Goal: Task Accomplishment & Management: Manage account settings

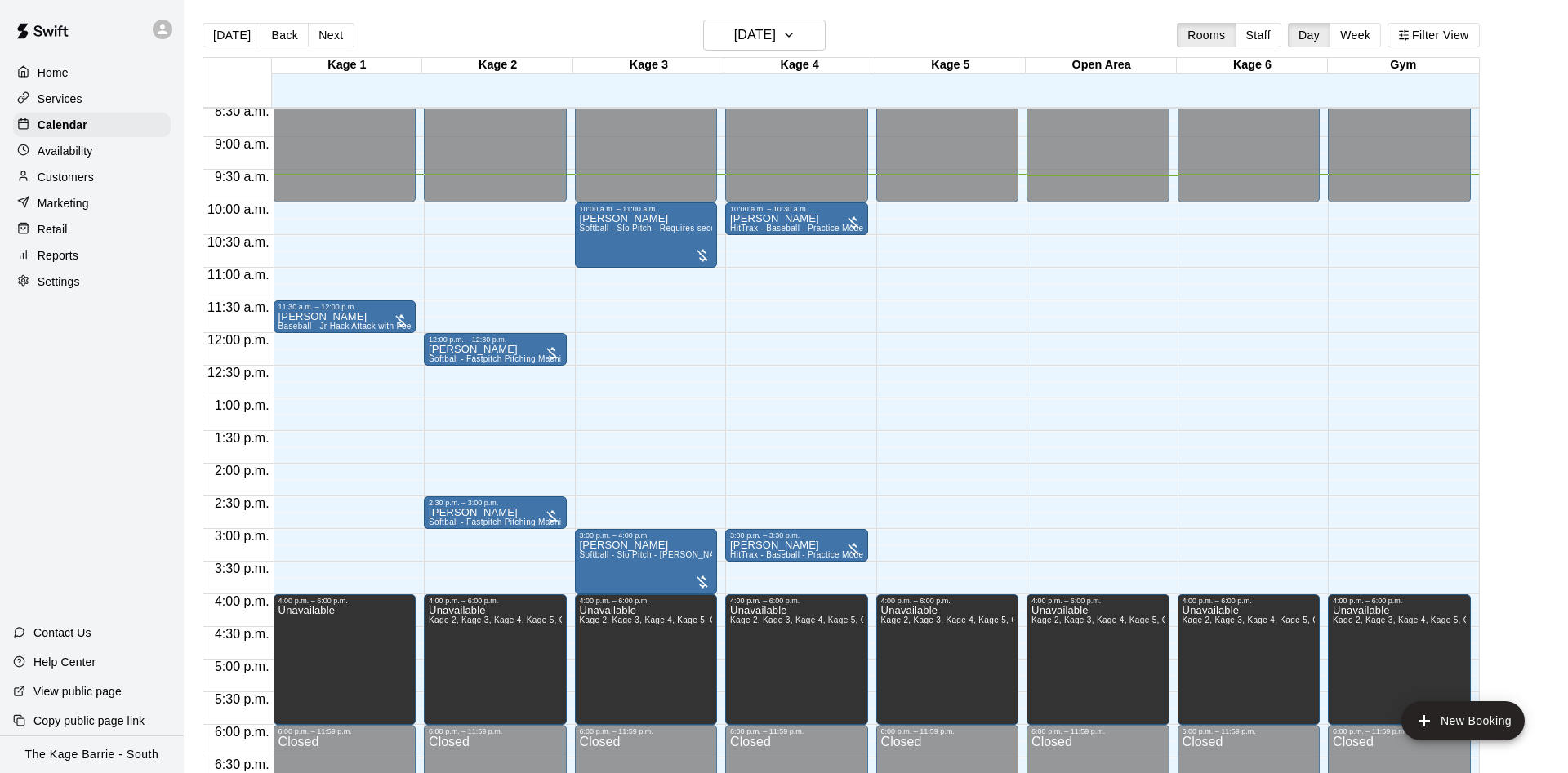
scroll to position [526, 0]
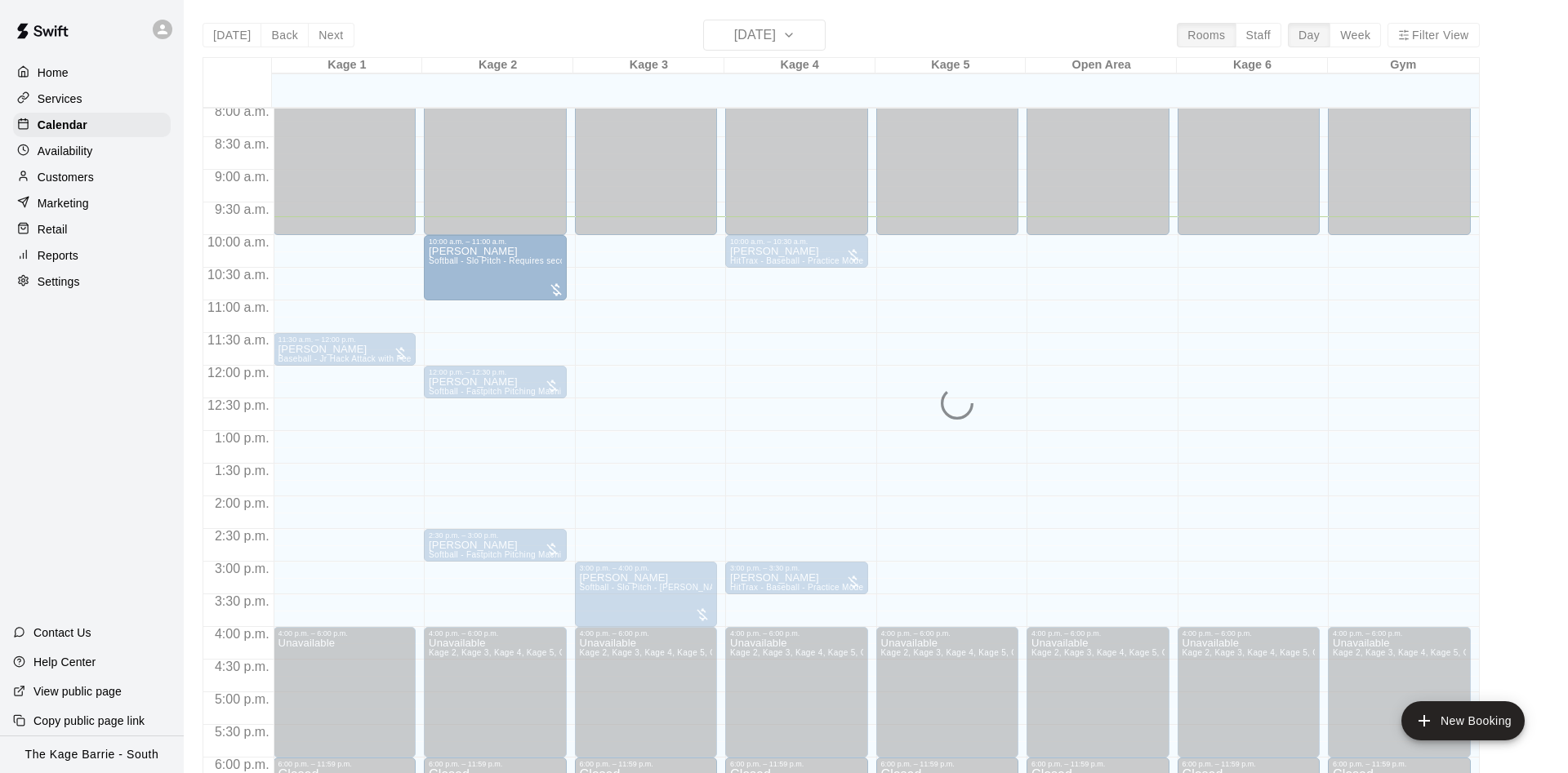
drag, startPoint x: 614, startPoint y: 272, endPoint x: 566, endPoint y: 275, distance: 48.1
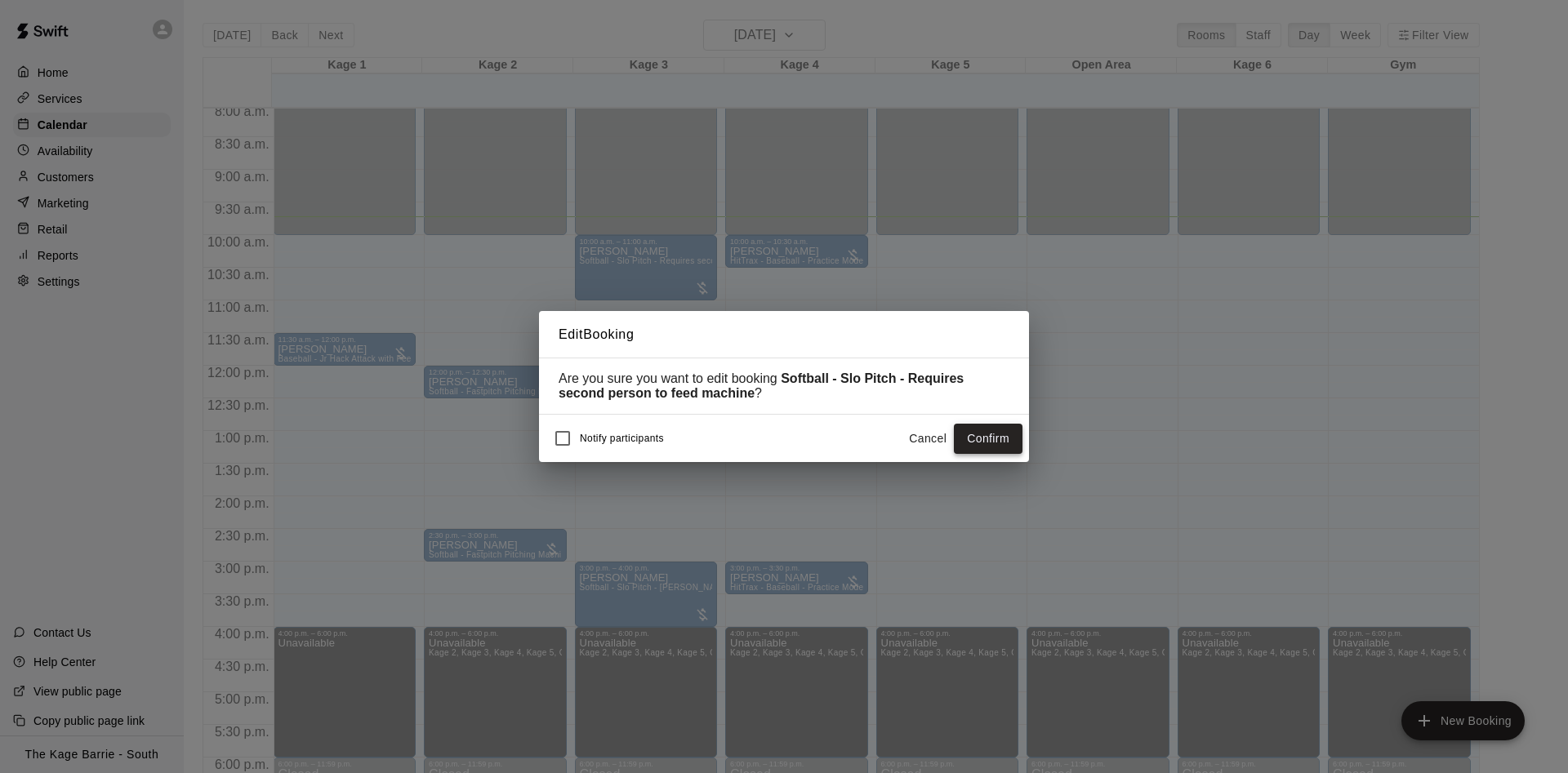
click at [1003, 442] on button "Confirm" at bounding box center [988, 439] width 68 height 30
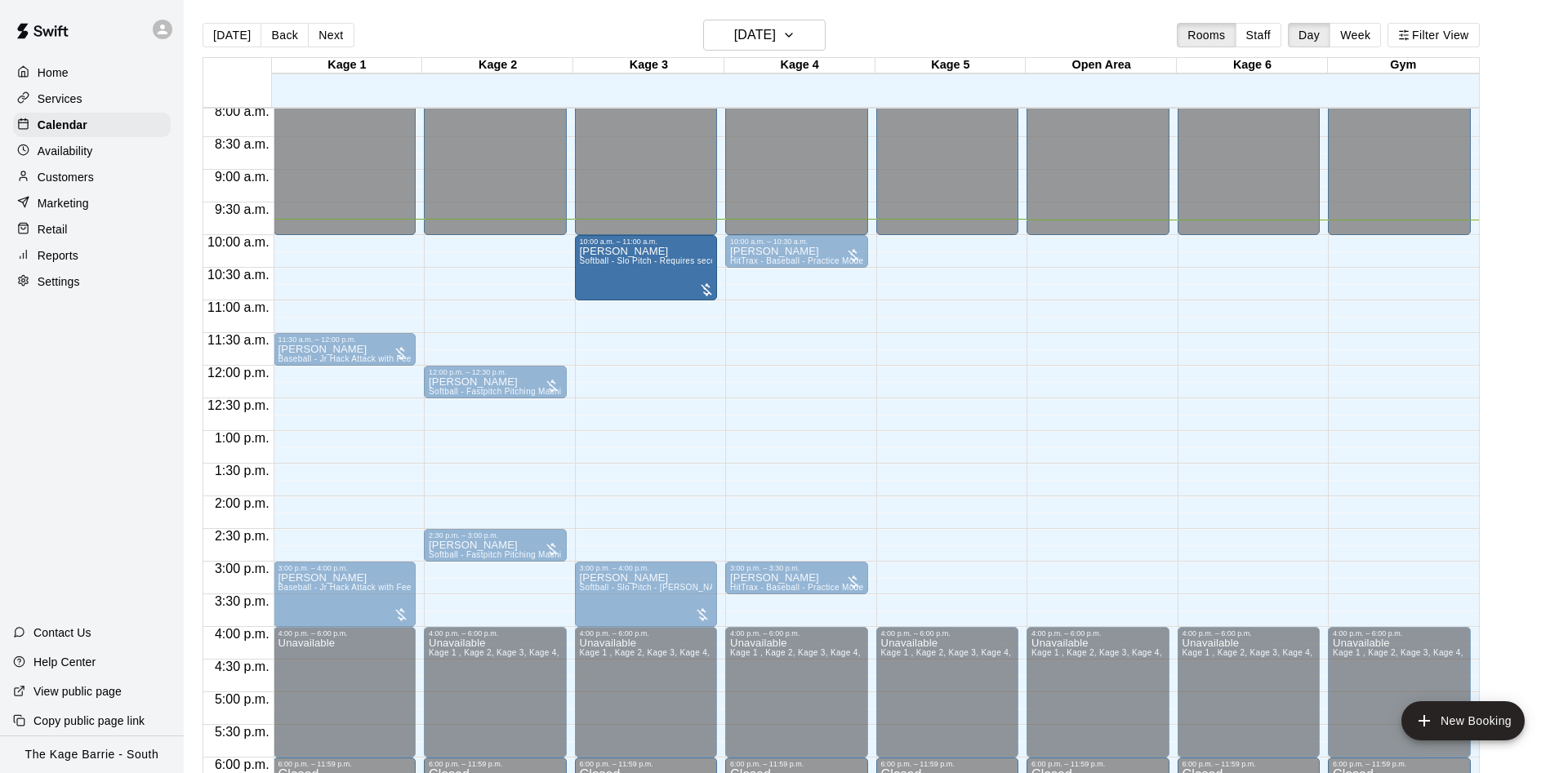
drag, startPoint x: 546, startPoint y: 269, endPoint x: 622, endPoint y: 269, distance: 76.0
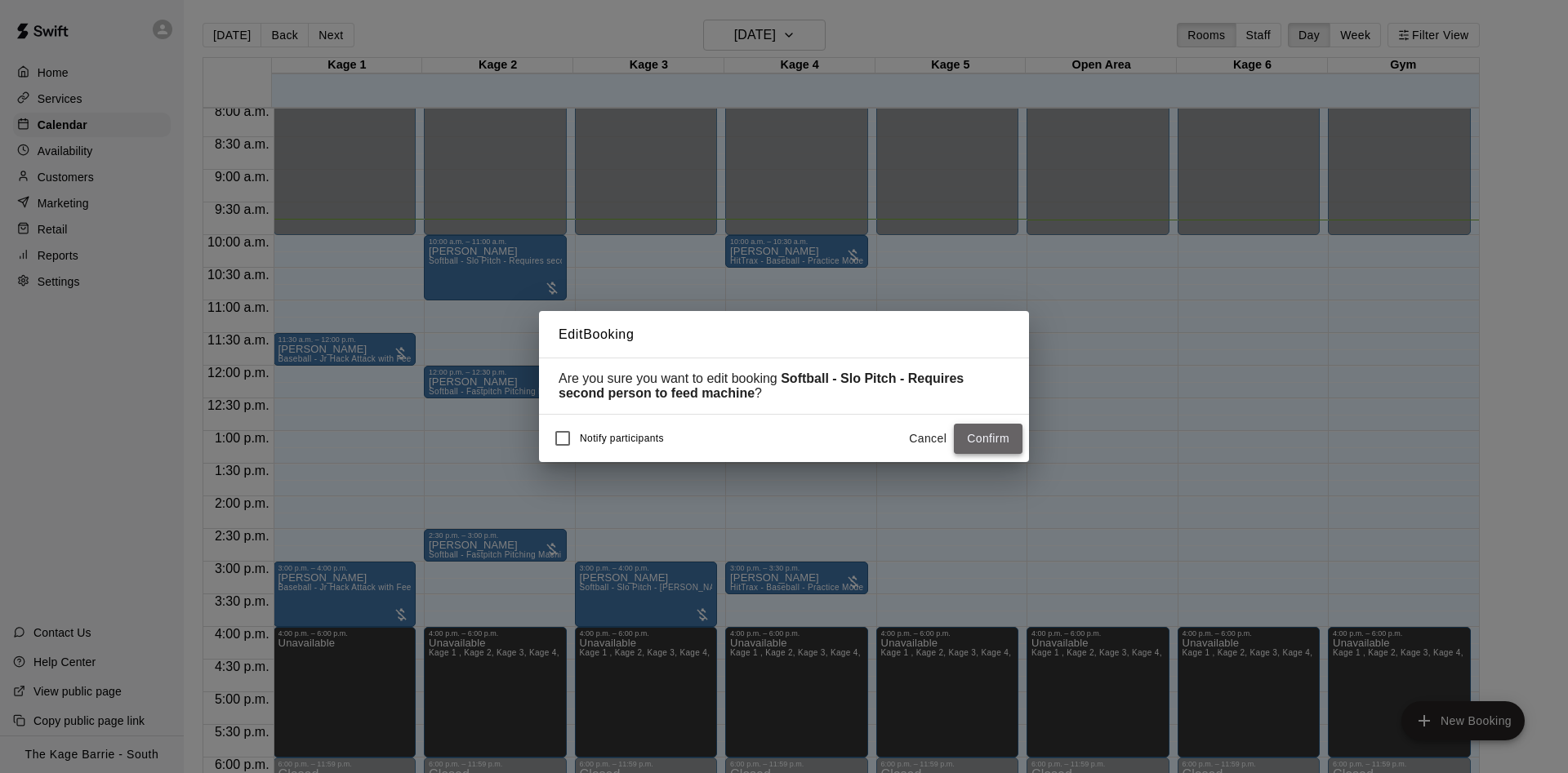
click at [982, 433] on button "Confirm" at bounding box center [988, 439] width 68 height 30
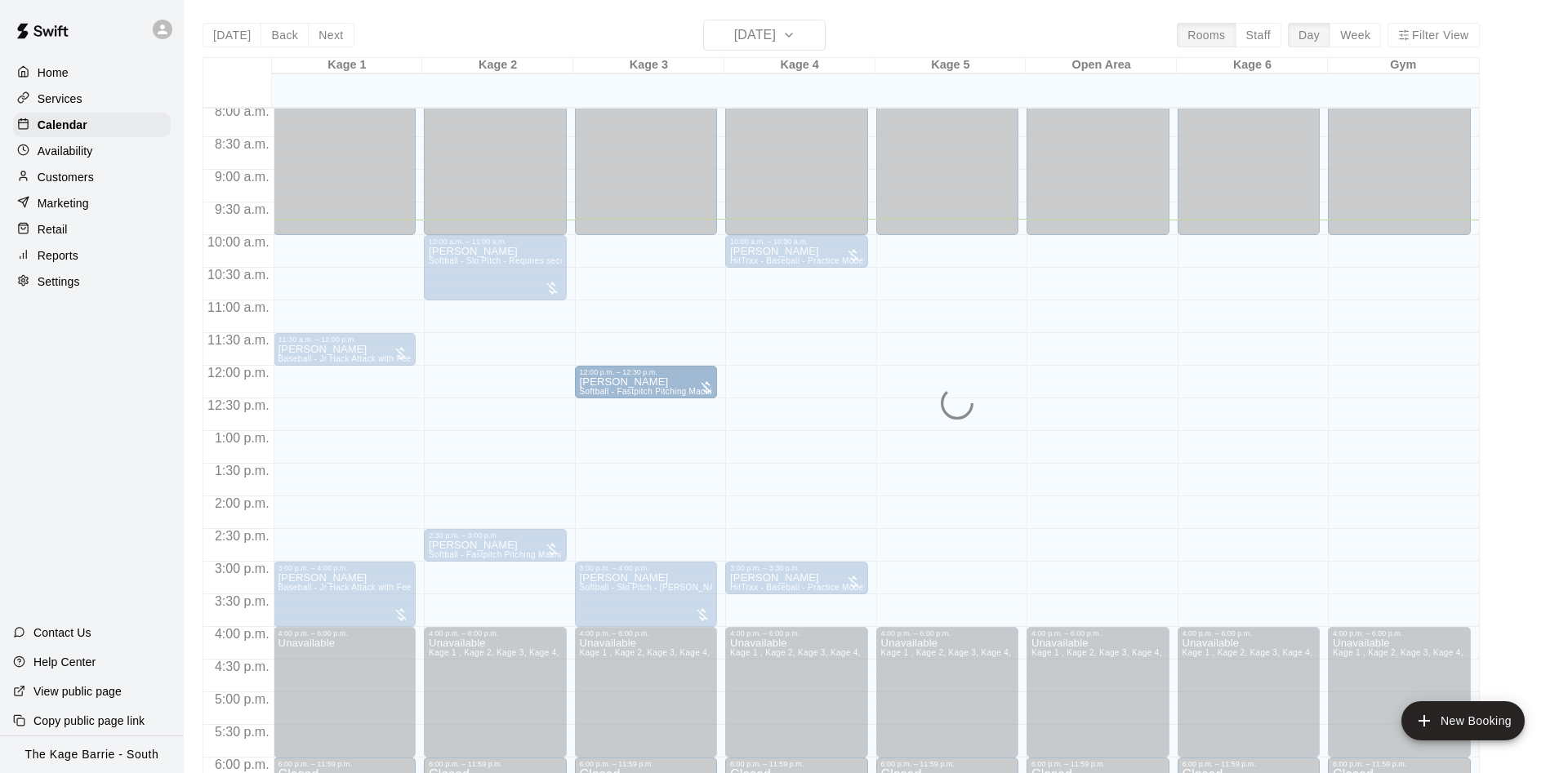
drag, startPoint x: 518, startPoint y: 380, endPoint x: 631, endPoint y: 387, distance: 113.2
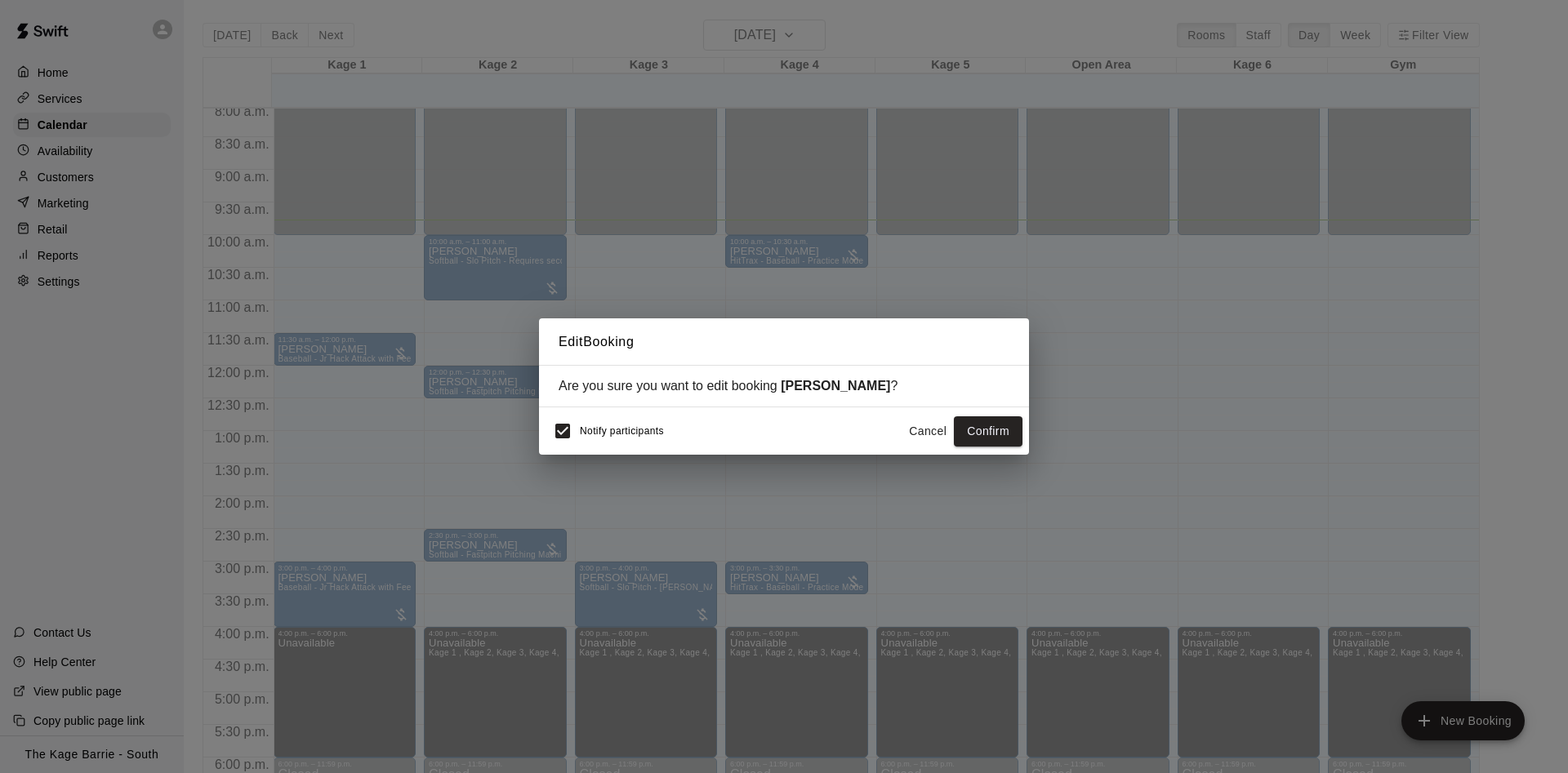
click at [918, 430] on button "Cancel" at bounding box center [928, 432] width 52 height 30
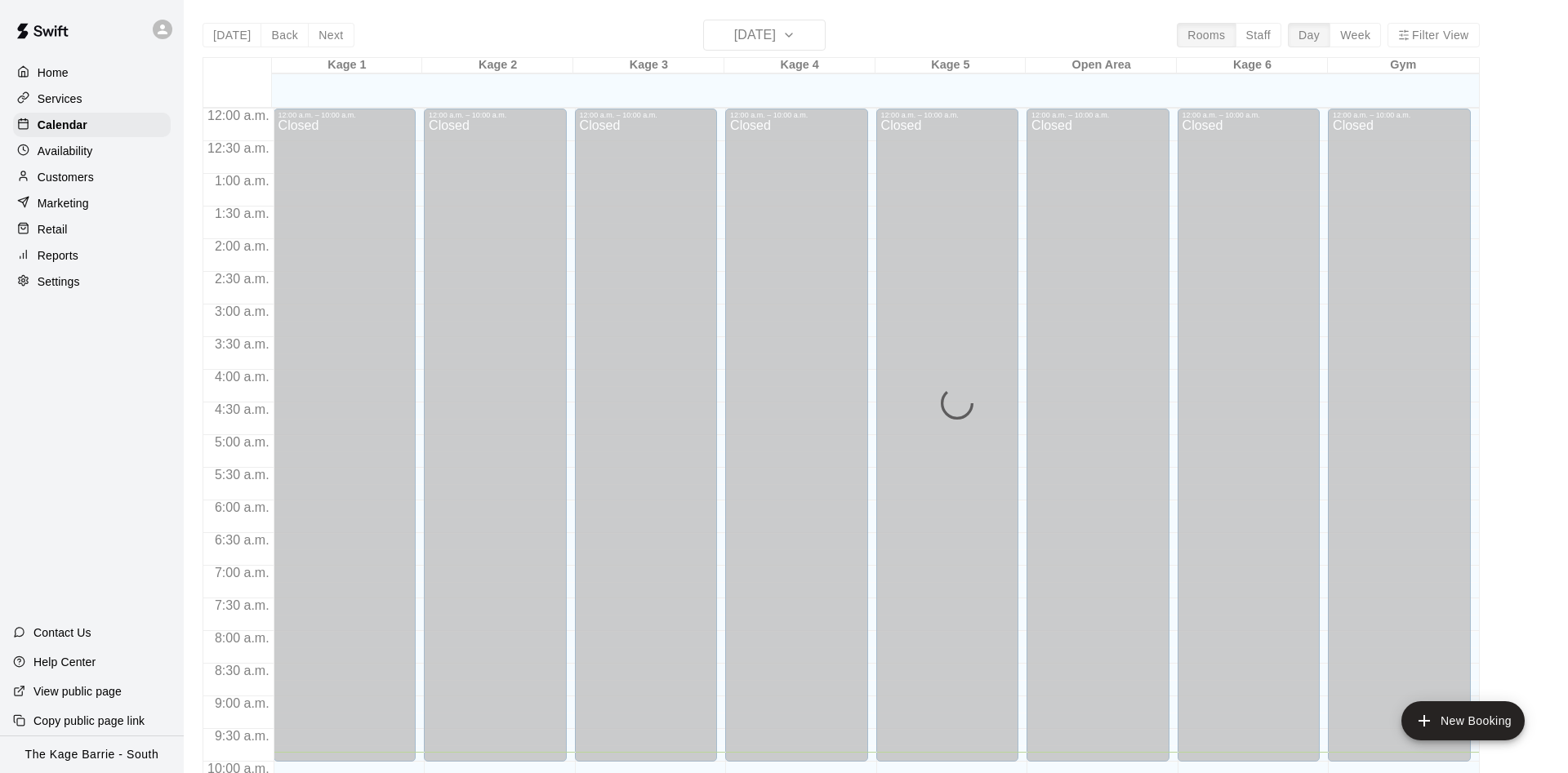
scroll to position [644, 0]
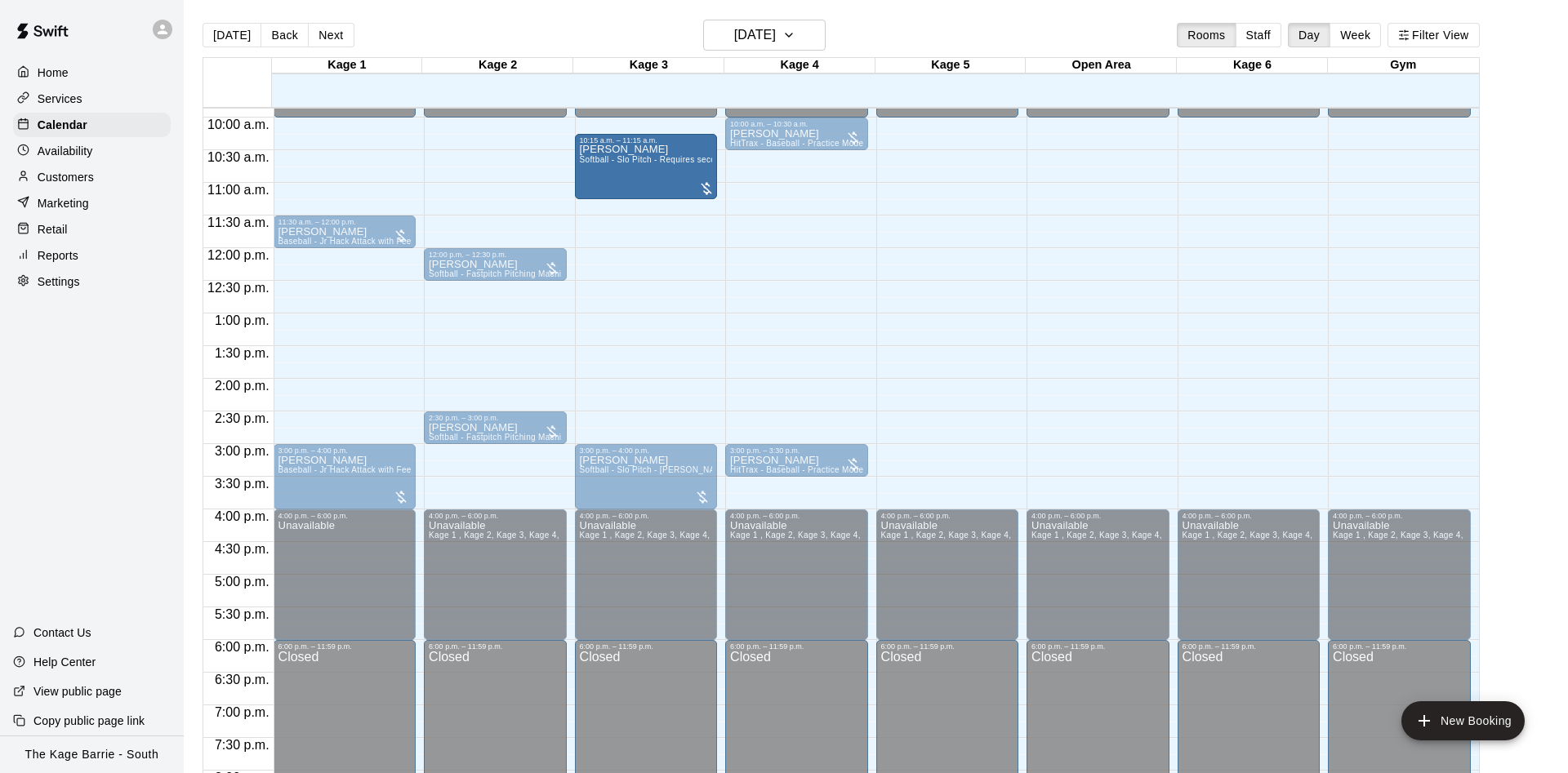
drag, startPoint x: 495, startPoint y: 135, endPoint x: 593, endPoint y: 154, distance: 99.8
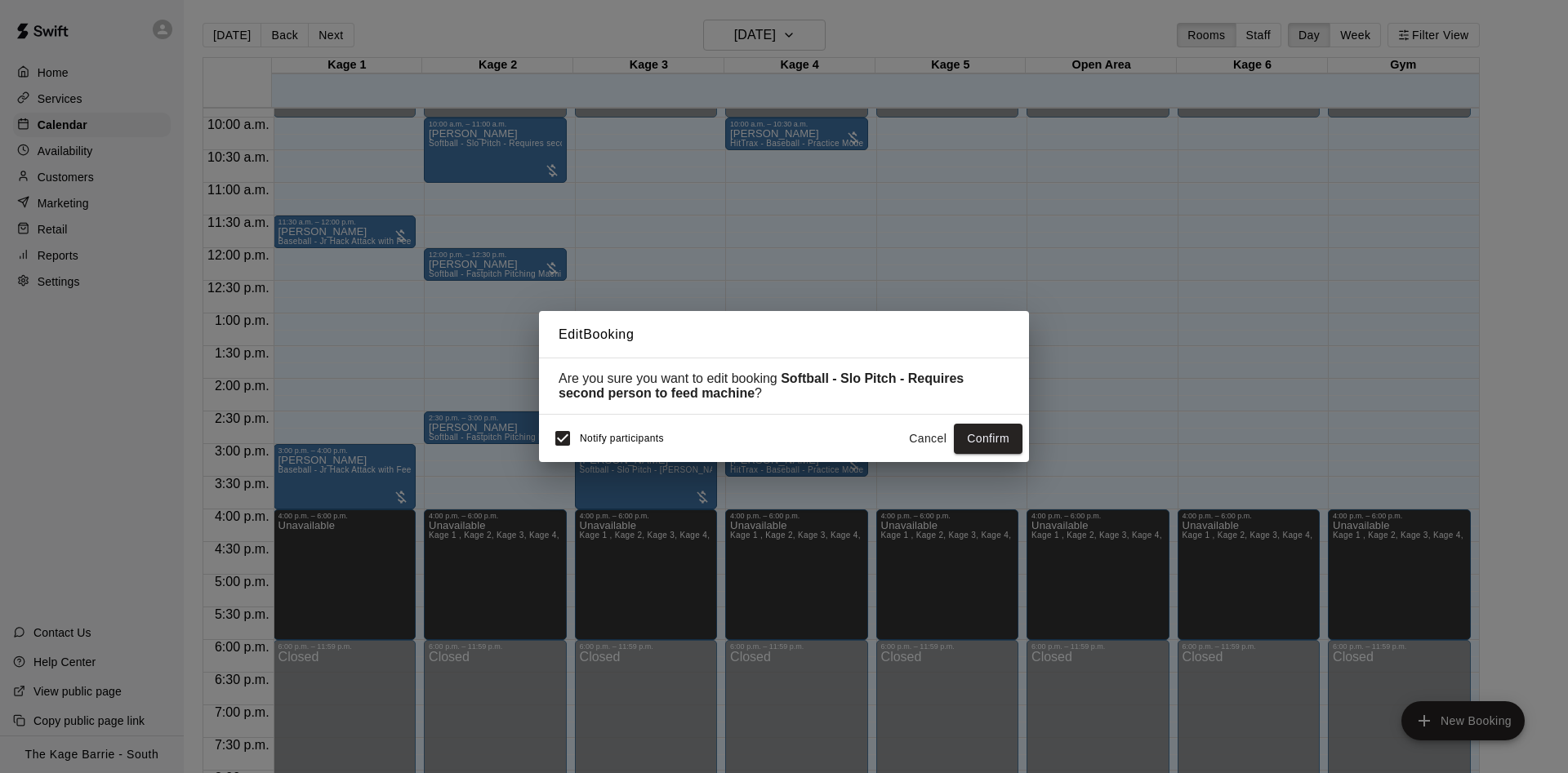
click at [912, 435] on button "Cancel" at bounding box center [928, 439] width 52 height 30
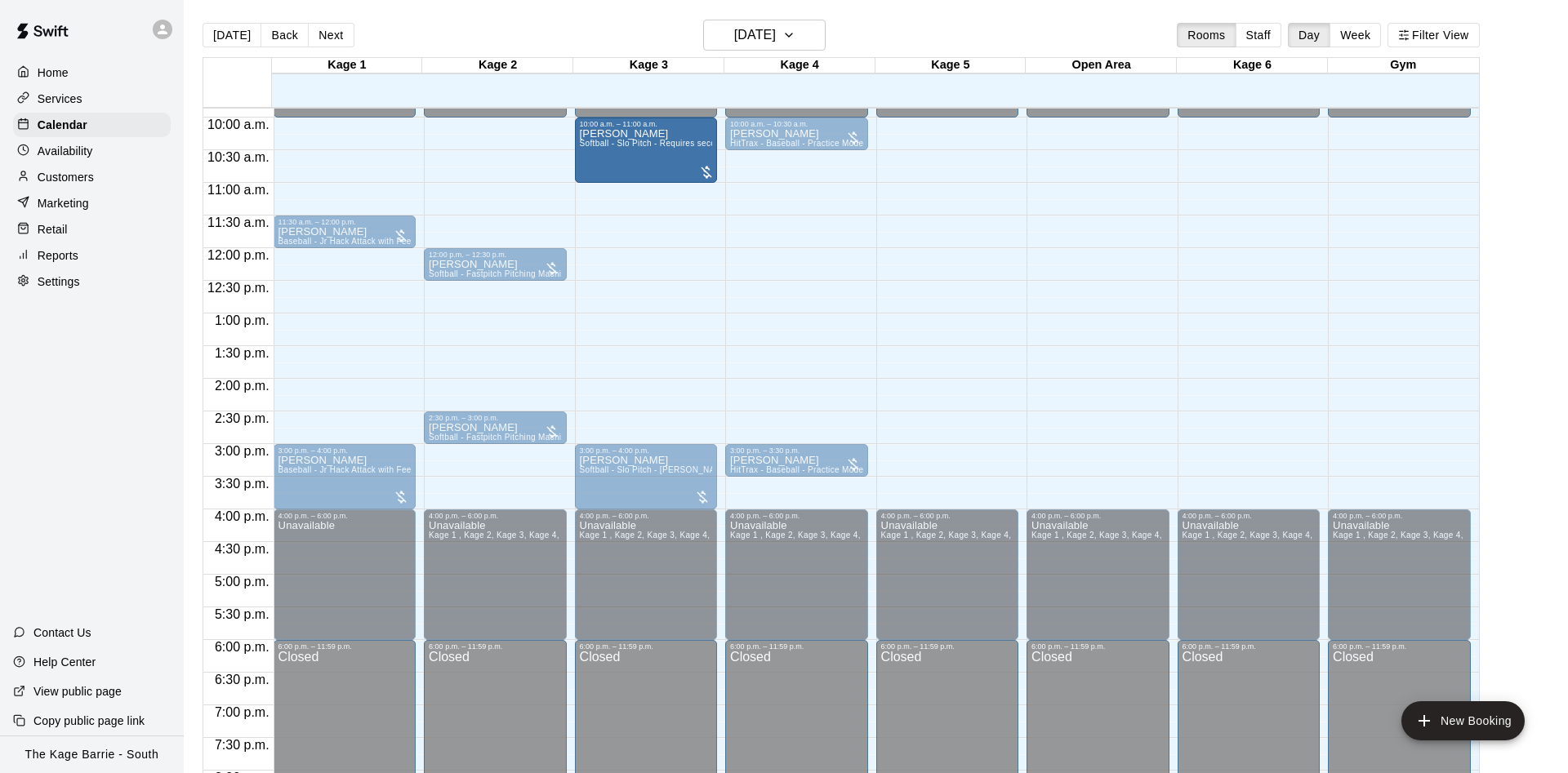
drag, startPoint x: 507, startPoint y: 155, endPoint x: 595, endPoint y: 158, distance: 88.1
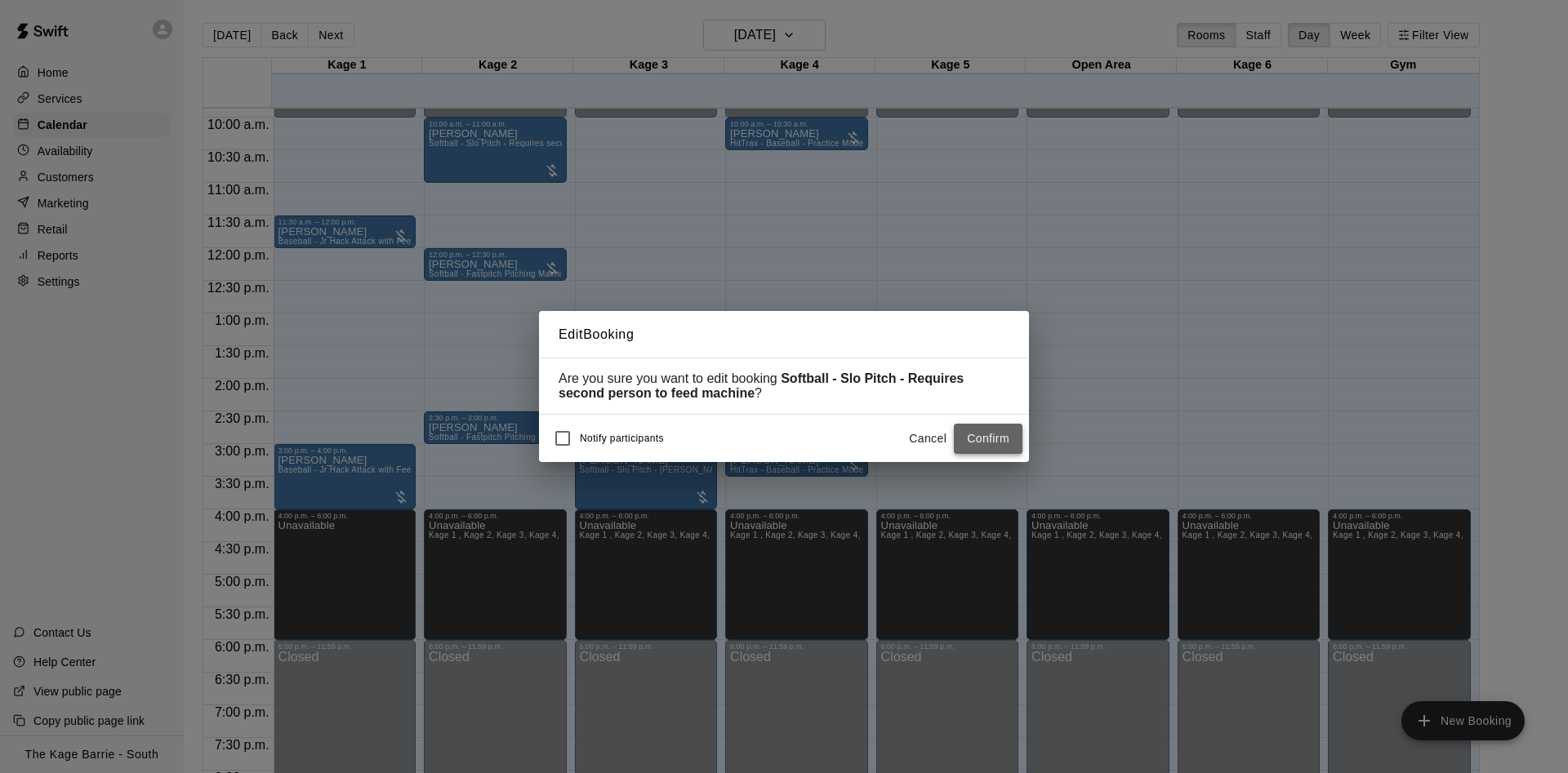
click at [997, 442] on button "Confirm" at bounding box center [988, 439] width 68 height 30
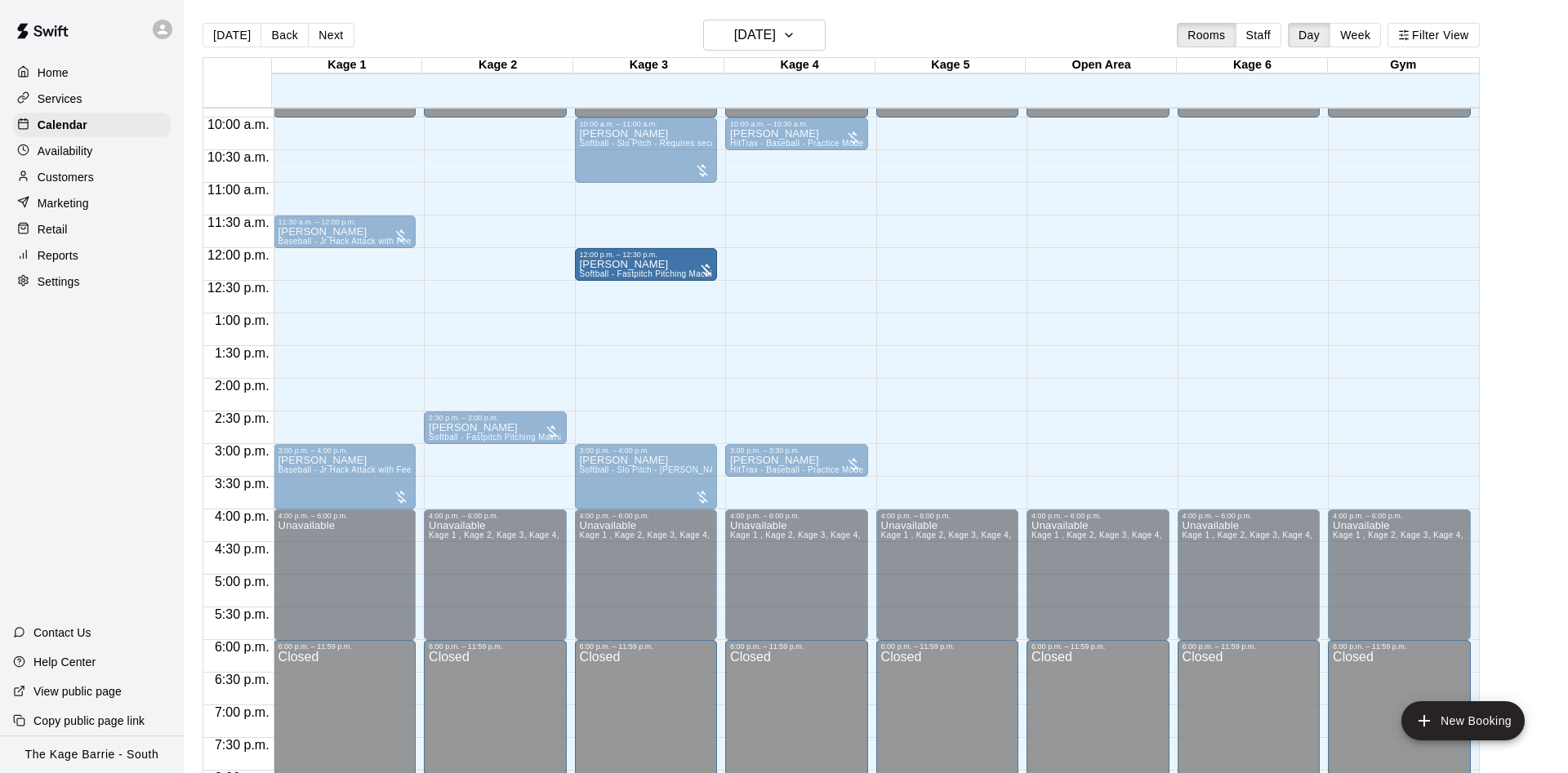
drag, startPoint x: 522, startPoint y: 268, endPoint x: 616, endPoint y: 279, distance: 94.6
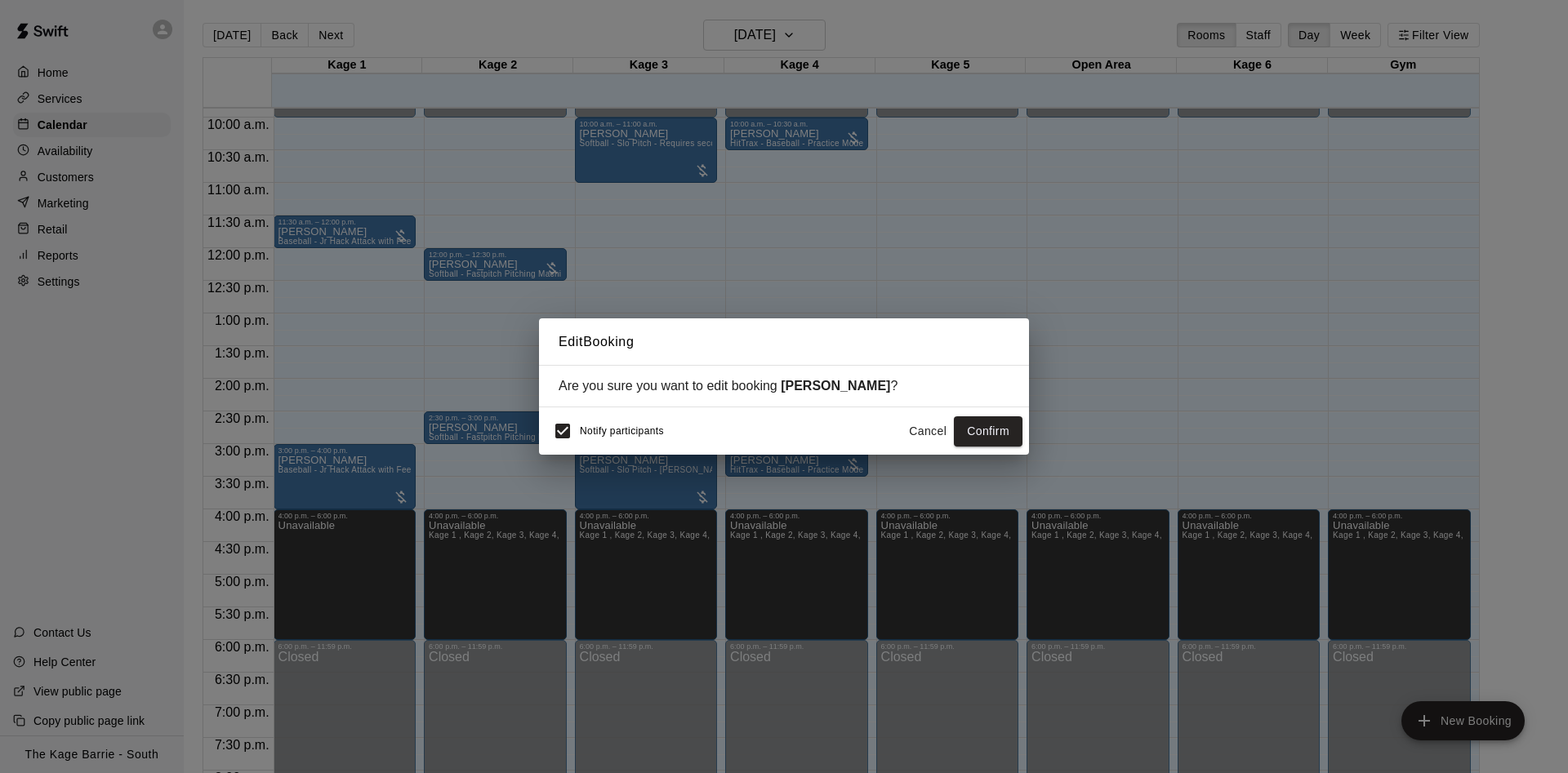
click at [569, 415] on div "Notify participants Cancel Confirm" at bounding box center [784, 431] width 490 height 47
drag, startPoint x: 996, startPoint y: 432, endPoint x: 942, endPoint y: 402, distance: 61.8
click at [997, 432] on button "Confirm" at bounding box center [988, 432] width 68 height 30
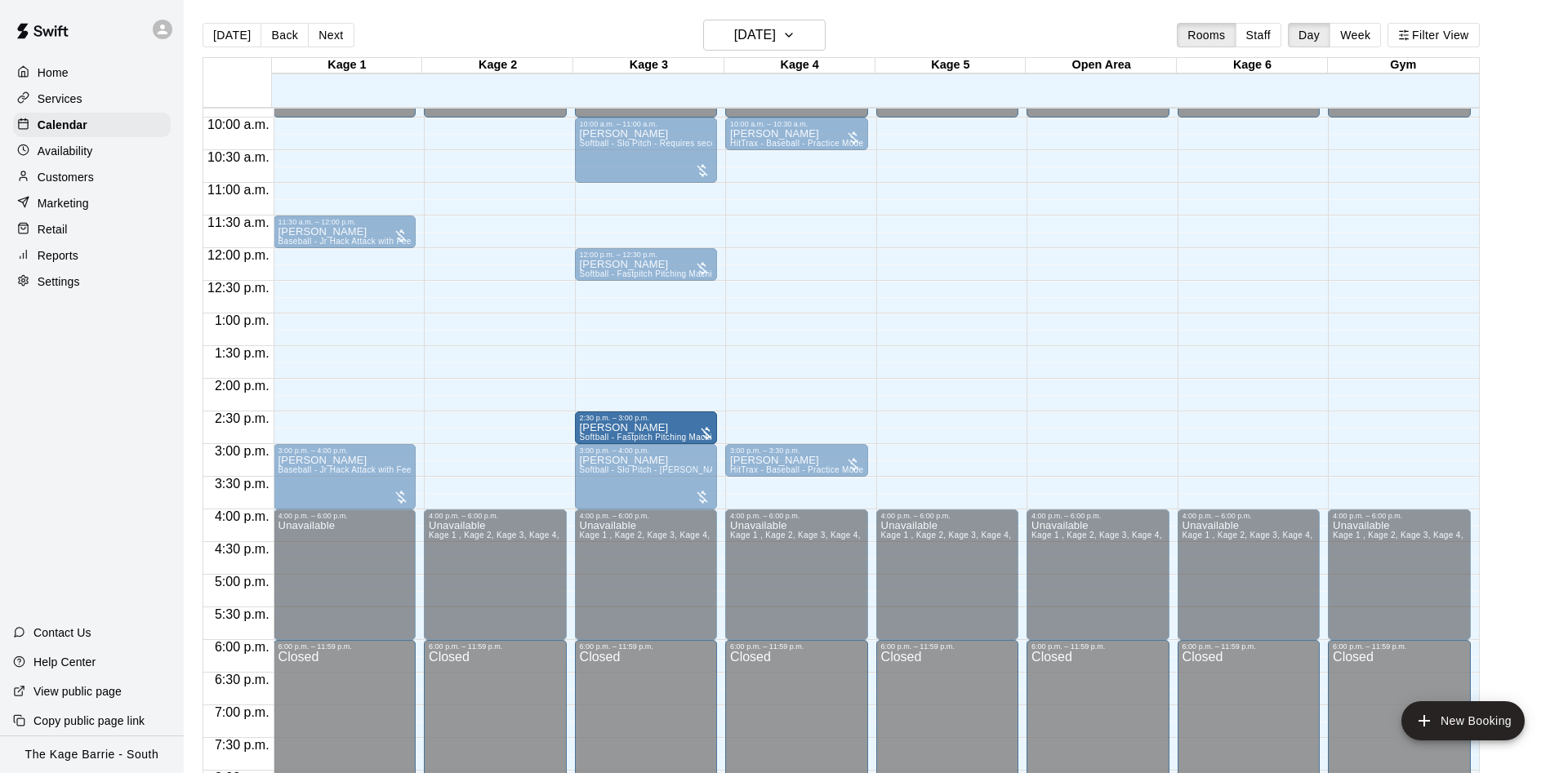
drag, startPoint x: 510, startPoint y: 428, endPoint x: 631, endPoint y: 436, distance: 121.3
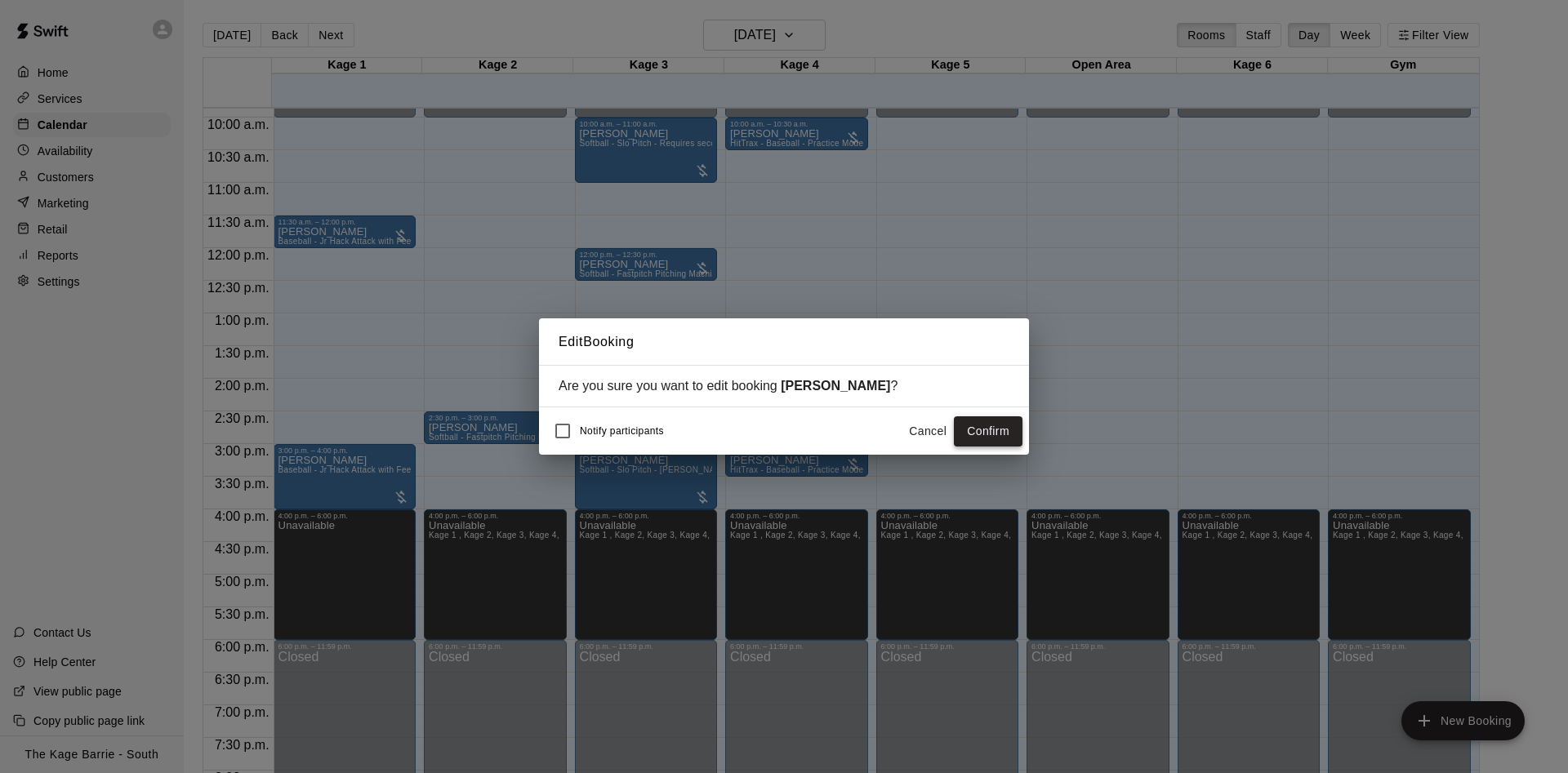
click at [979, 433] on button "Confirm" at bounding box center [988, 432] width 68 height 30
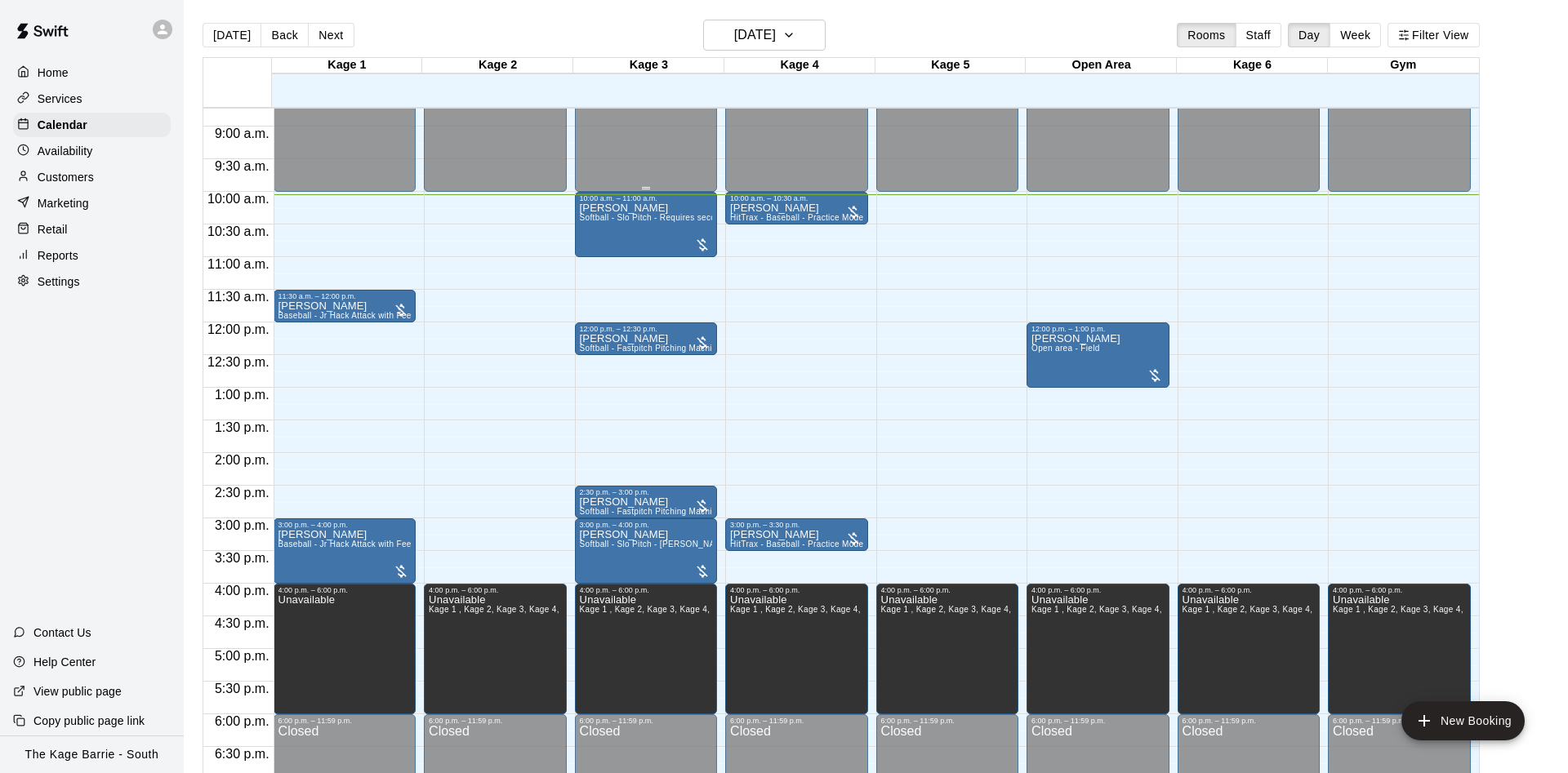
scroll to position [542, 0]
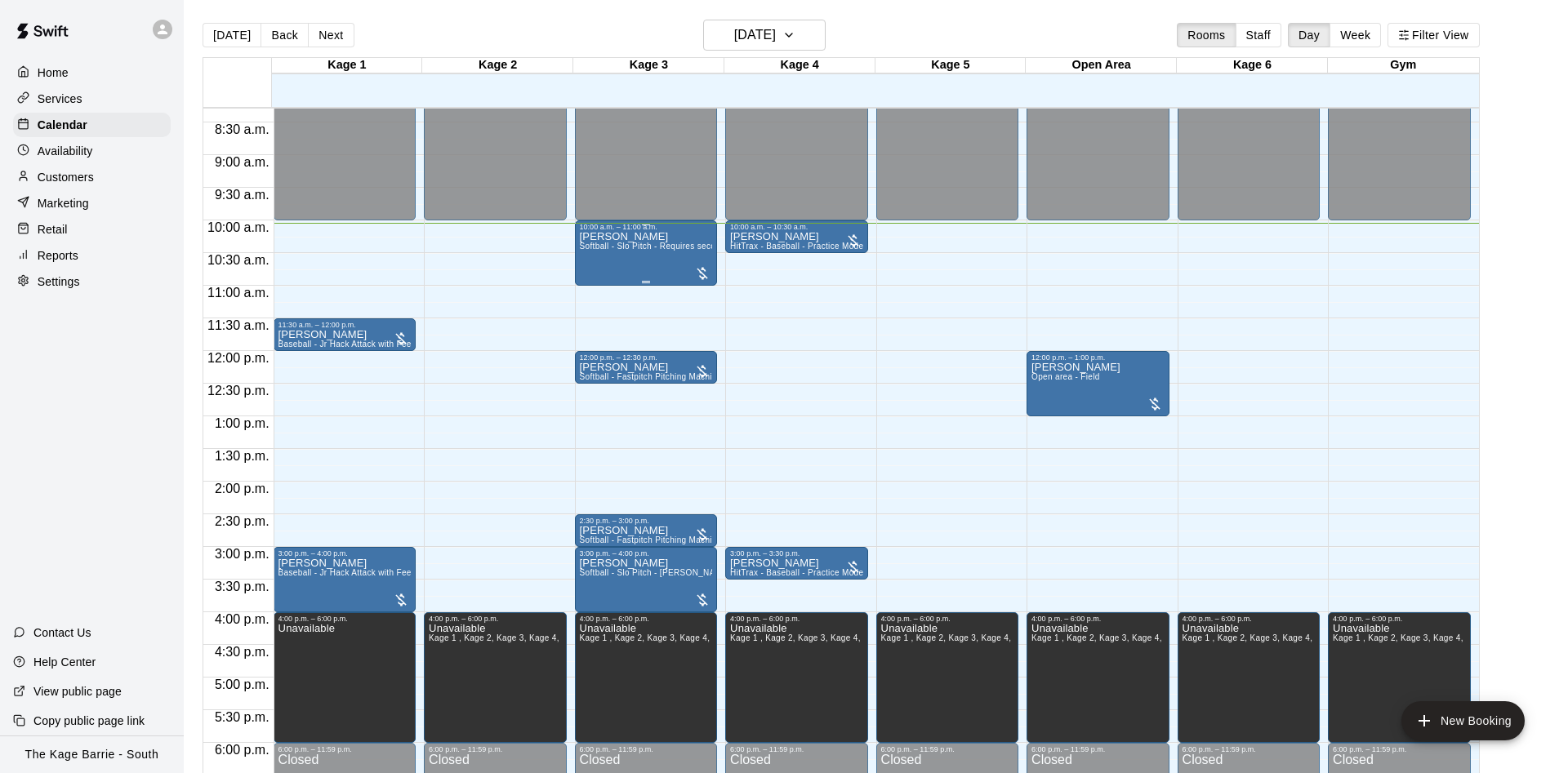
click at [652, 235] on div "[PERSON_NAME] Softball - Slo Pitch - Requires second person to feed machine" at bounding box center [647, 617] width 134 height 773
click at [594, 261] on button "edit" at bounding box center [593, 250] width 33 height 33
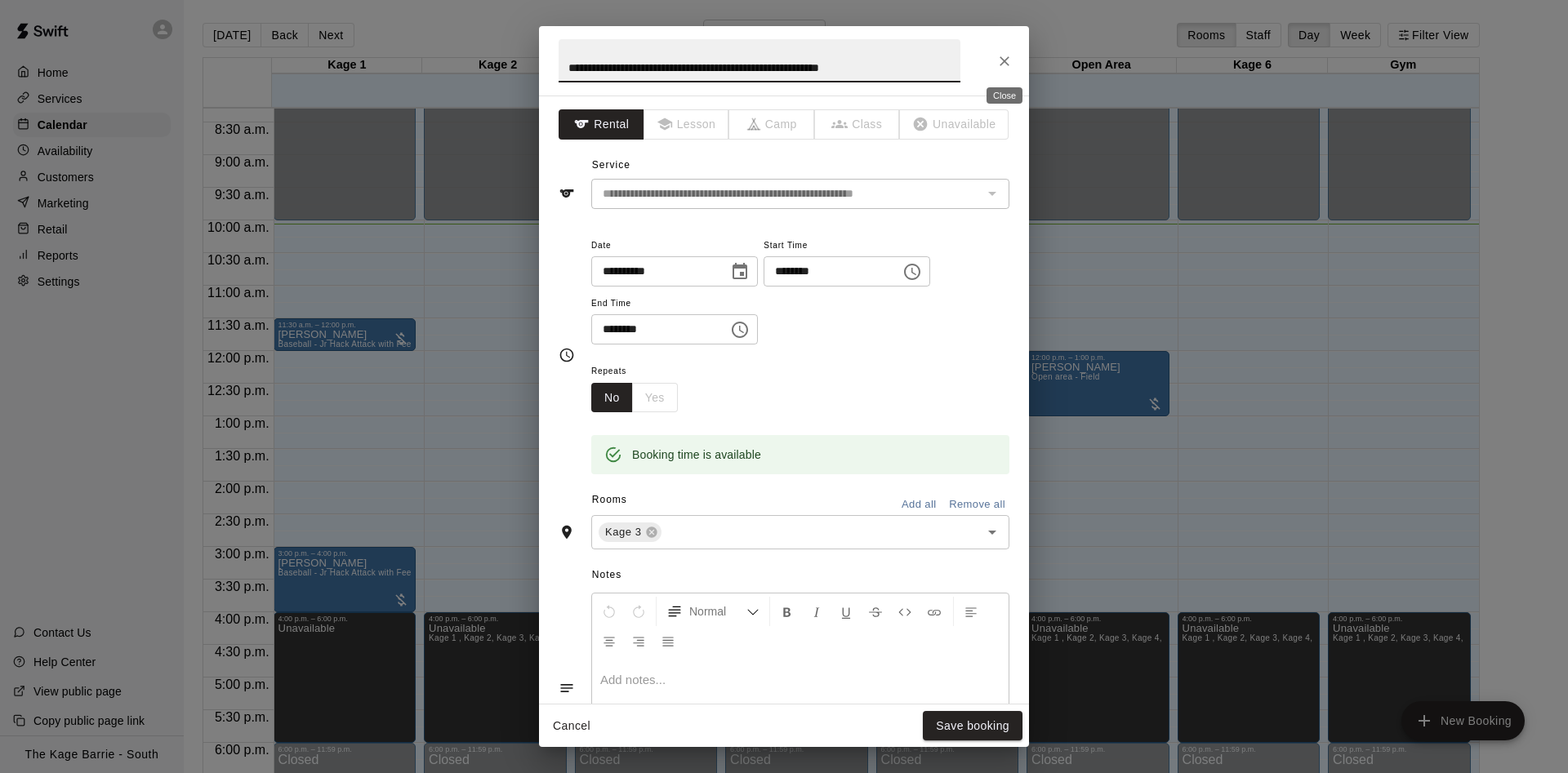
click at [1009, 67] on icon "Close" at bounding box center [1004, 61] width 16 height 16
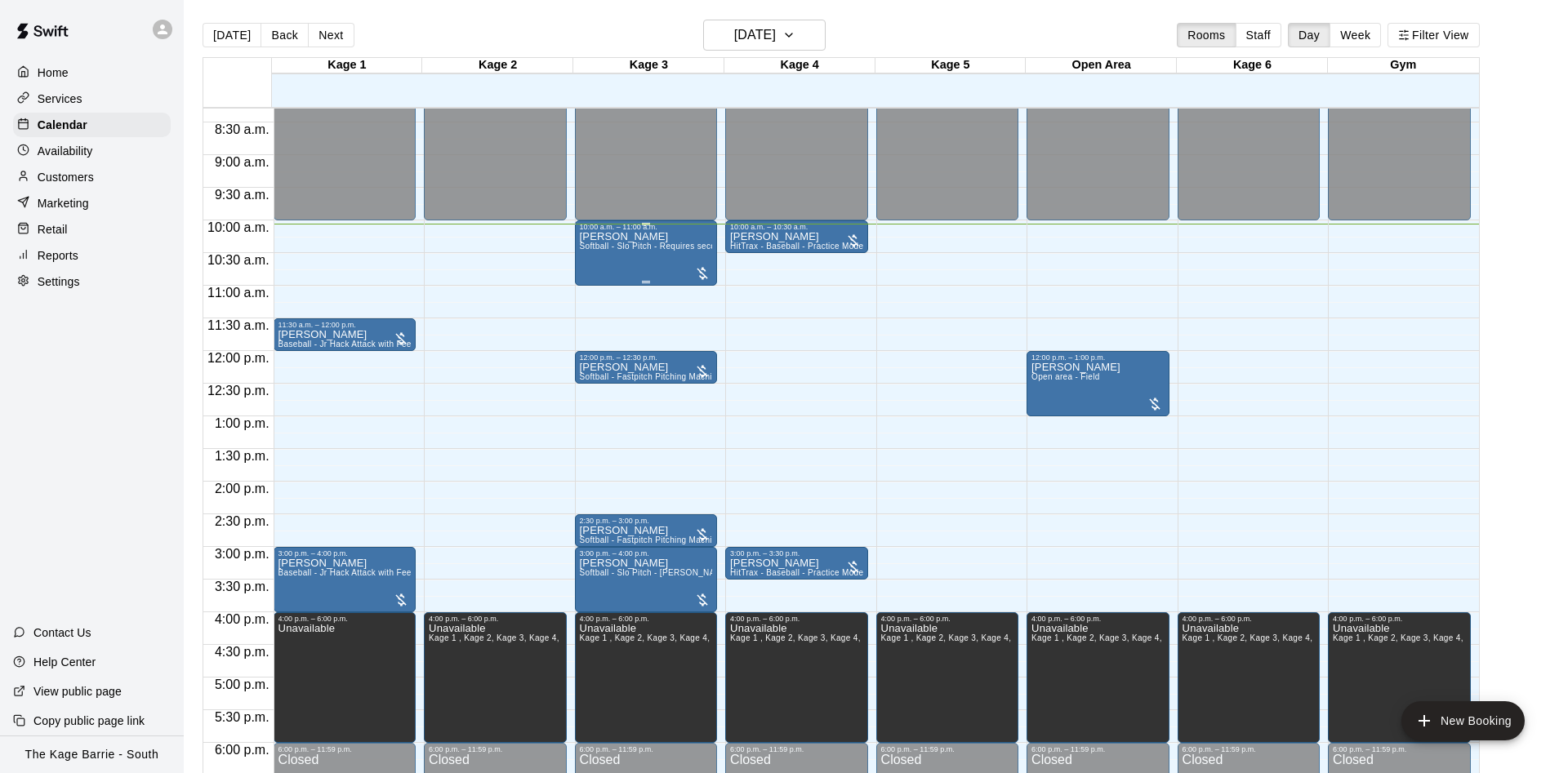
click at [615, 249] on span "Softball - Slo Pitch - Requires second person to feed machine" at bounding box center [699, 246] width 239 height 9
click at [593, 257] on icon "edit" at bounding box center [593, 262] width 19 height 19
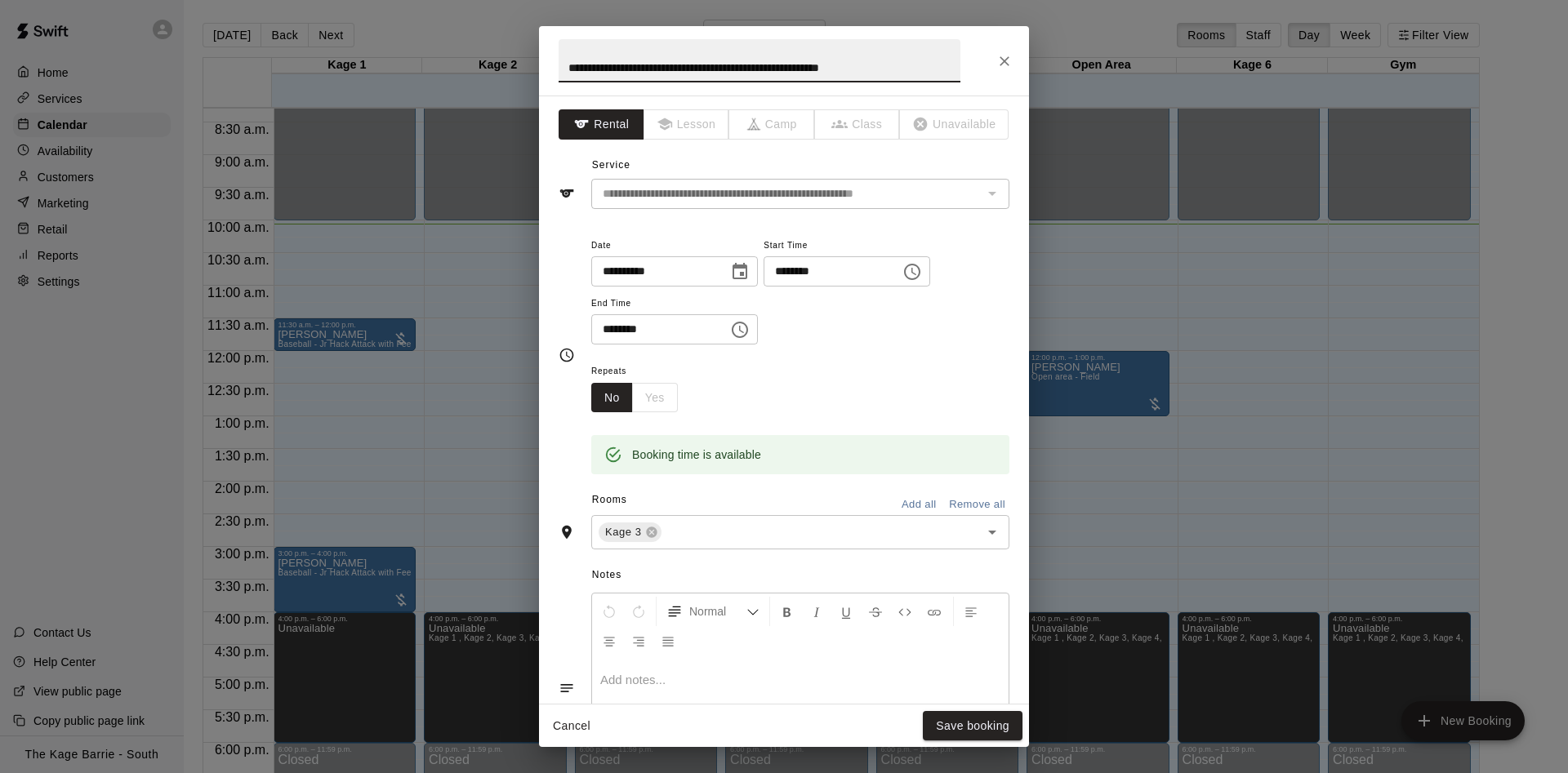
drag, startPoint x: 930, startPoint y: 73, endPoint x: 459, endPoint y: 65, distance: 471.1
click at [559, 67] on input "**********" at bounding box center [759, 60] width 402 height 43
type input "*"
type input "**********"
click at [938, 716] on button "Save booking" at bounding box center [973, 727] width 100 height 30
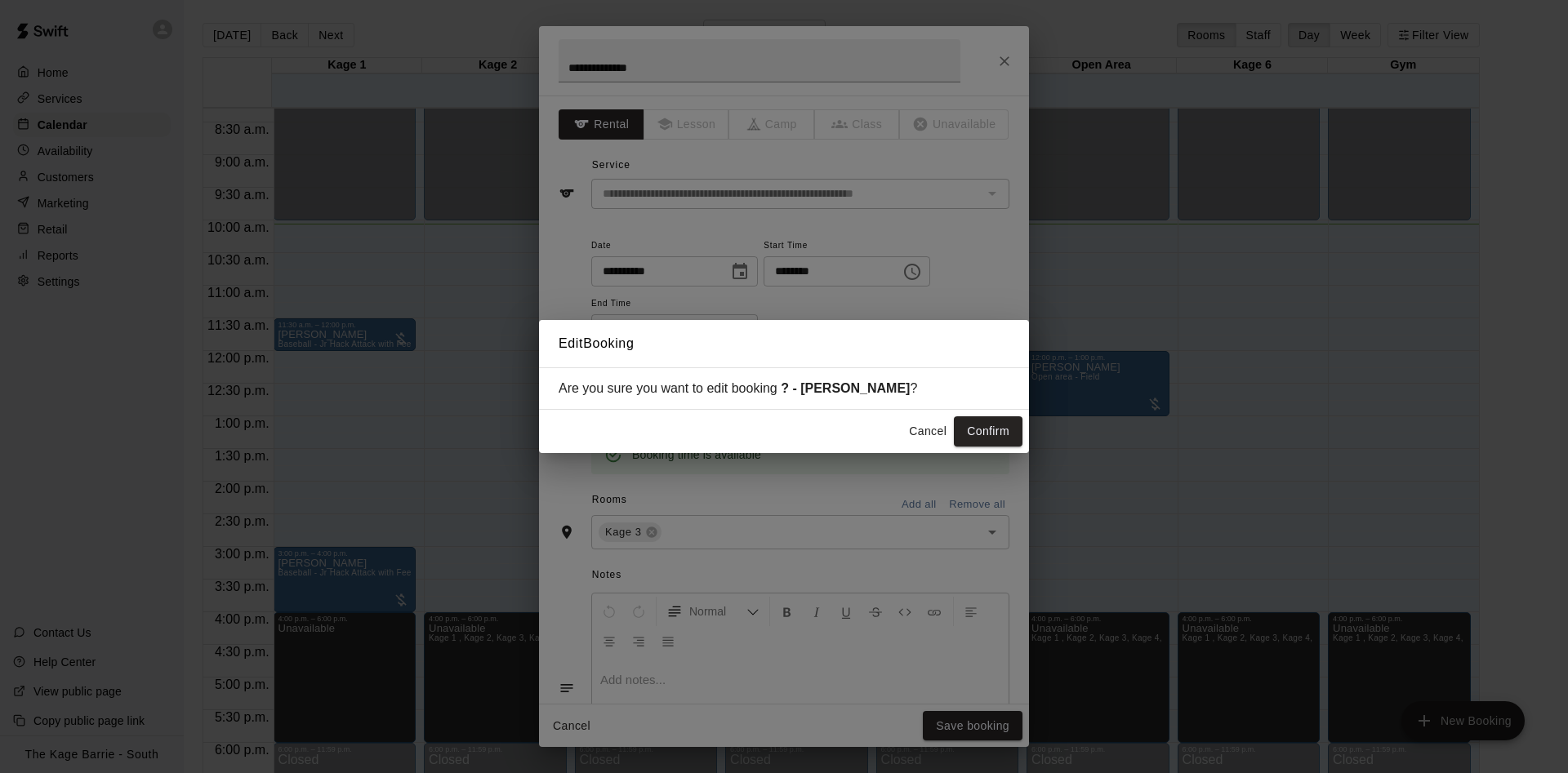
click at [1002, 409] on div "Are you sure you want to edit booking ? - [PERSON_NAME] ?" at bounding box center [784, 389] width 490 height 42
click at [1005, 417] on div "Cancel Confirm" at bounding box center [784, 431] width 490 height 43
click at [1006, 438] on button "Confirm" at bounding box center [988, 432] width 68 height 30
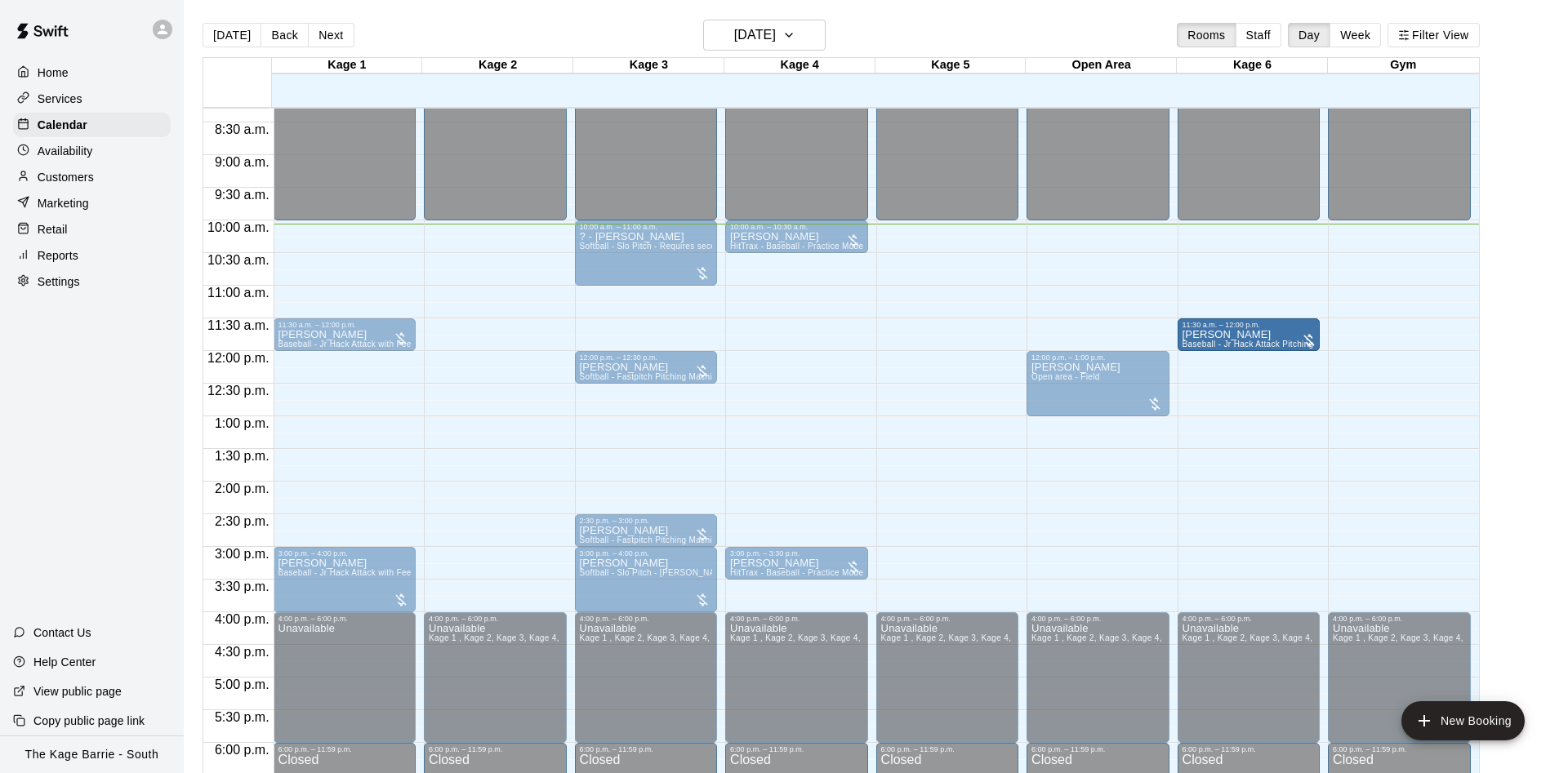
drag, startPoint x: 506, startPoint y: 337, endPoint x: 1312, endPoint y: 346, distance: 806.1
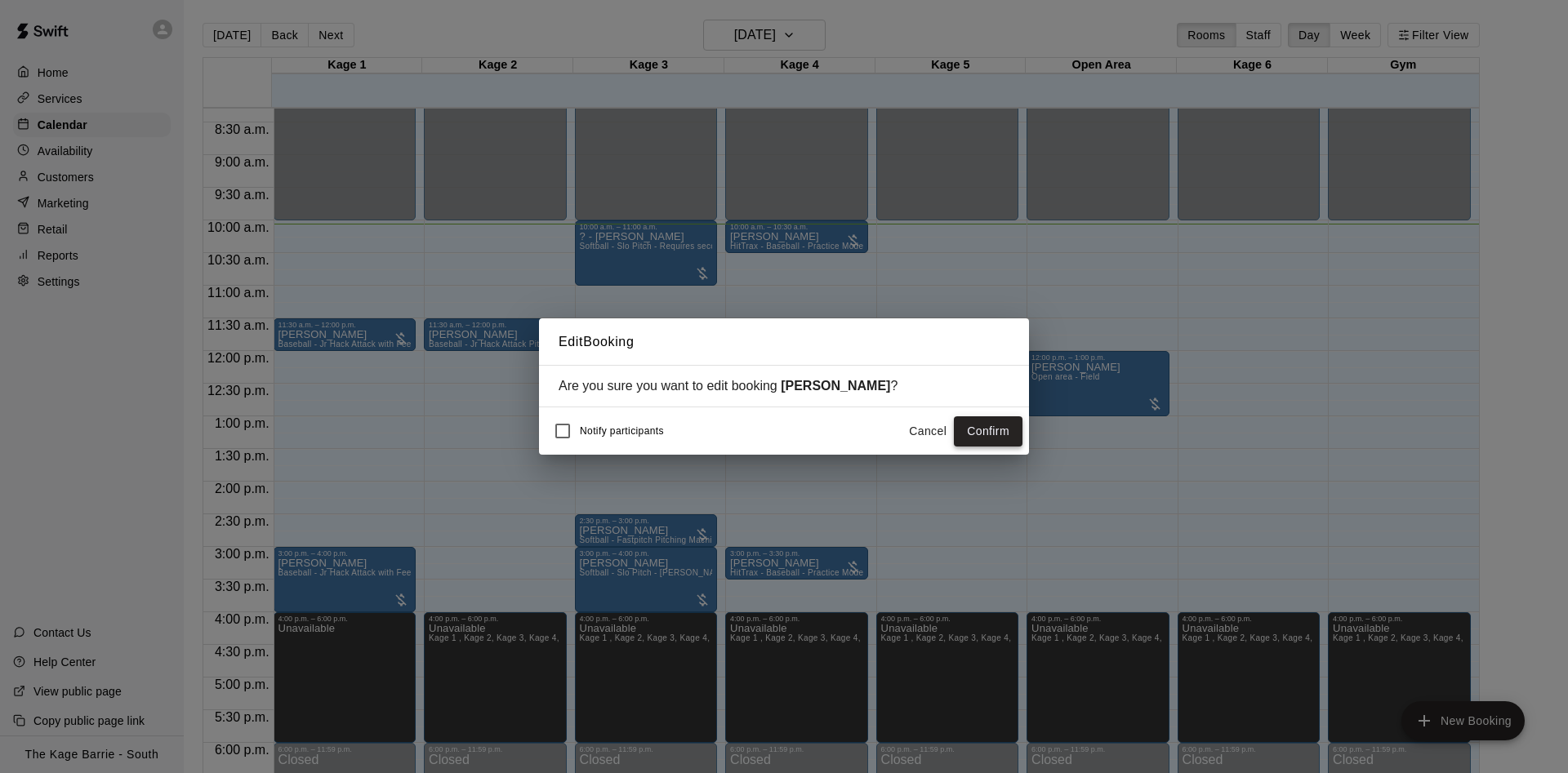
click at [994, 433] on button "Confirm" at bounding box center [988, 432] width 68 height 30
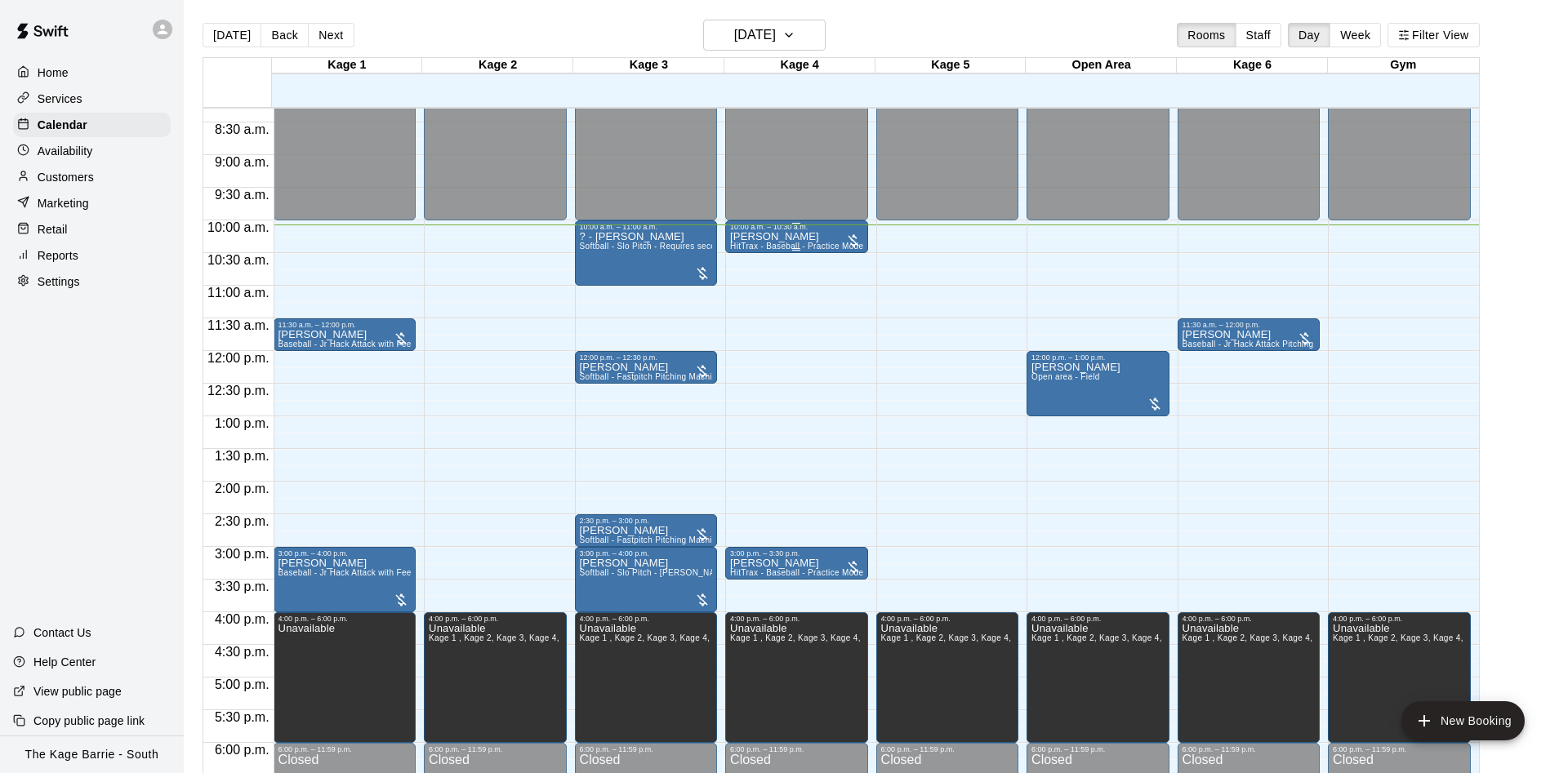
click at [789, 237] on p "[PERSON_NAME]" at bounding box center [797, 237] width 134 height 0
click at [740, 251] on icon "edit" at bounding box center [745, 256] width 19 height 19
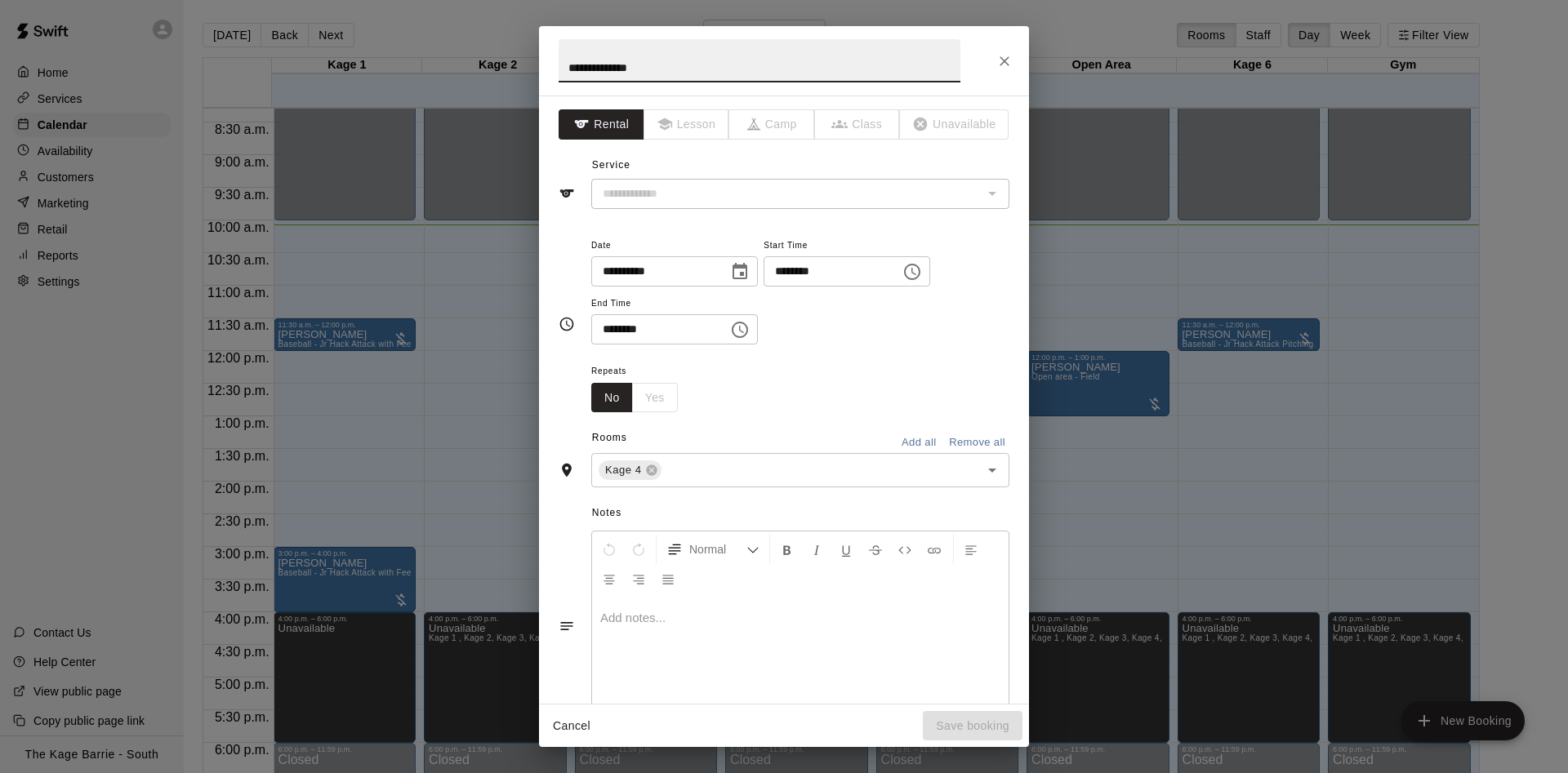
type input "**********"
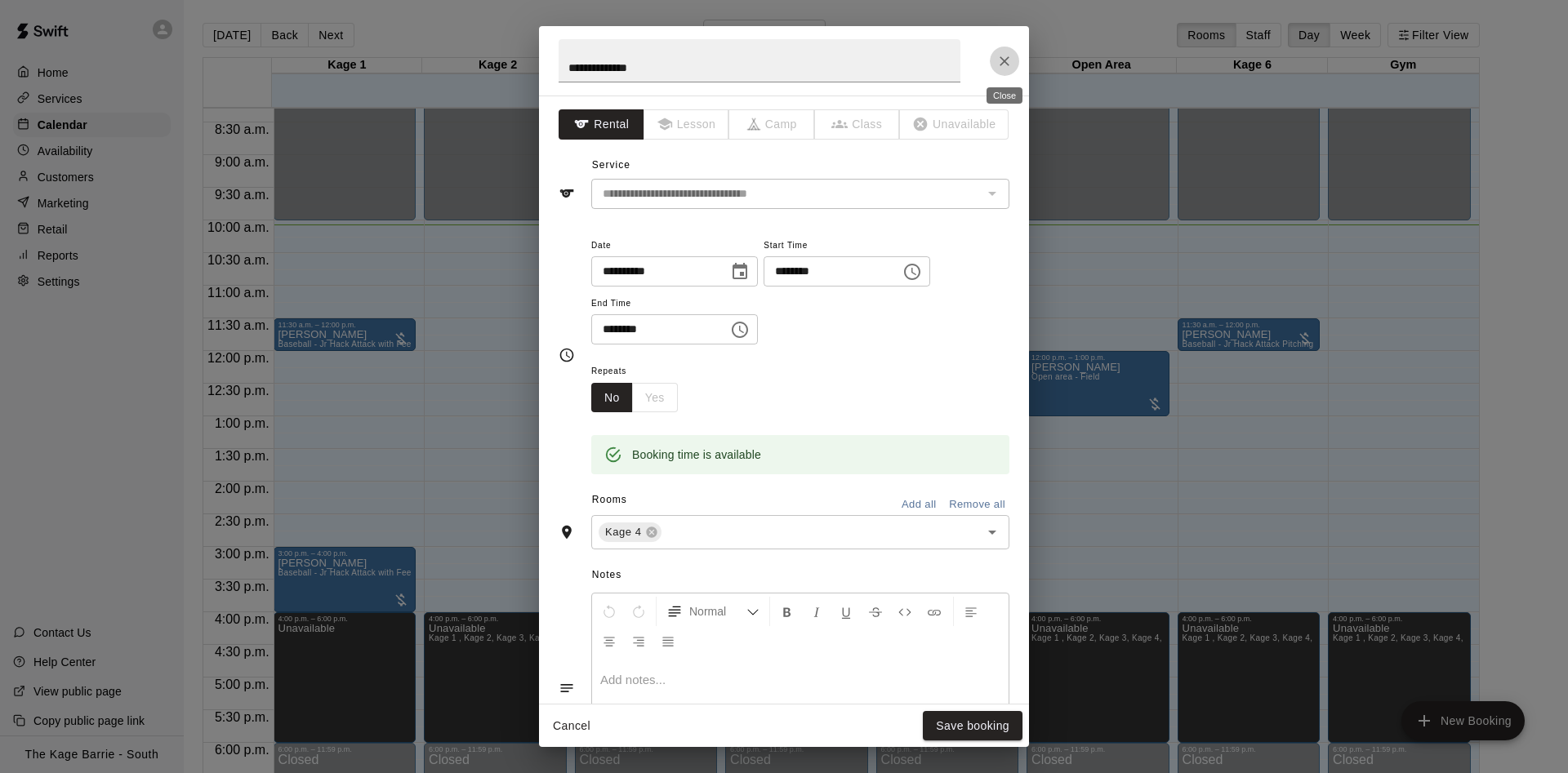
click at [1000, 58] on icon "Close" at bounding box center [1004, 61] width 16 height 16
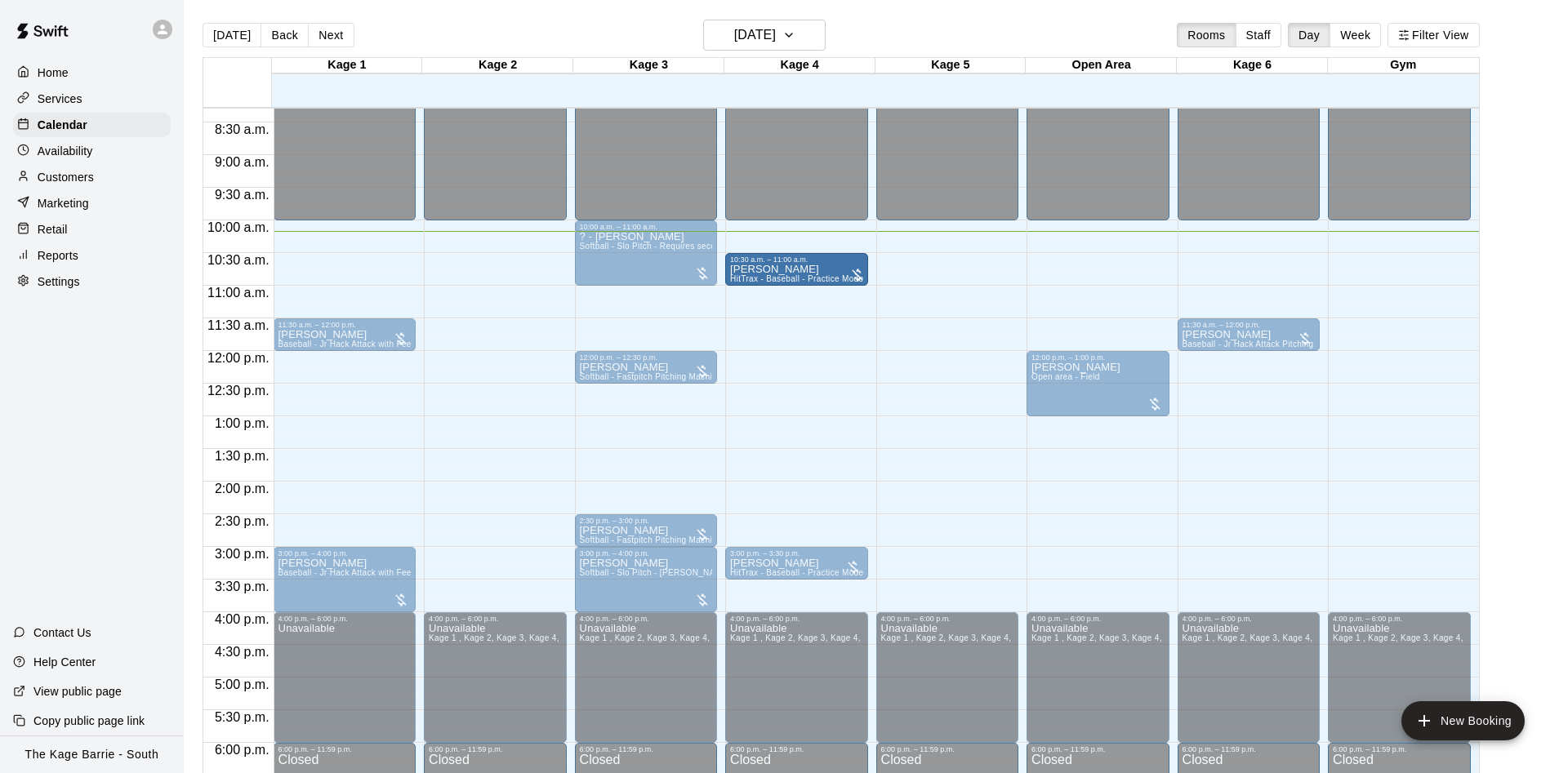
drag, startPoint x: 816, startPoint y: 254, endPoint x: 813, endPoint y: 292, distance: 38.1
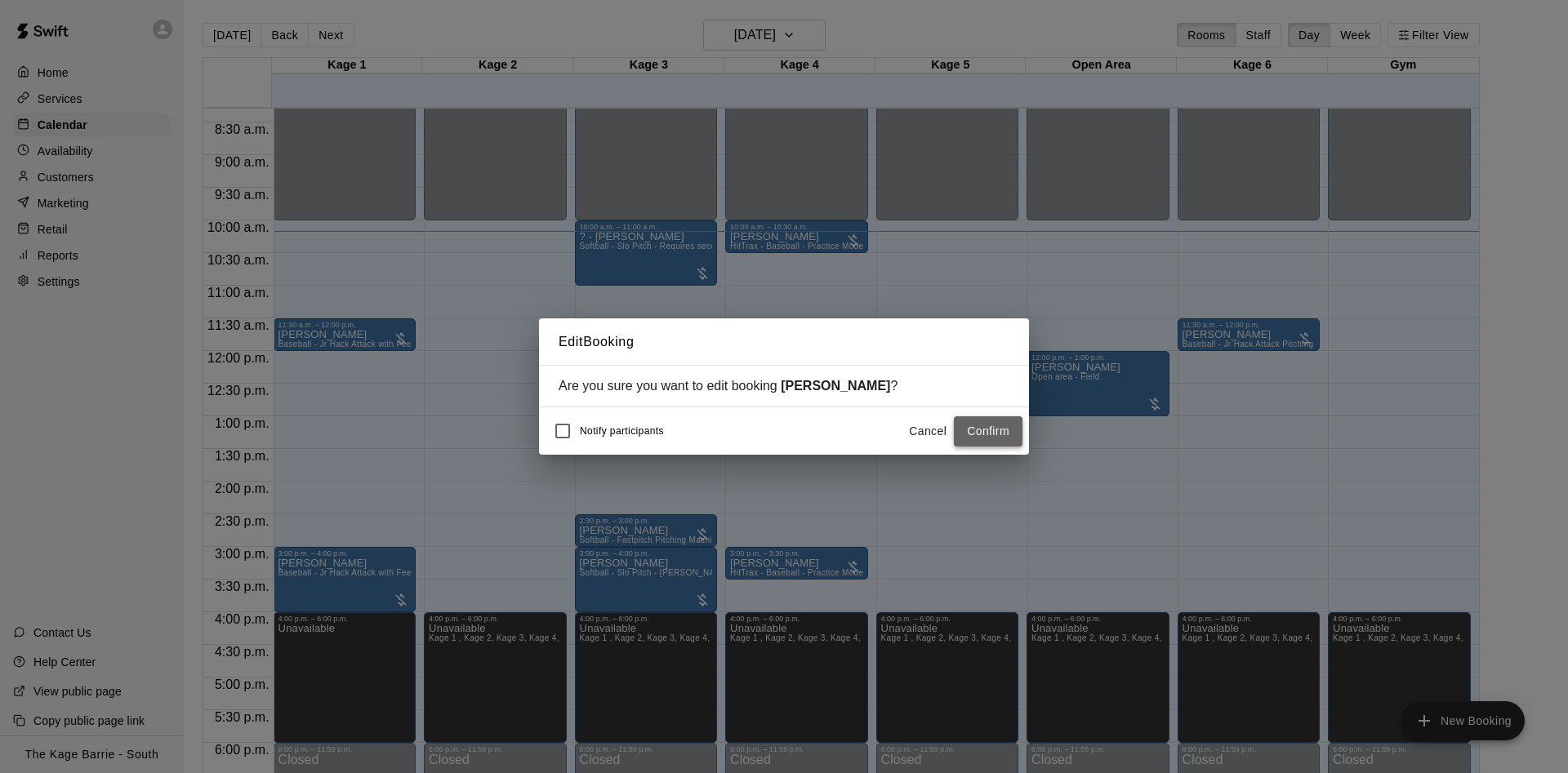
click at [1007, 425] on button "Confirm" at bounding box center [988, 432] width 68 height 30
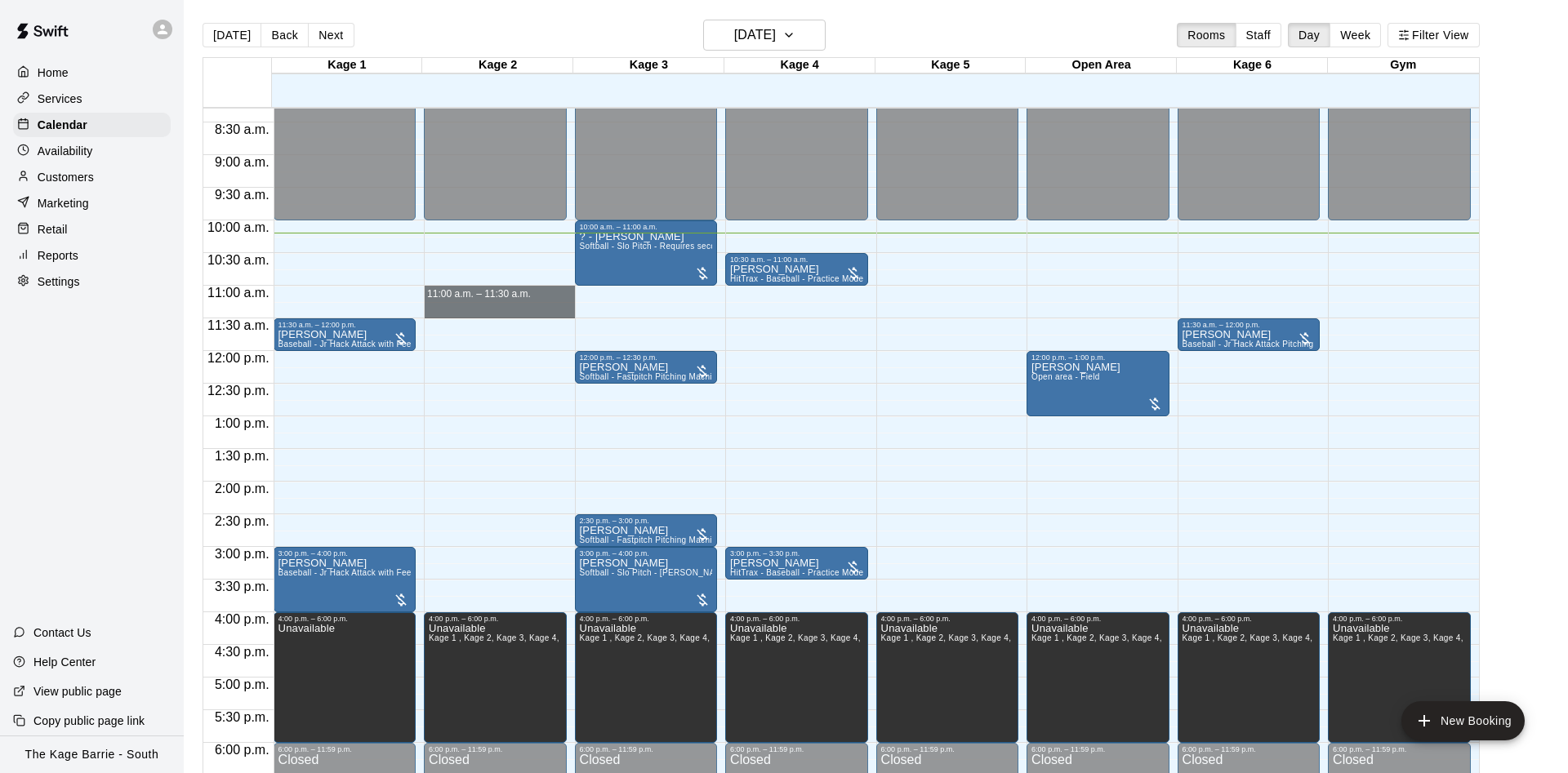
drag, startPoint x: 497, startPoint y: 298, endPoint x: 497, endPoint y: 308, distance: 10.0
click at [497, 308] on div "12:00 a.m. – 10:00 a.m. Closed 4:00 p.m. – 6:00 p.m. Unavailable Kage 1 , Kage …" at bounding box center [500, 351] width 151 height 1567
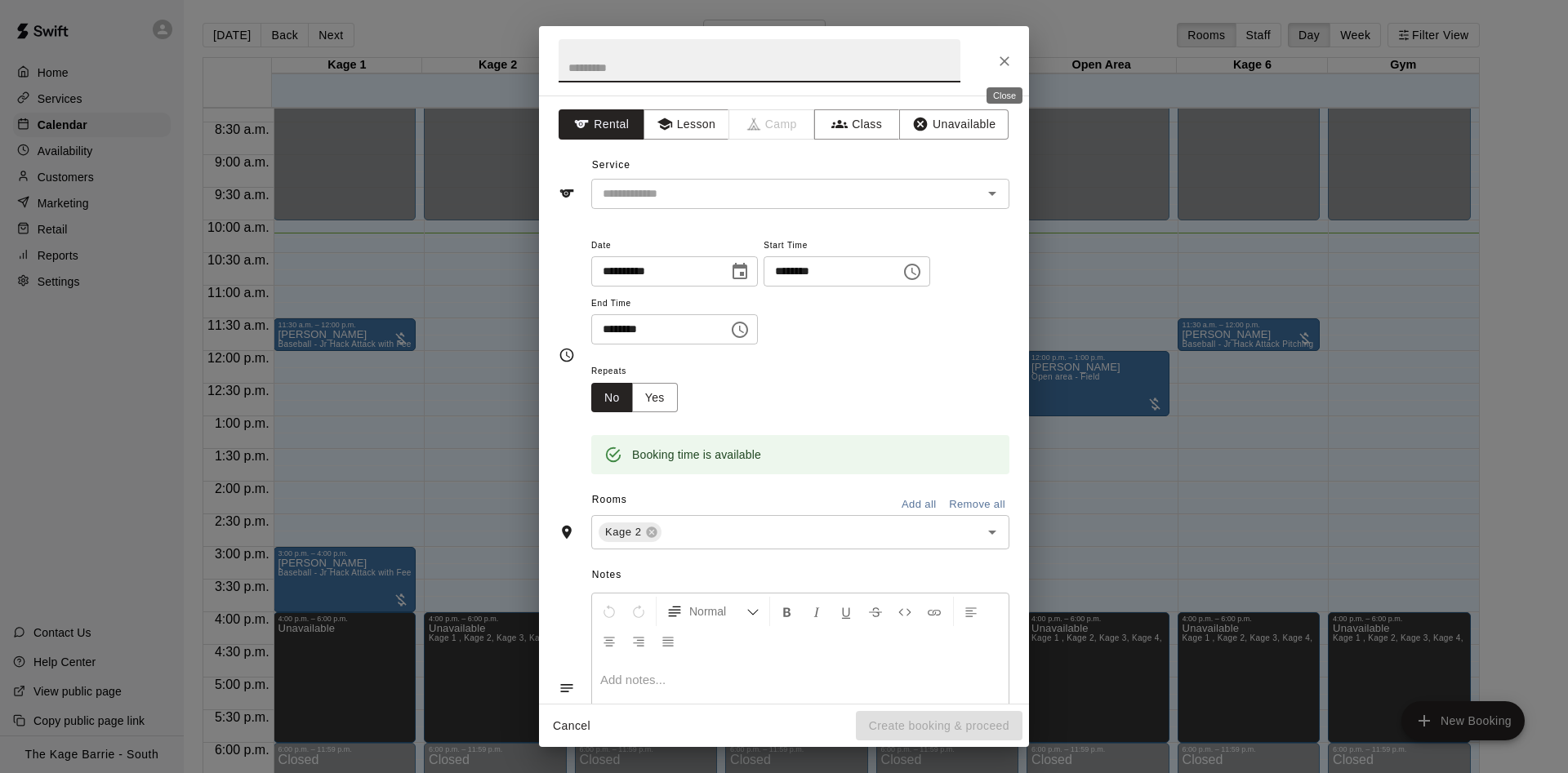
click at [997, 61] on icon "Close" at bounding box center [1004, 61] width 16 height 16
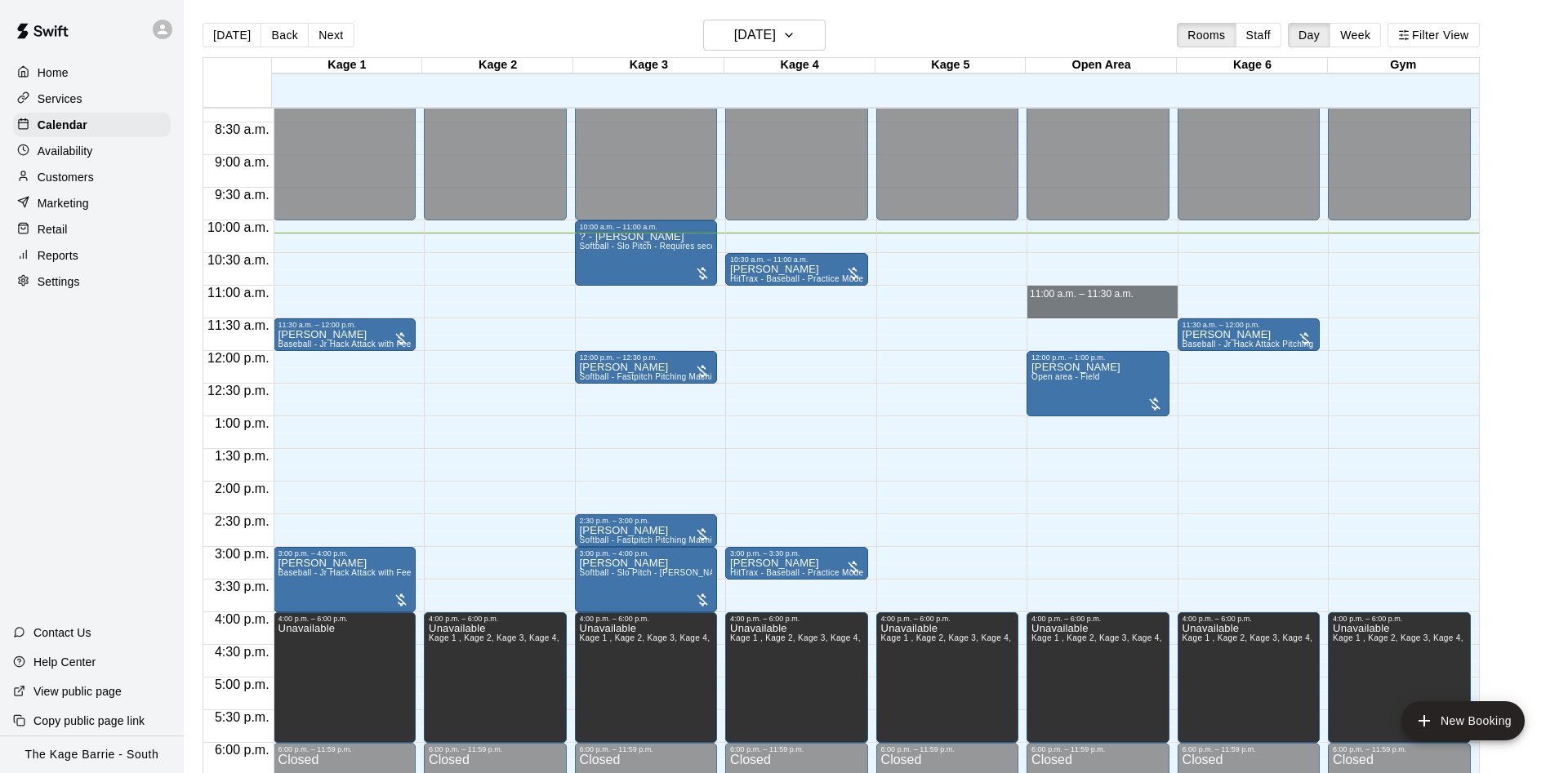
drag, startPoint x: 1090, startPoint y: 294, endPoint x: 1089, endPoint y: 309, distance: 15.0
click at [1089, 309] on div "12:00 a.m. – 10:00 a.m. Closed 12:00 p.m. – 1:00 p.m. [PERSON_NAME] Open area -…" at bounding box center [1102, 351] width 151 height 1567
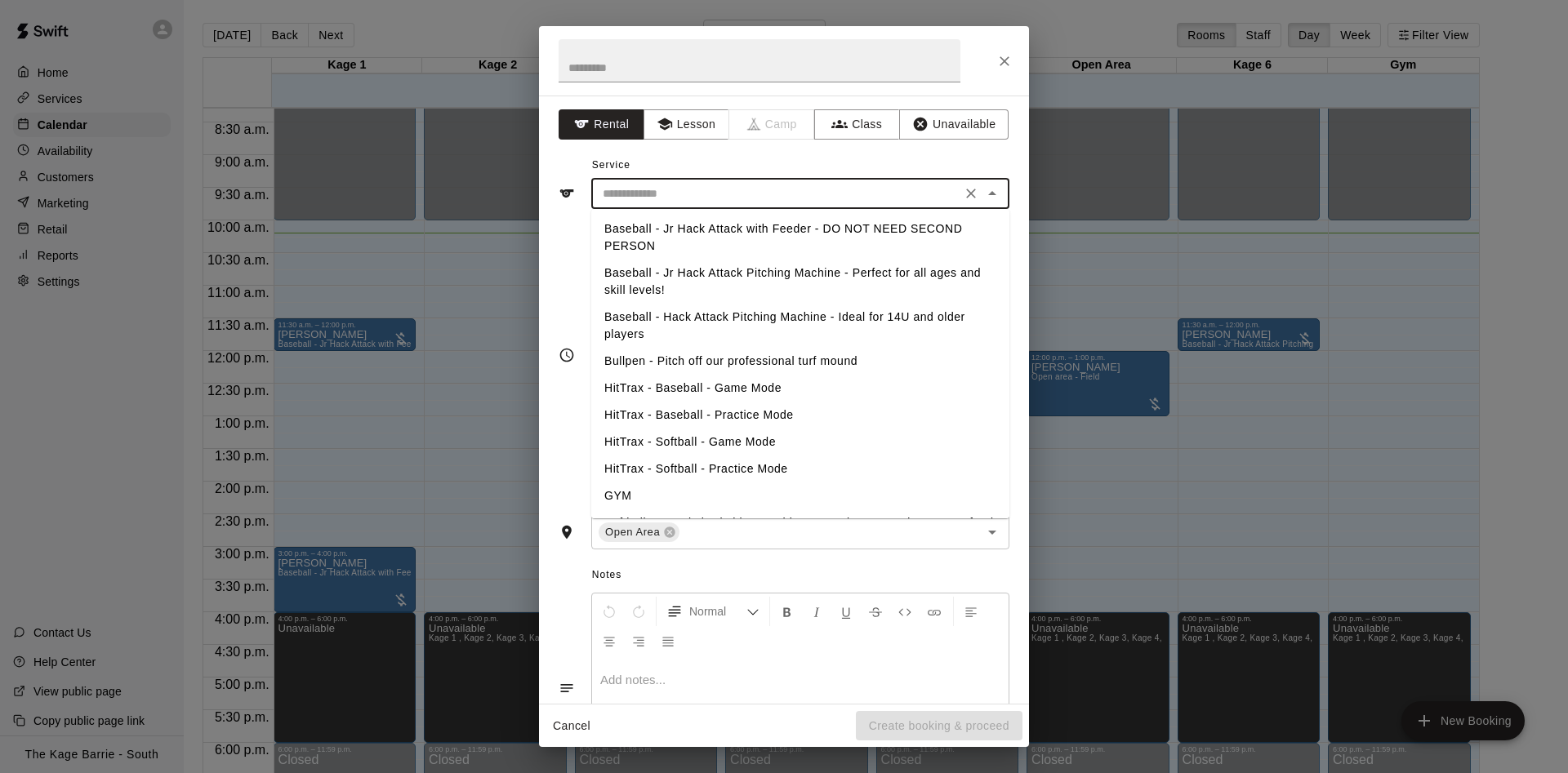
click at [692, 194] on input "text" at bounding box center [776, 193] width 360 height 20
click at [743, 357] on li "Bullpen - Pitch off our professional turf mound" at bounding box center [800, 362] width 418 height 27
type input "**********"
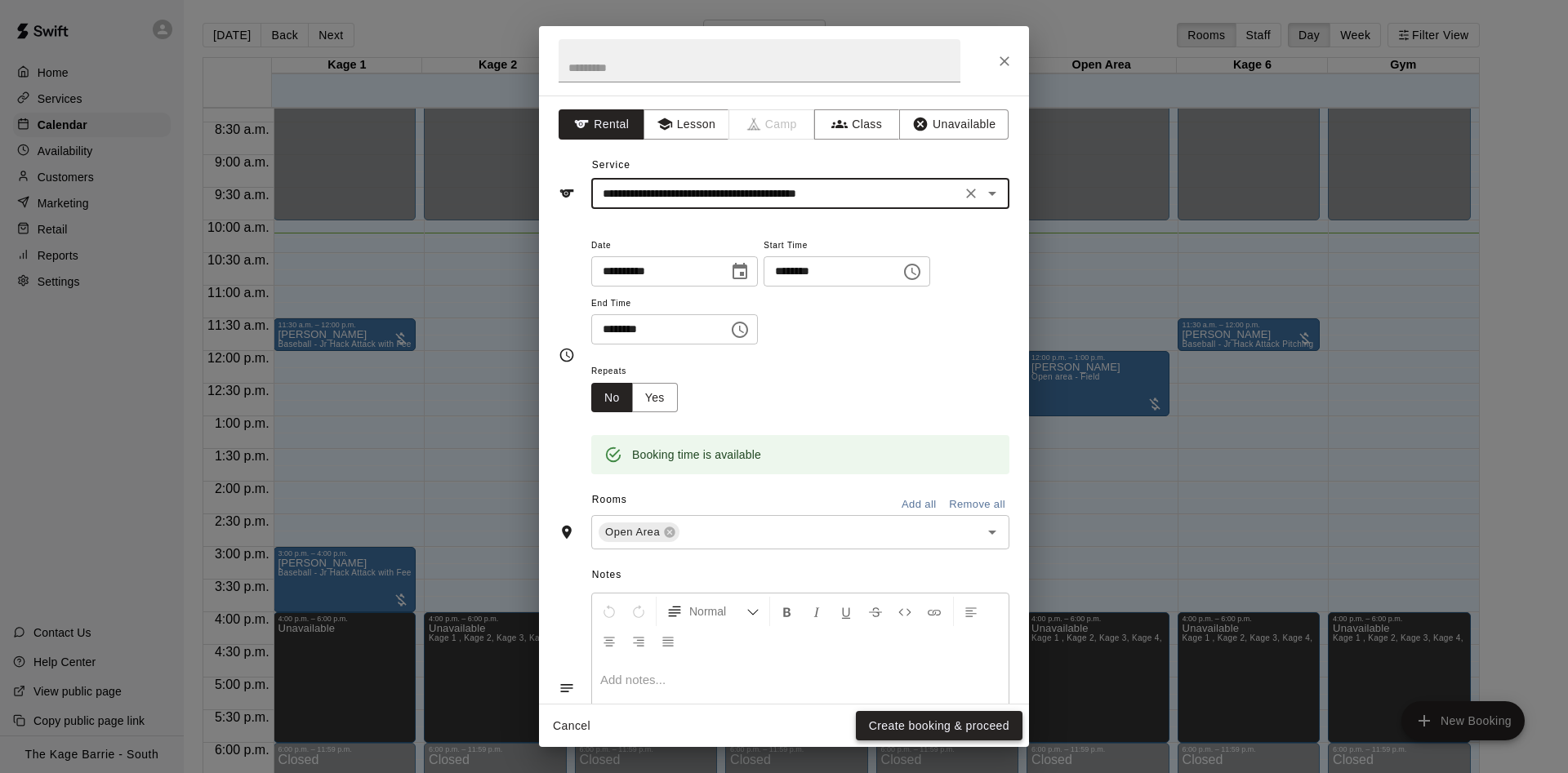
click at [914, 719] on button "Create booking & proceed" at bounding box center [939, 727] width 167 height 30
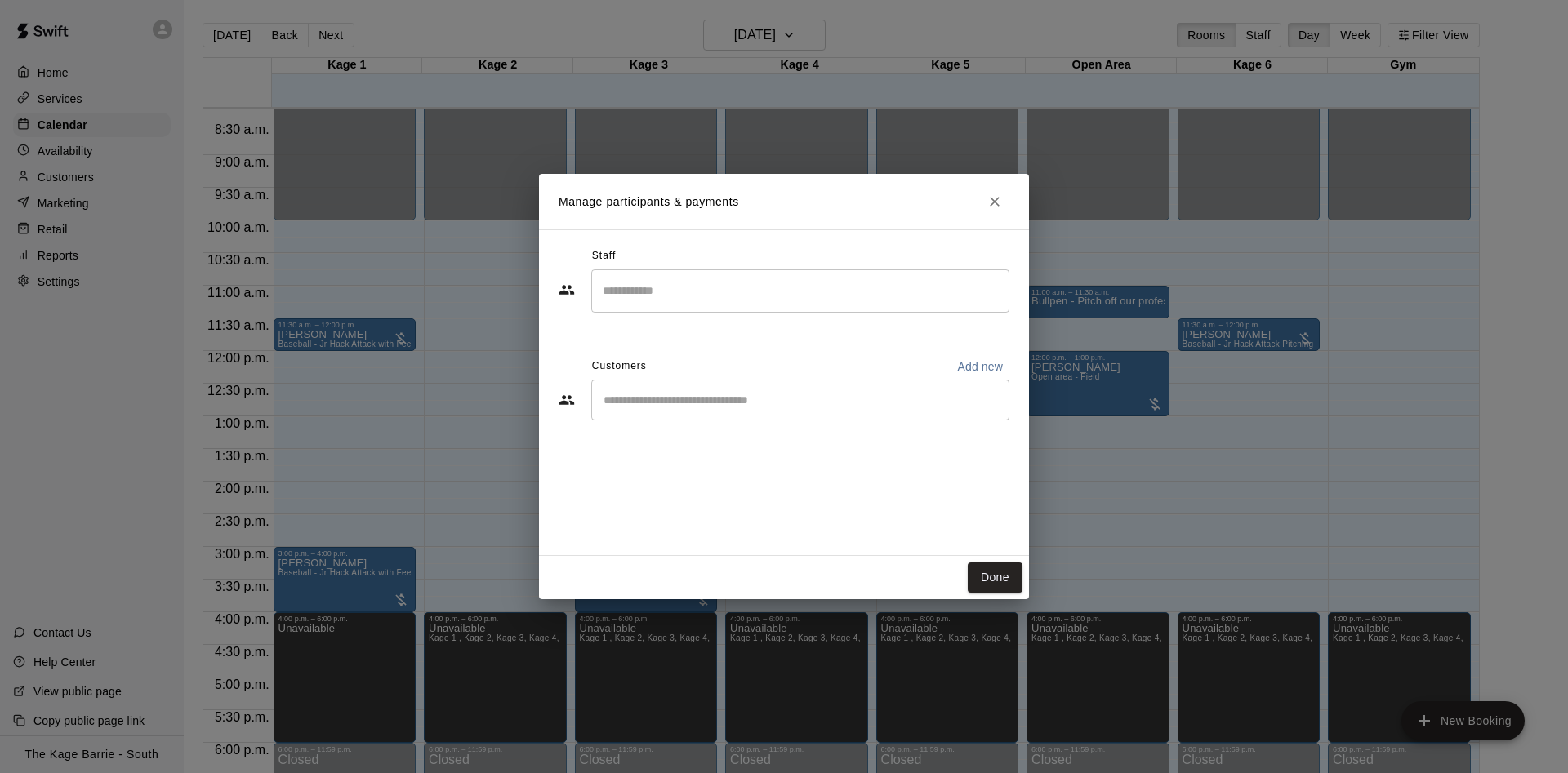
click at [856, 411] on div "​" at bounding box center [800, 400] width 418 height 41
type input "****"
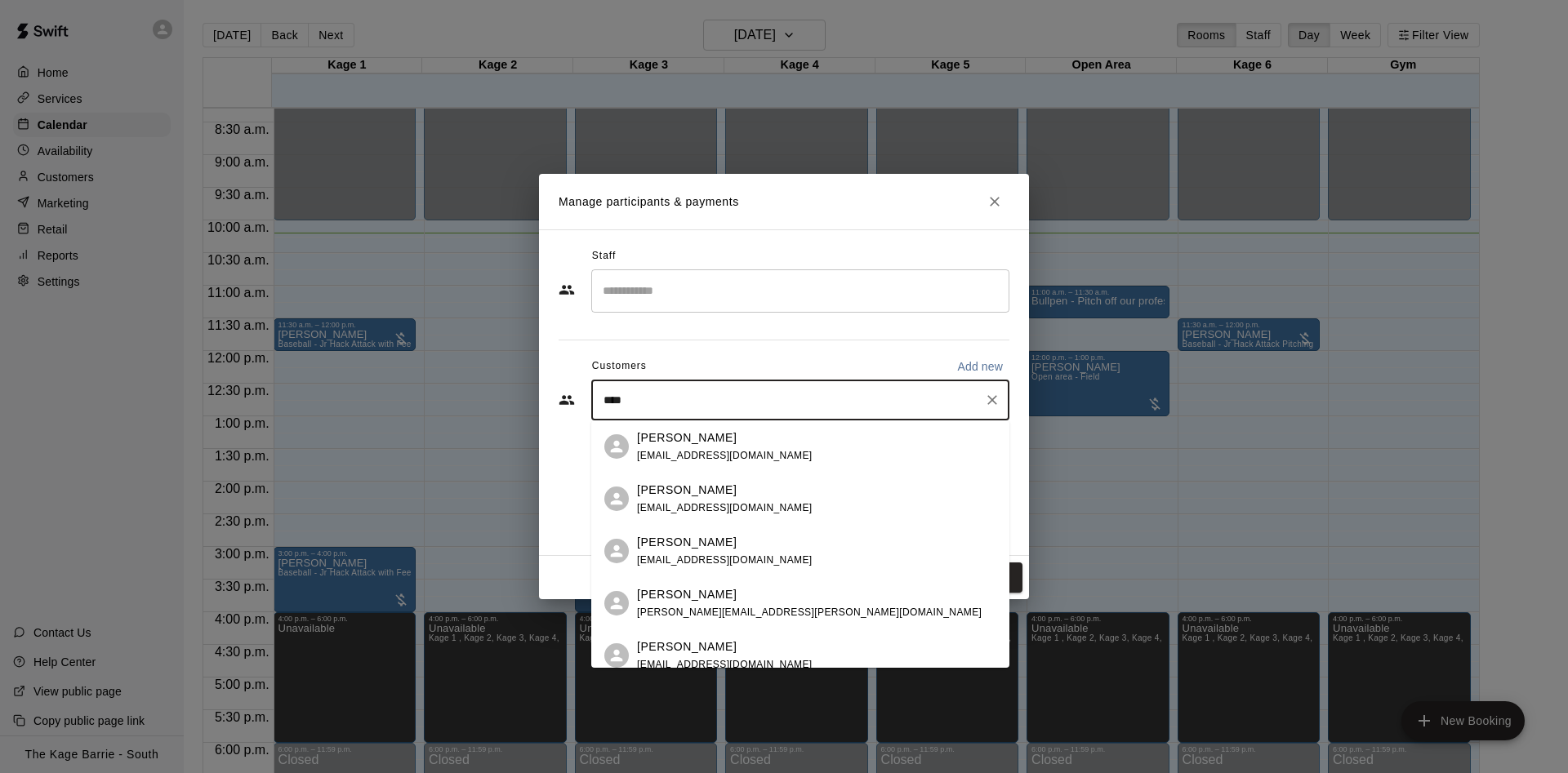
click at [762, 443] on div "[PERSON_NAME]" at bounding box center [725, 438] width 176 height 17
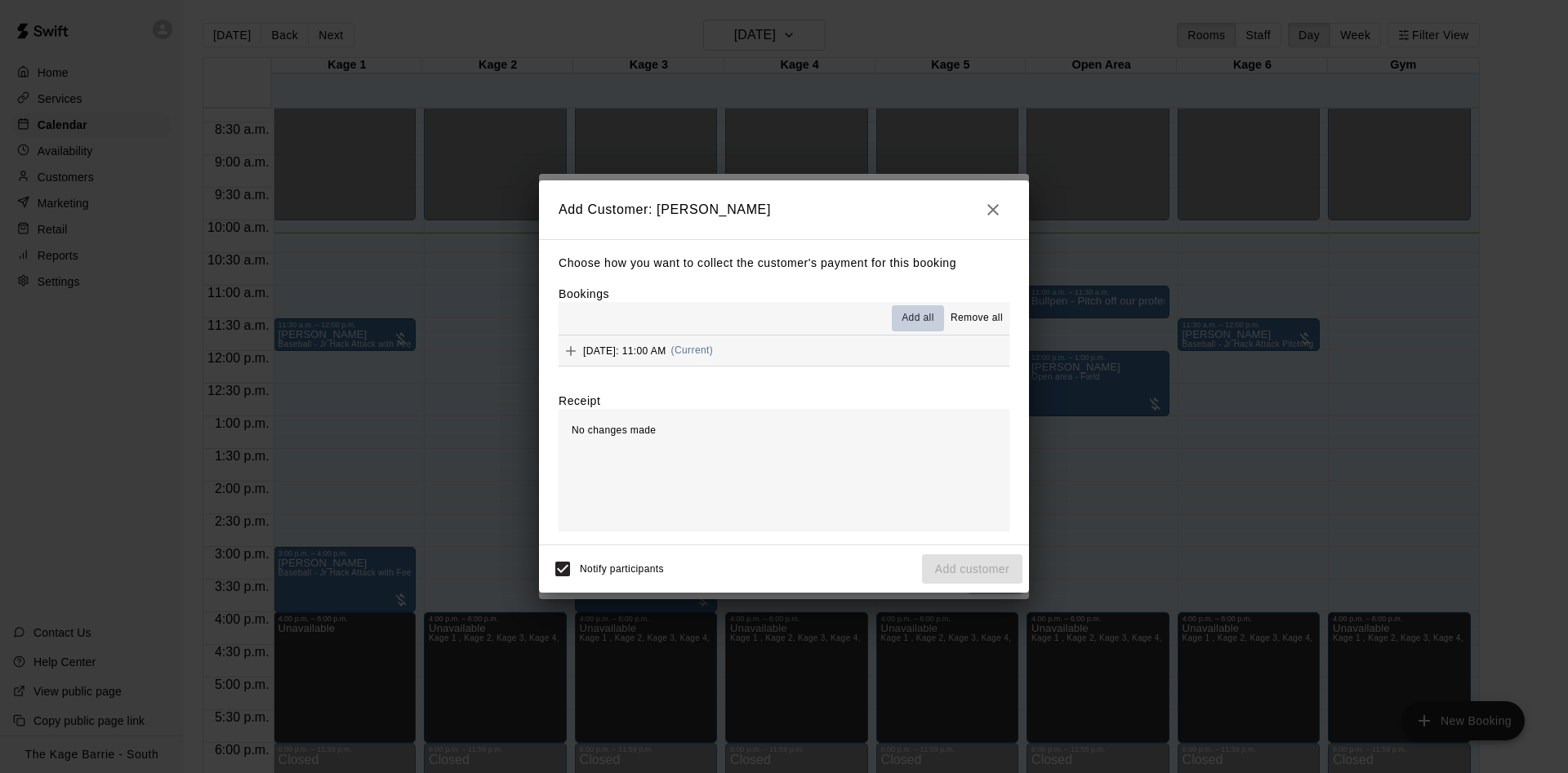
click at [922, 310] on button "Add all" at bounding box center [918, 318] width 52 height 26
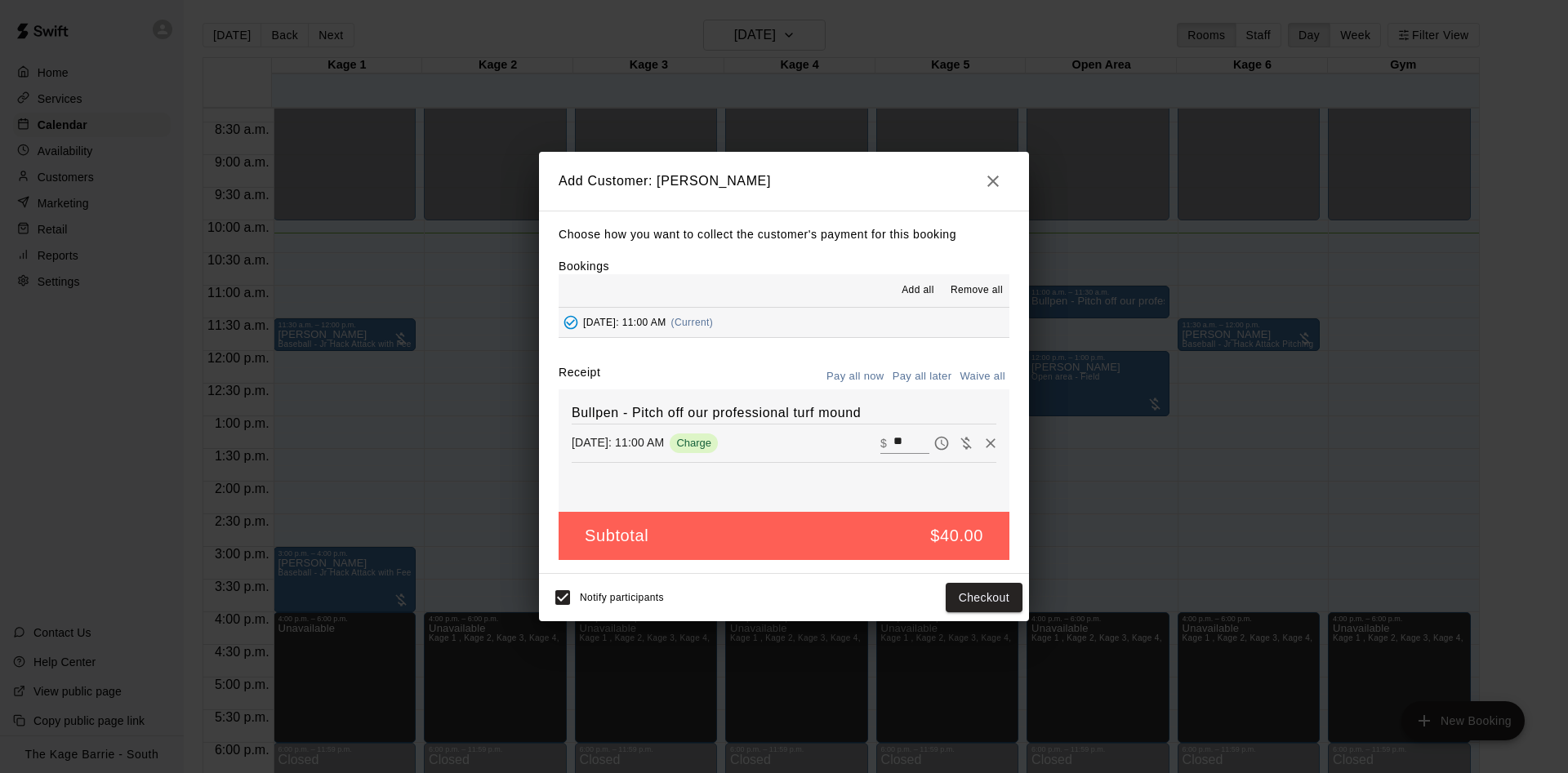
click at [903, 375] on button "Pay all later" at bounding box center [922, 377] width 68 height 25
click at [1003, 603] on button "Add customer" at bounding box center [972, 598] width 101 height 30
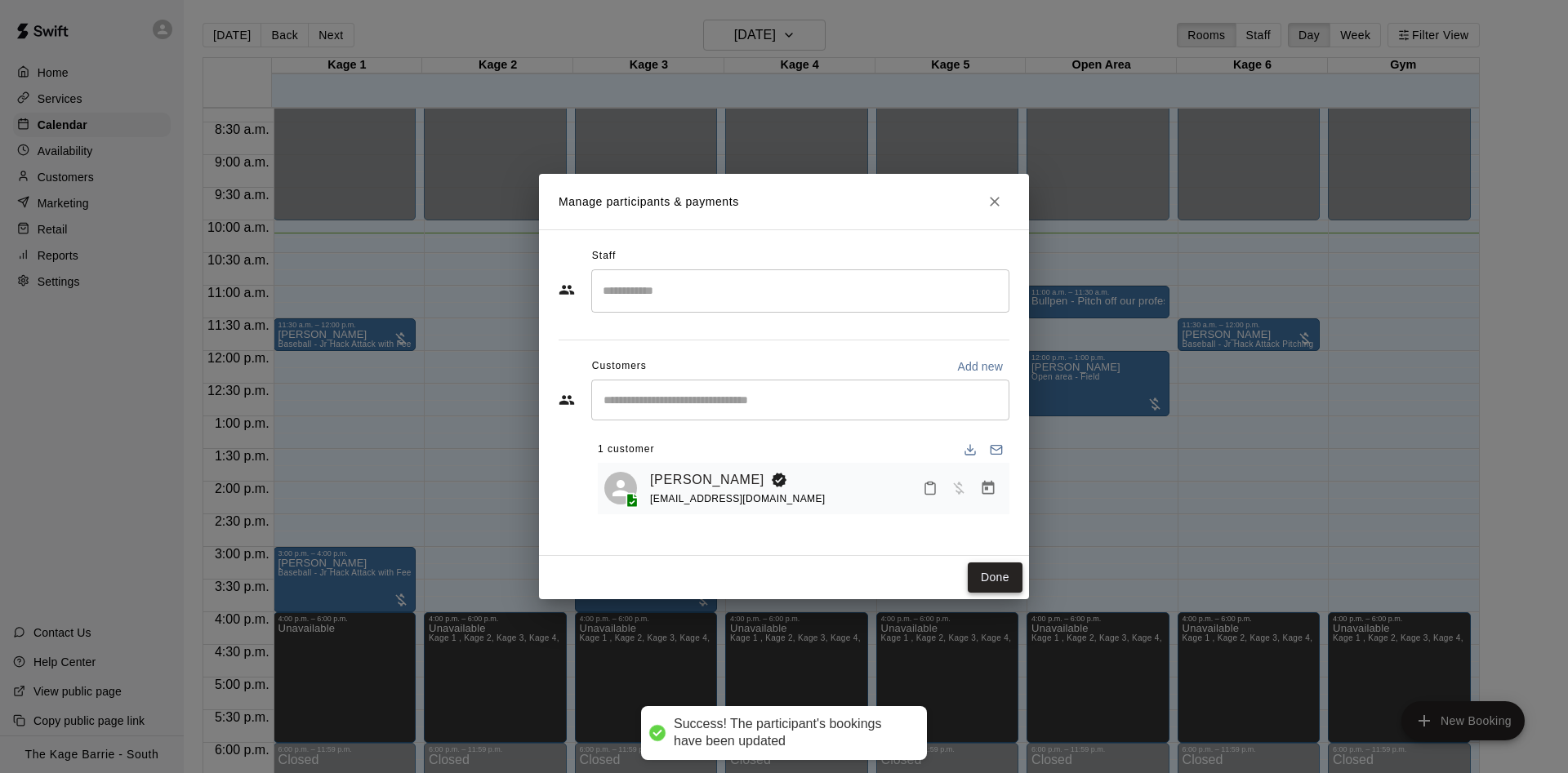
click at [997, 570] on button "Done" at bounding box center [995, 578] width 55 height 30
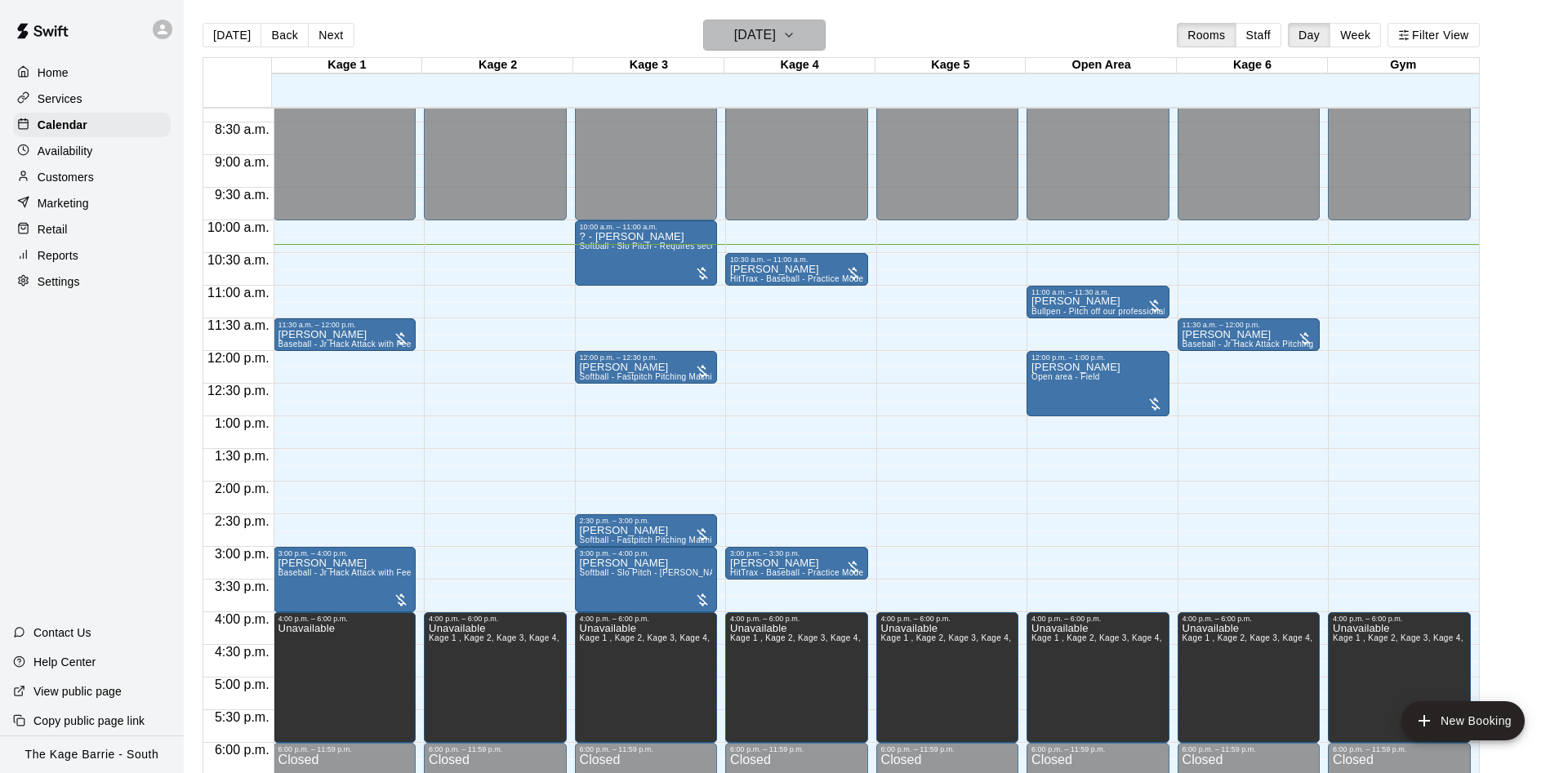
click at [737, 26] on h6 "[DATE]" at bounding box center [755, 35] width 41 height 23
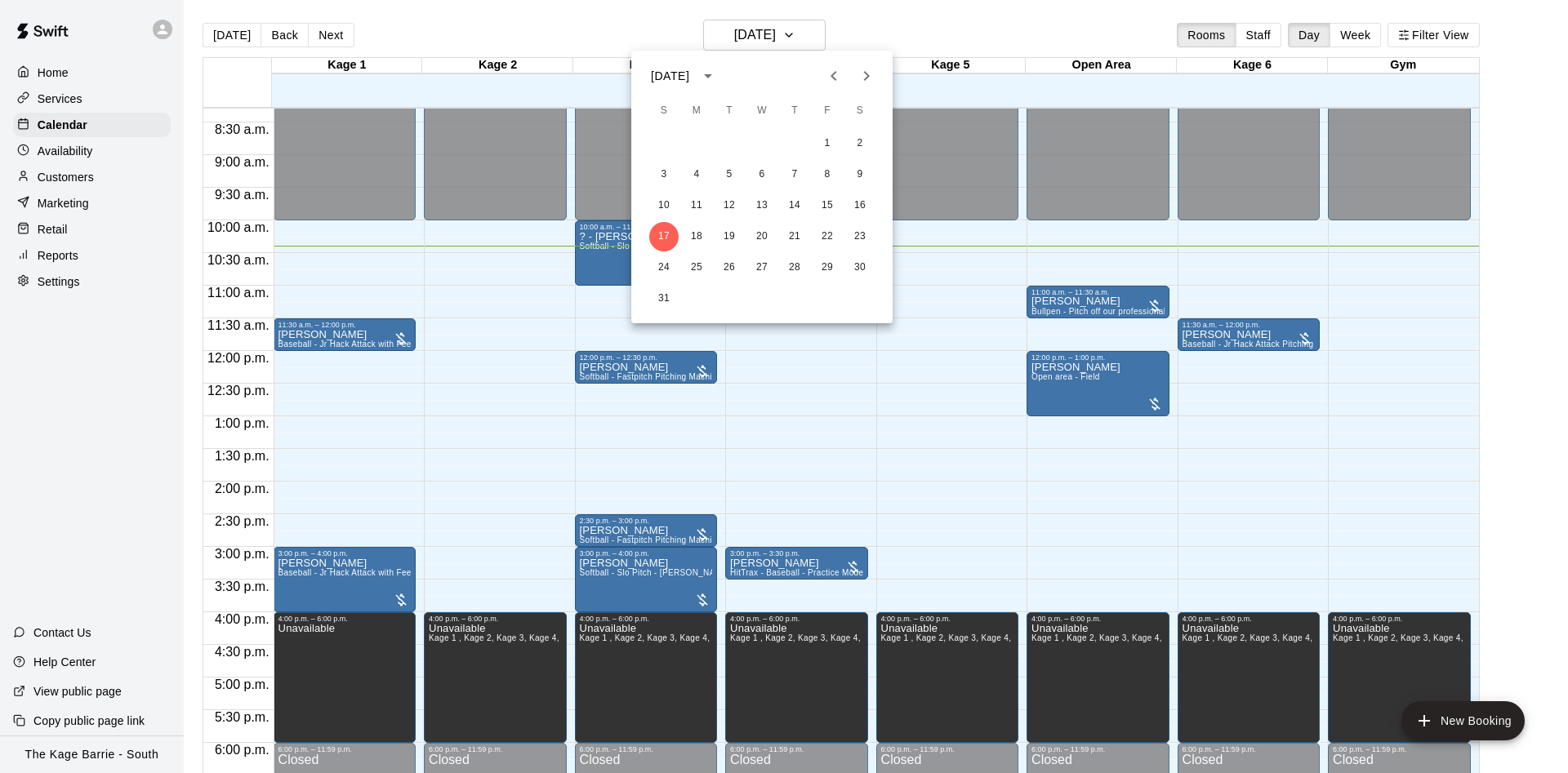
click at [415, 130] on div at bounding box center [784, 386] width 1568 height 773
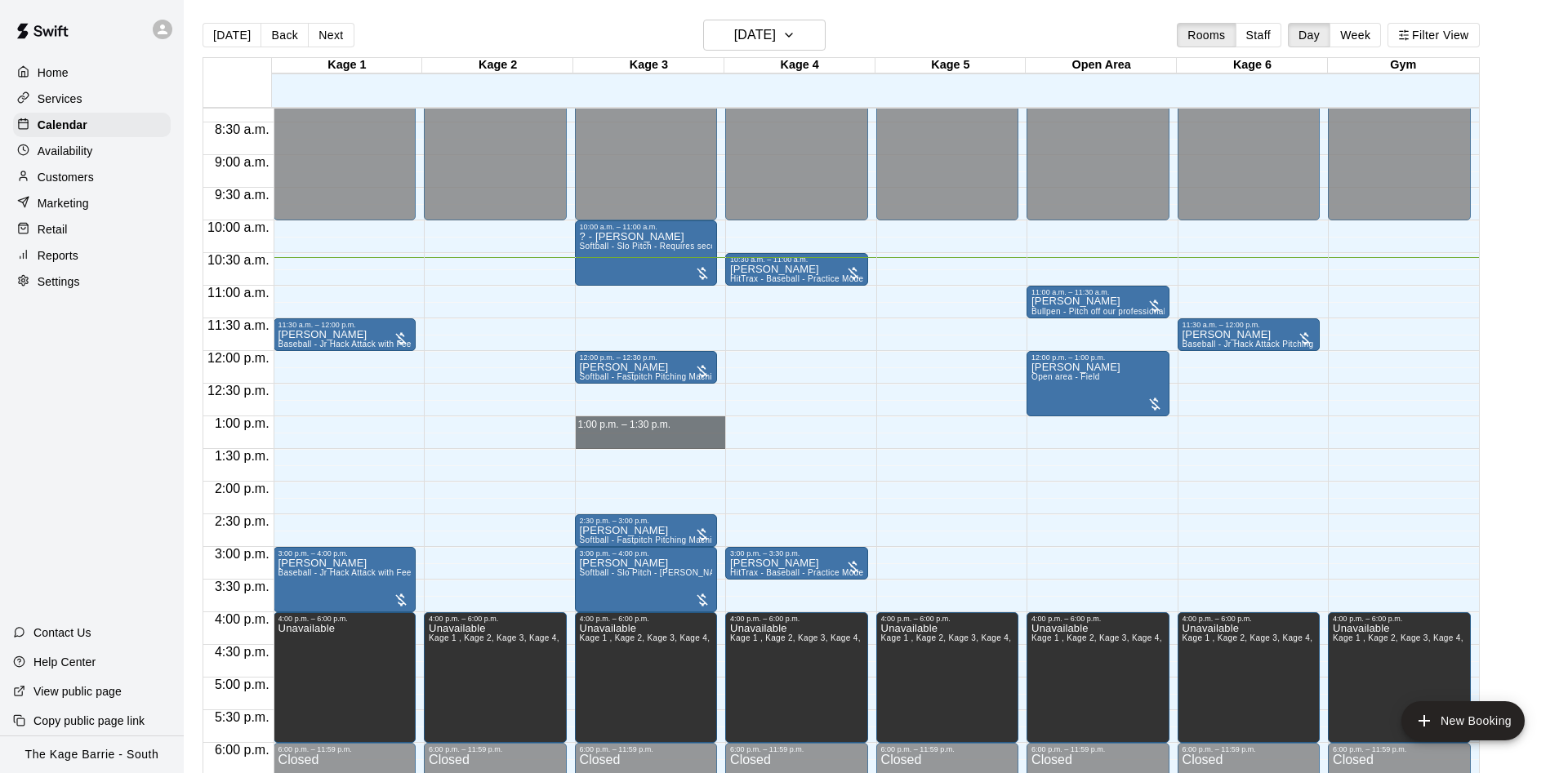
drag, startPoint x: 668, startPoint y: 422, endPoint x: 668, endPoint y: 440, distance: 18.0
click at [668, 440] on div "12:00 a.m. – 10:00 a.m. Closed 10:00 a.m. – 11:00 a.m. ? - [PERSON_NAME] Softba…" at bounding box center [650, 351] width 151 height 1567
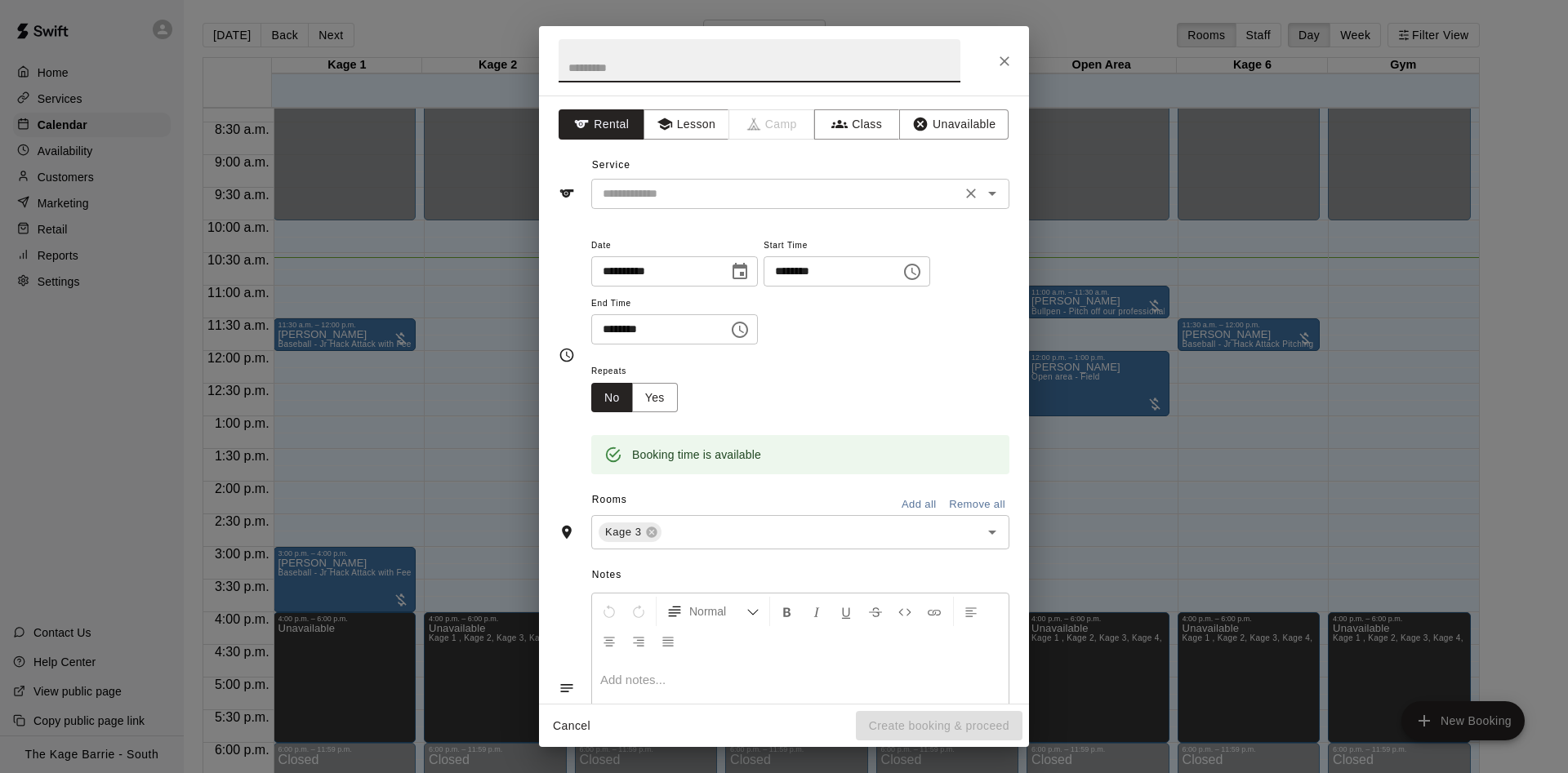
click at [660, 205] on div "​" at bounding box center [800, 194] width 418 height 30
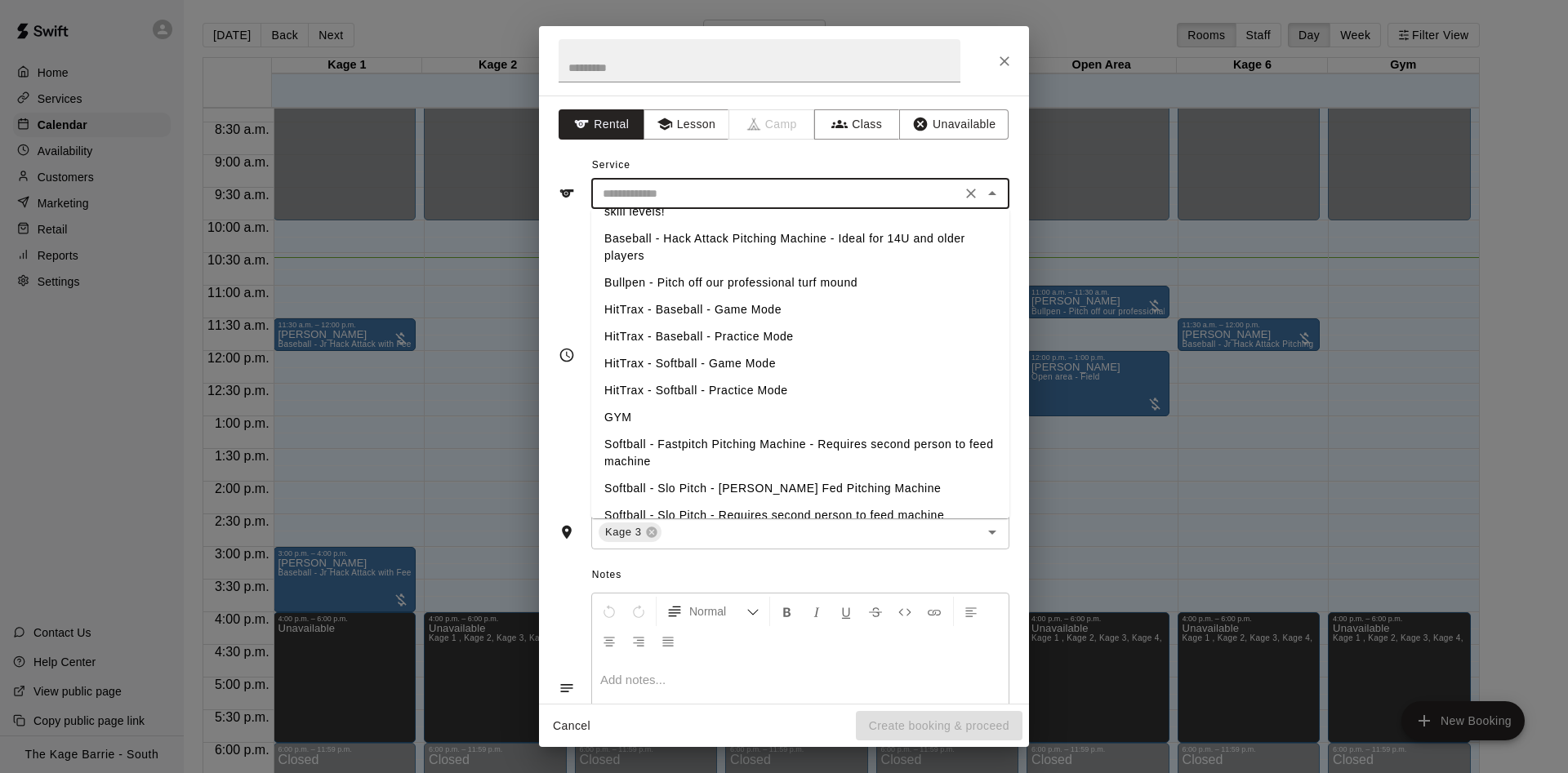
scroll to position [231, 0]
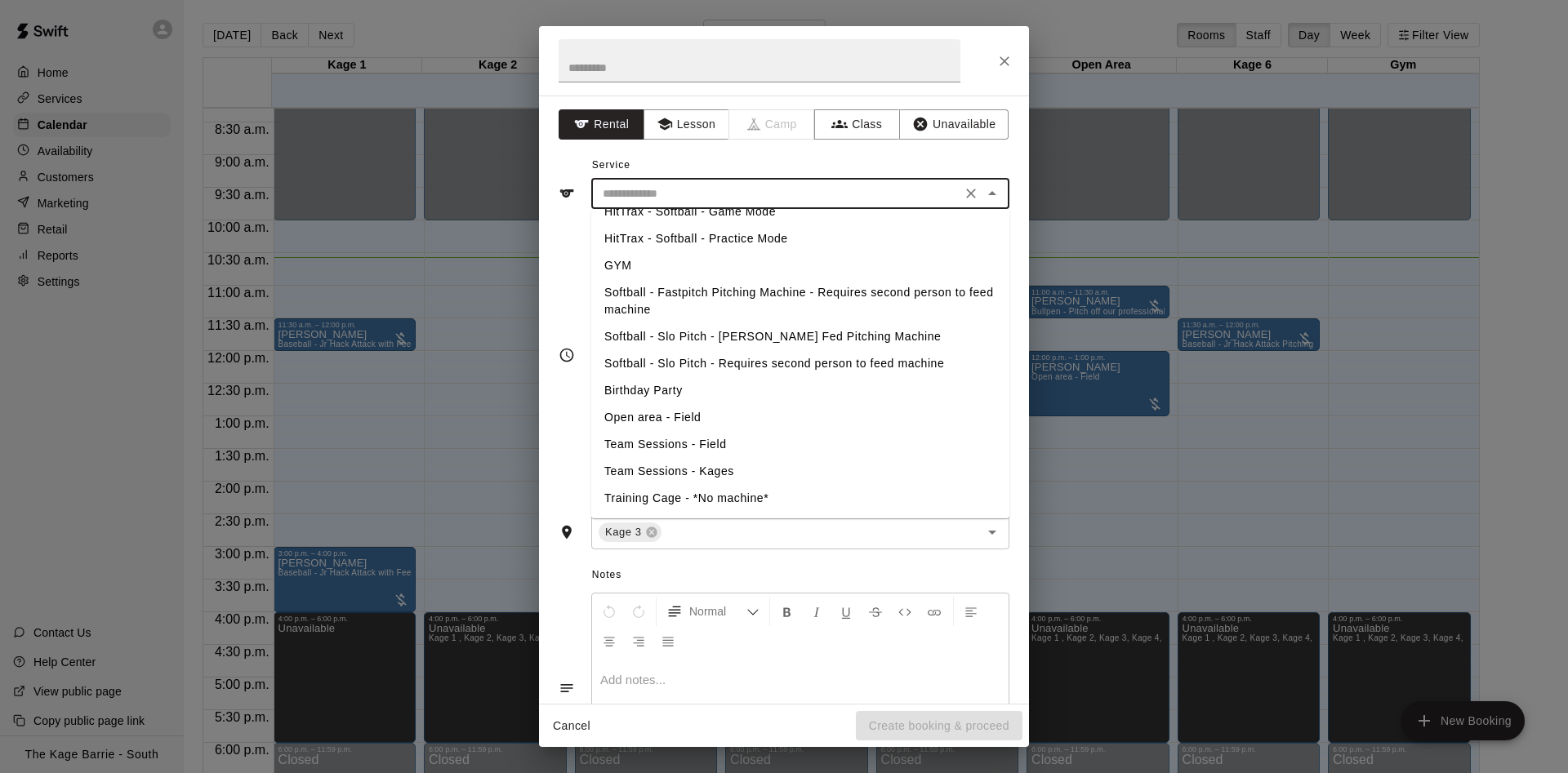
click at [745, 290] on li "Softball - Fastpitch Pitching Machine - Requires second person to feed machine" at bounding box center [800, 301] width 418 height 44
type input "**********"
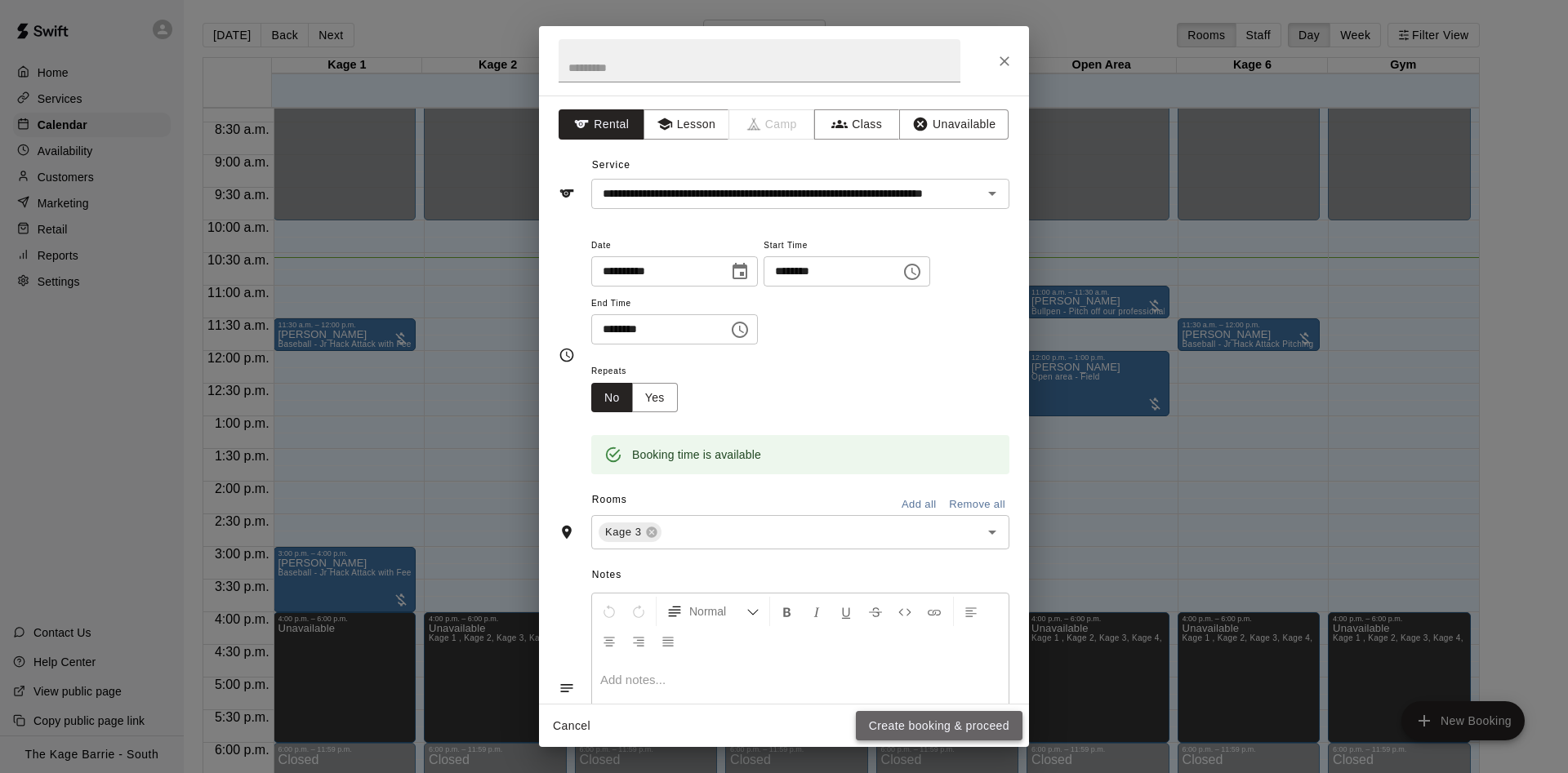
click at [931, 718] on button "Create booking & proceed" at bounding box center [939, 727] width 167 height 30
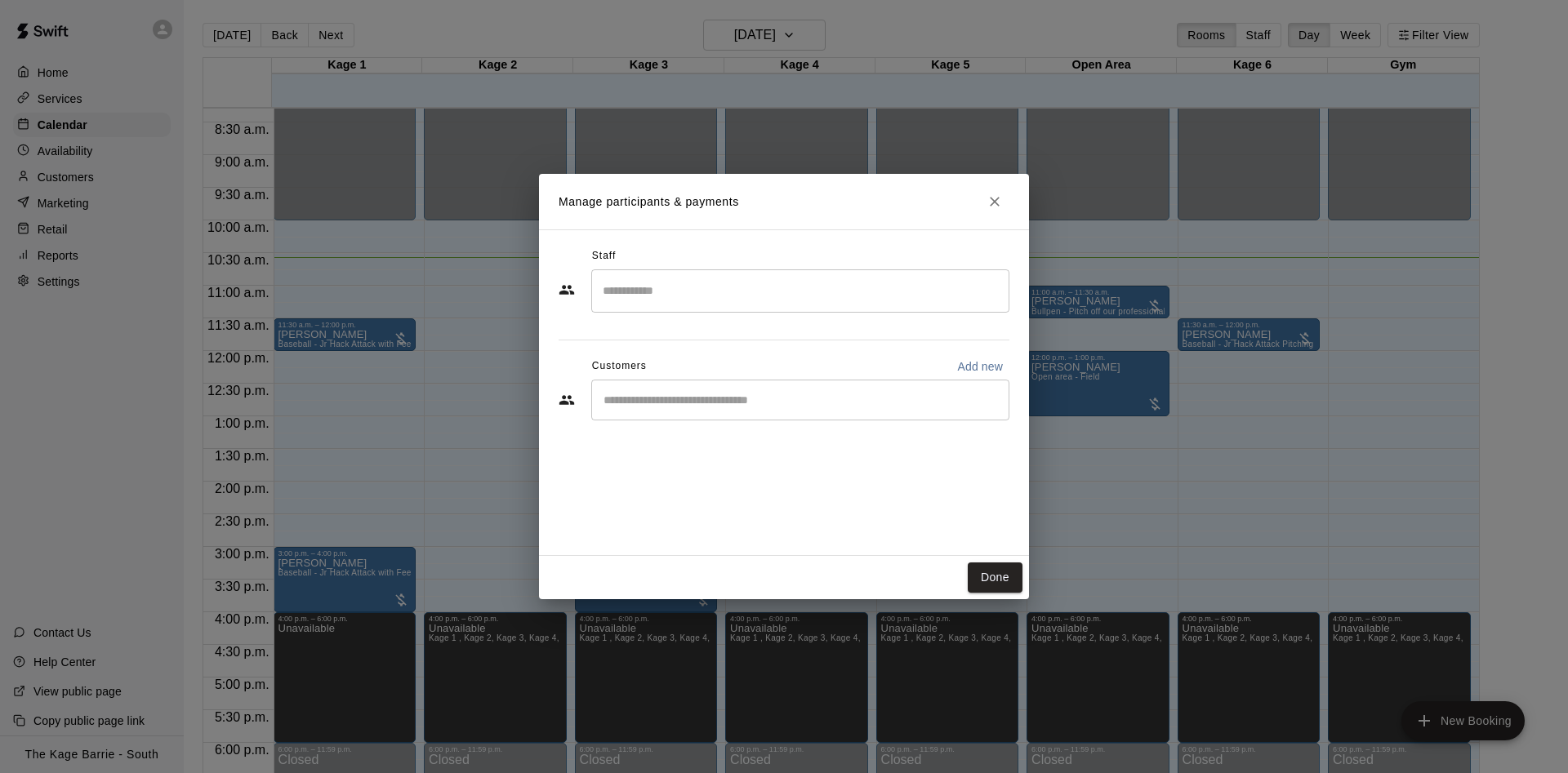
click at [717, 407] on input "Start typing to search customers..." at bounding box center [800, 400] width 403 height 16
type input "****"
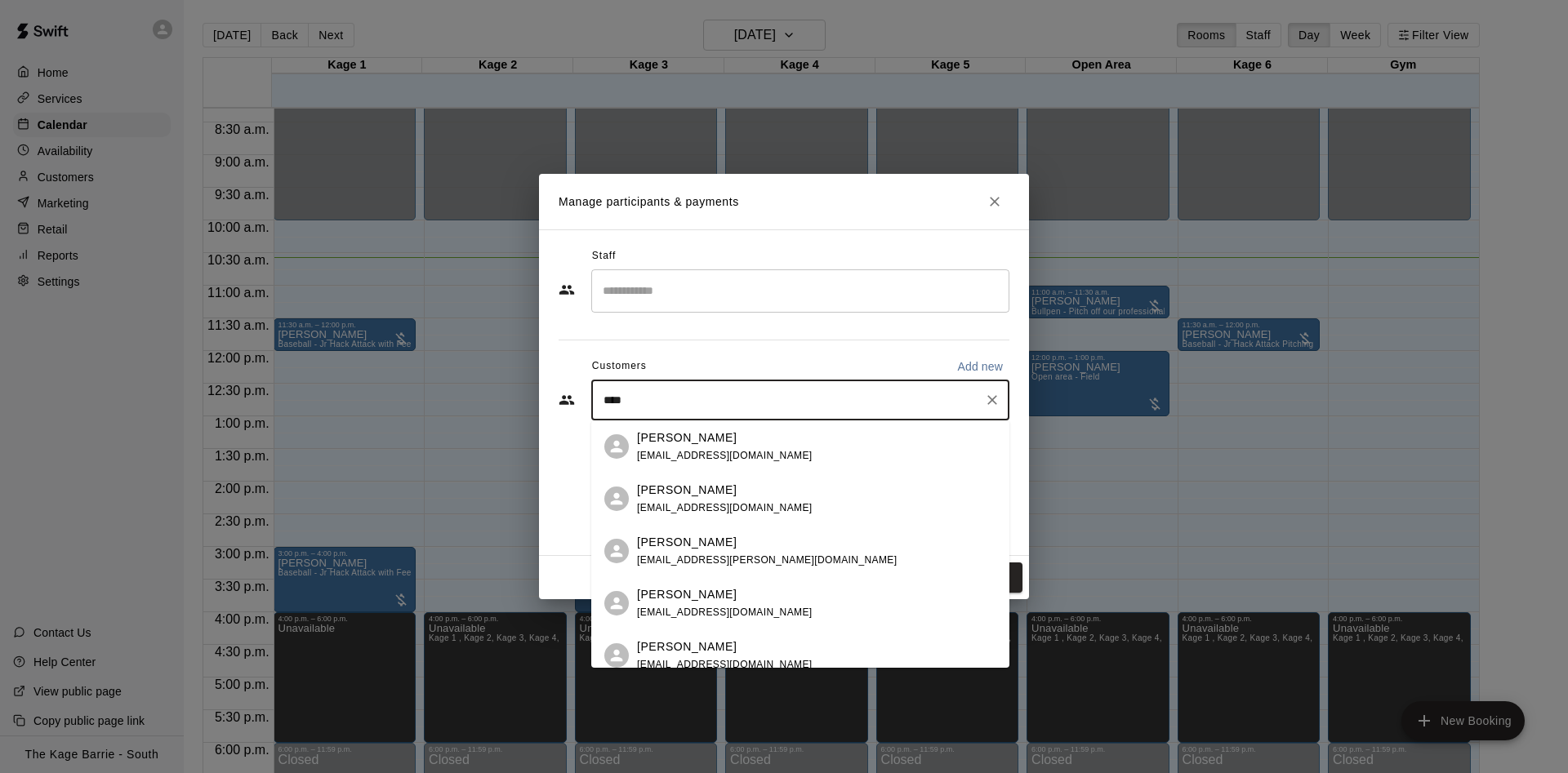
click at [736, 445] on div "[PERSON_NAME] [EMAIL_ADDRESS][DOMAIN_NAME]" at bounding box center [817, 447] width 359 height 35
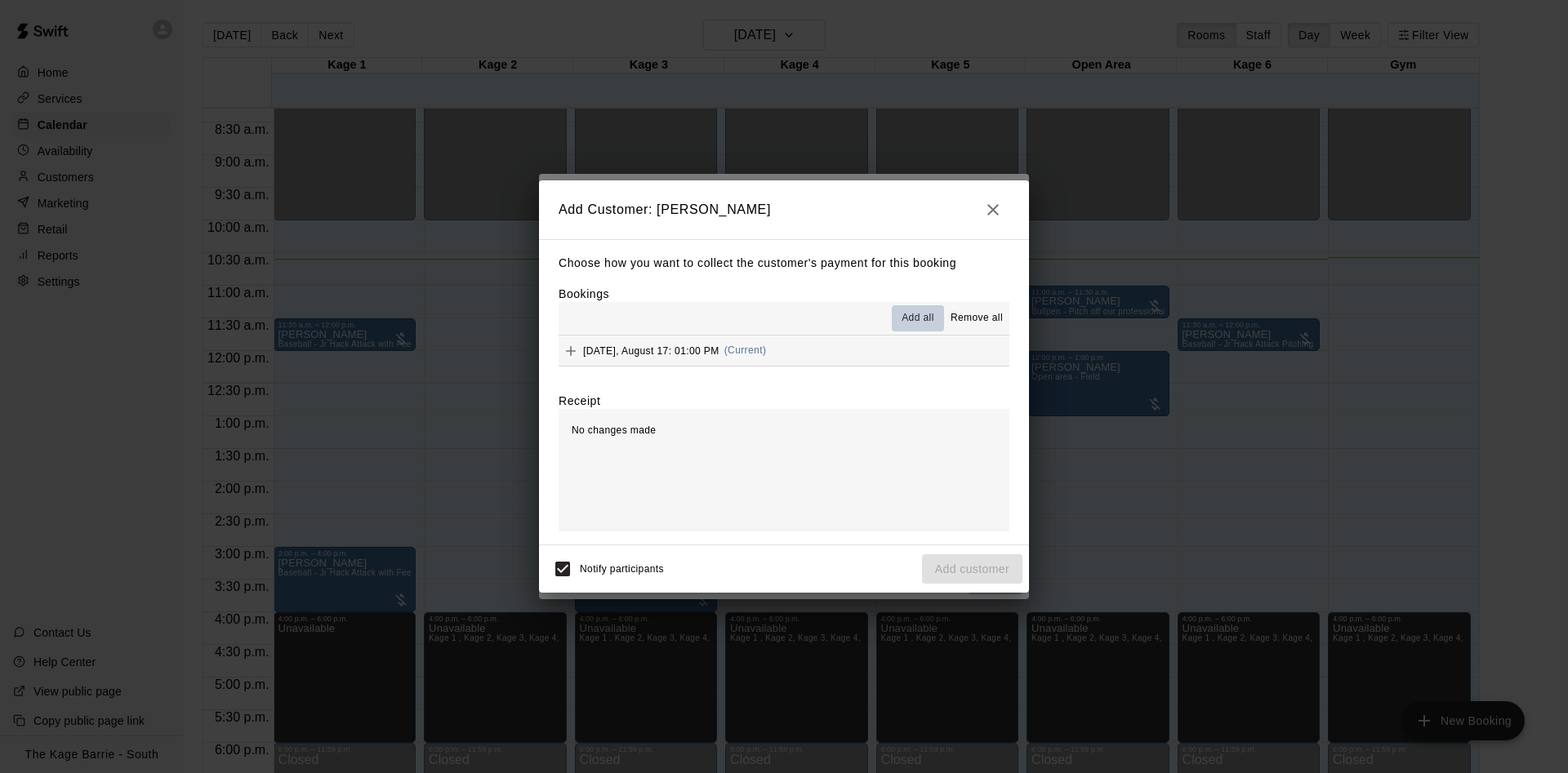
click at [926, 319] on span "Add all" at bounding box center [918, 318] width 33 height 16
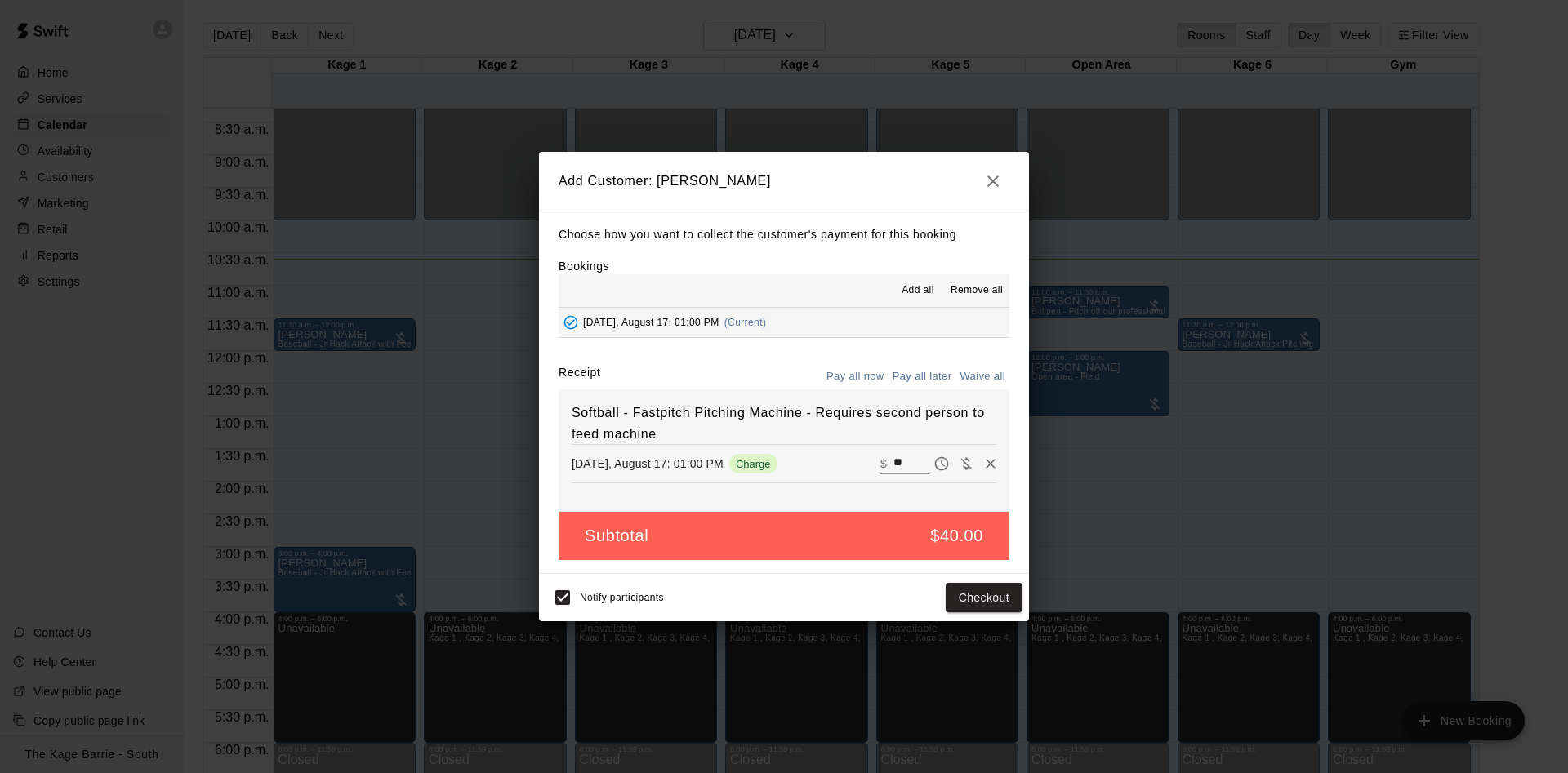
click at [921, 359] on div "Choose how you want to collect the customer's payment for this booking Bookings…" at bounding box center [784, 392] width 490 height 363
click at [921, 373] on button "Pay all later" at bounding box center [922, 377] width 68 height 25
click at [999, 597] on button "Add customer" at bounding box center [972, 598] width 101 height 30
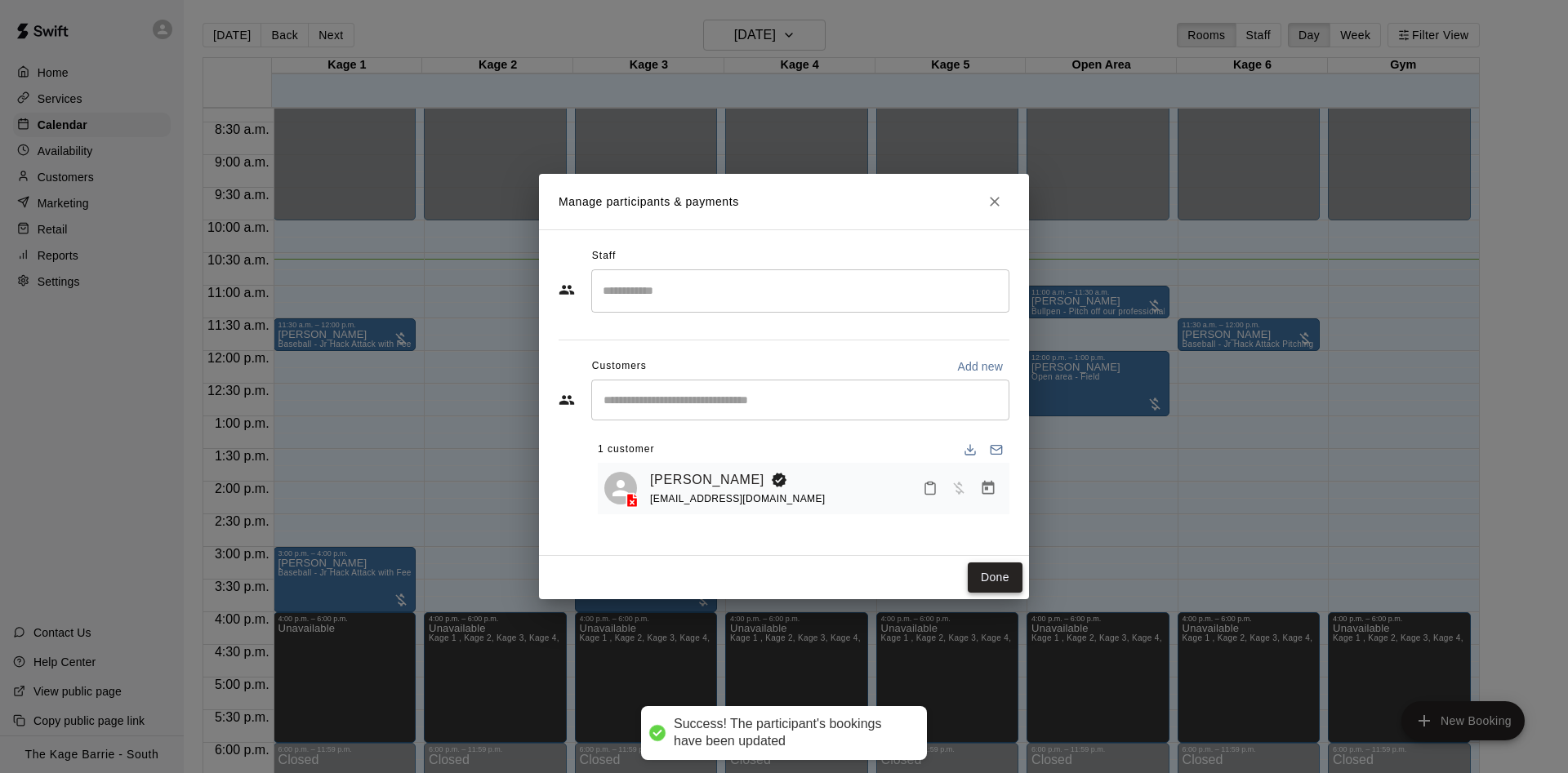
click at [1013, 584] on button "Done" at bounding box center [995, 578] width 55 height 30
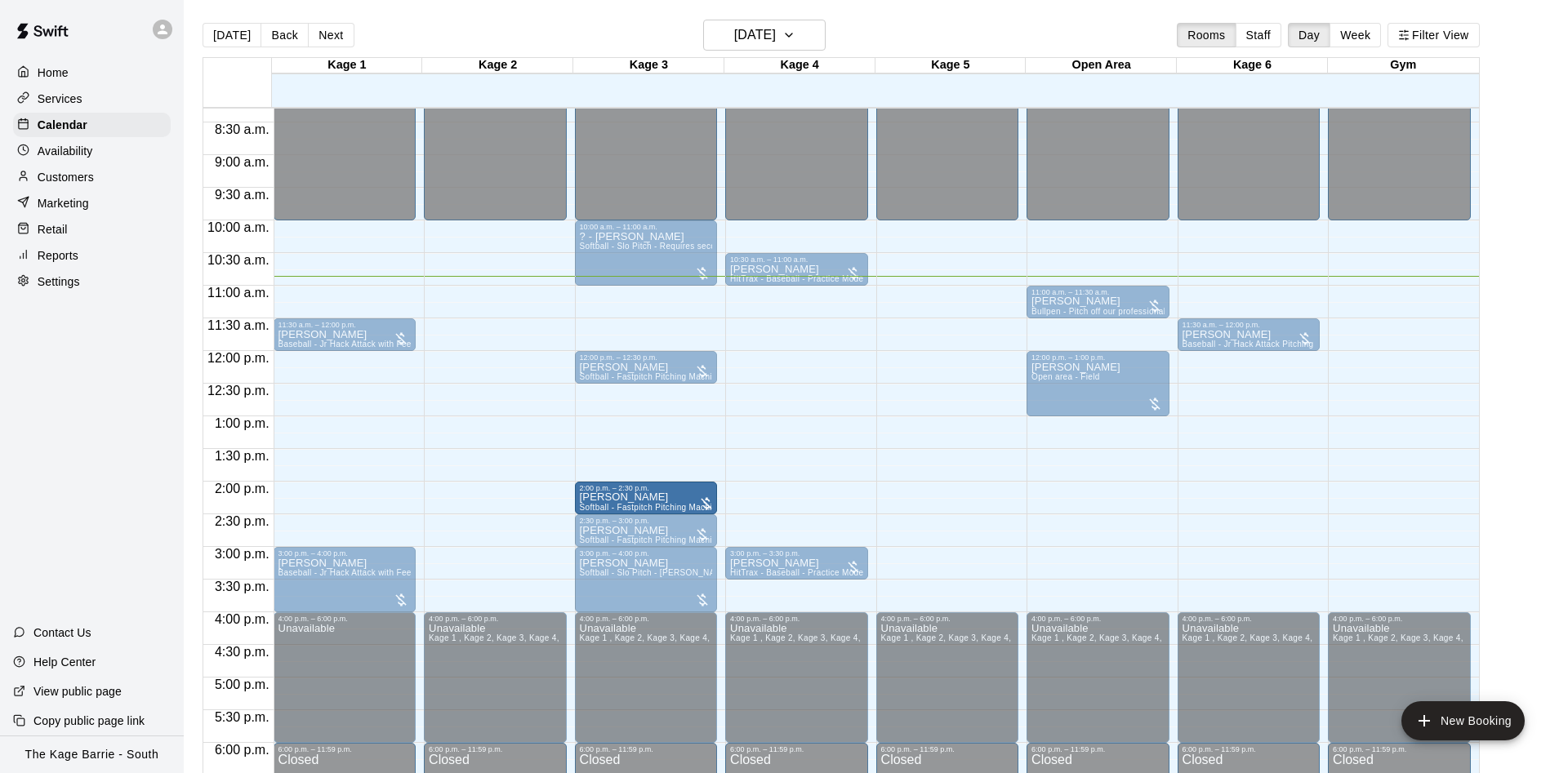
drag, startPoint x: 653, startPoint y: 437, endPoint x: 653, endPoint y: 502, distance: 65.0
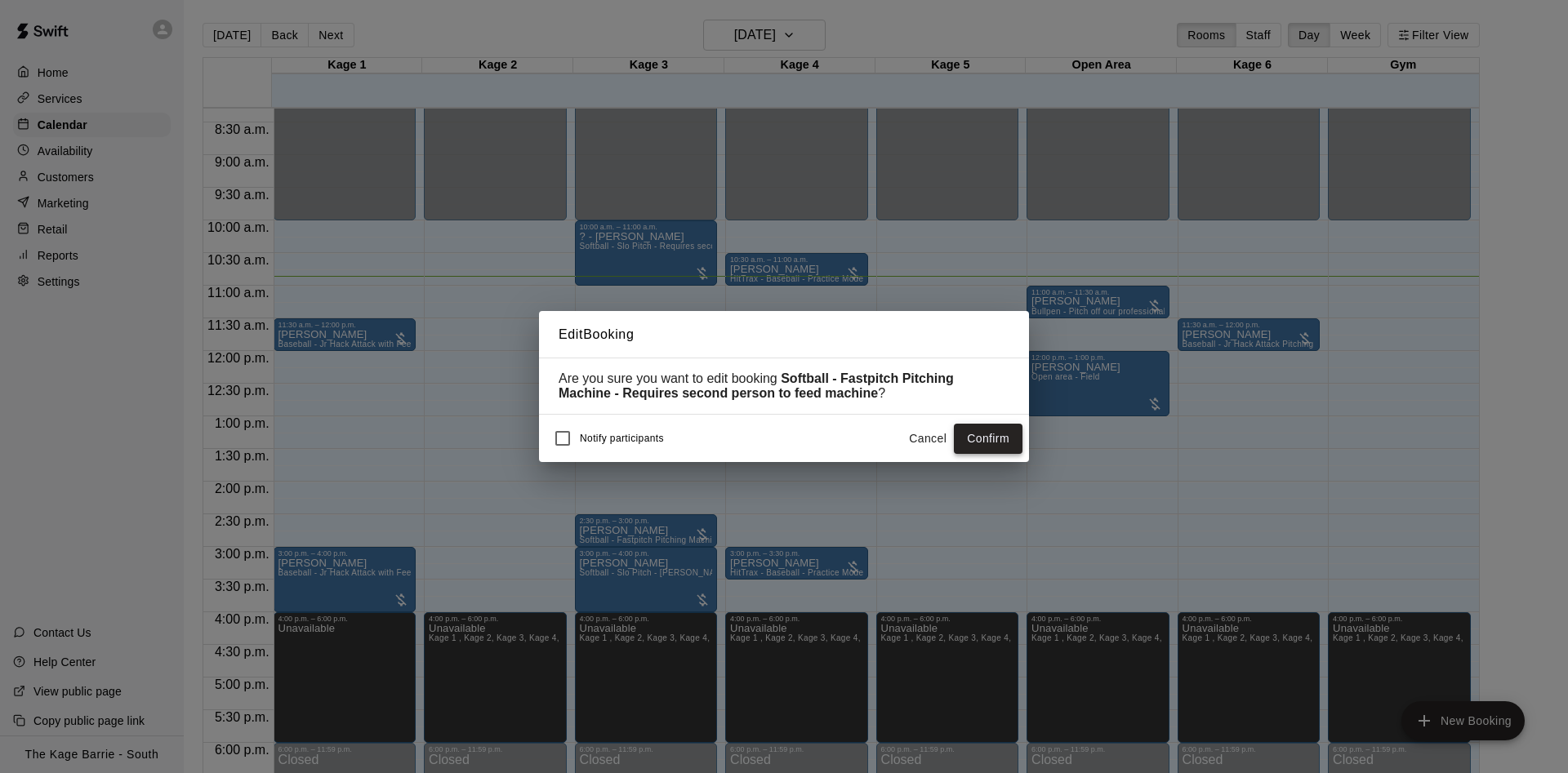
drag, startPoint x: 986, startPoint y: 443, endPoint x: 1035, endPoint y: 422, distance: 53.3
click at [988, 441] on button "Confirm" at bounding box center [988, 439] width 68 height 30
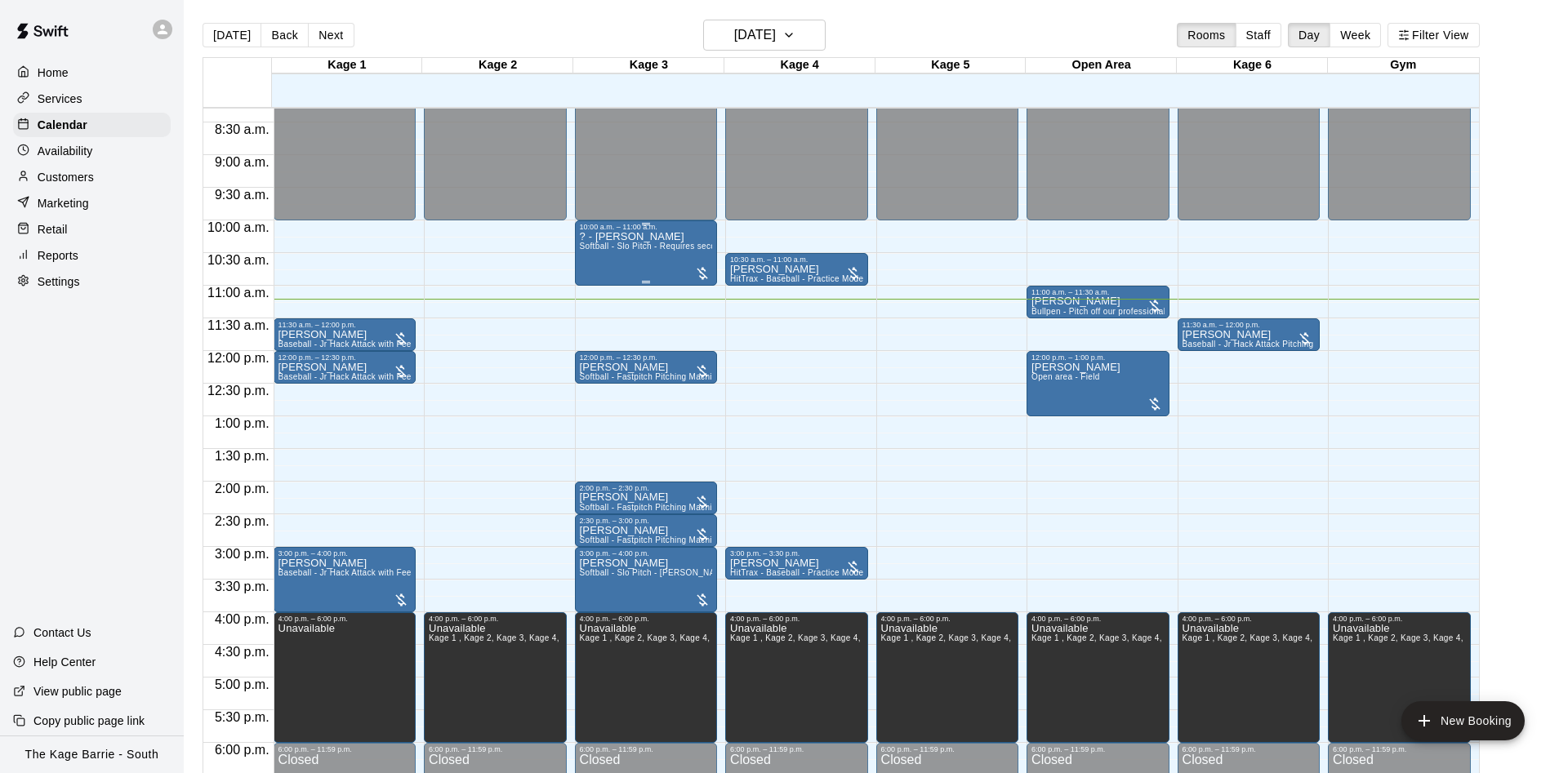
click at [617, 237] on p "? - [PERSON_NAME]" at bounding box center [647, 237] width 134 height 0
click at [595, 244] on button "edit" at bounding box center [593, 256] width 33 height 33
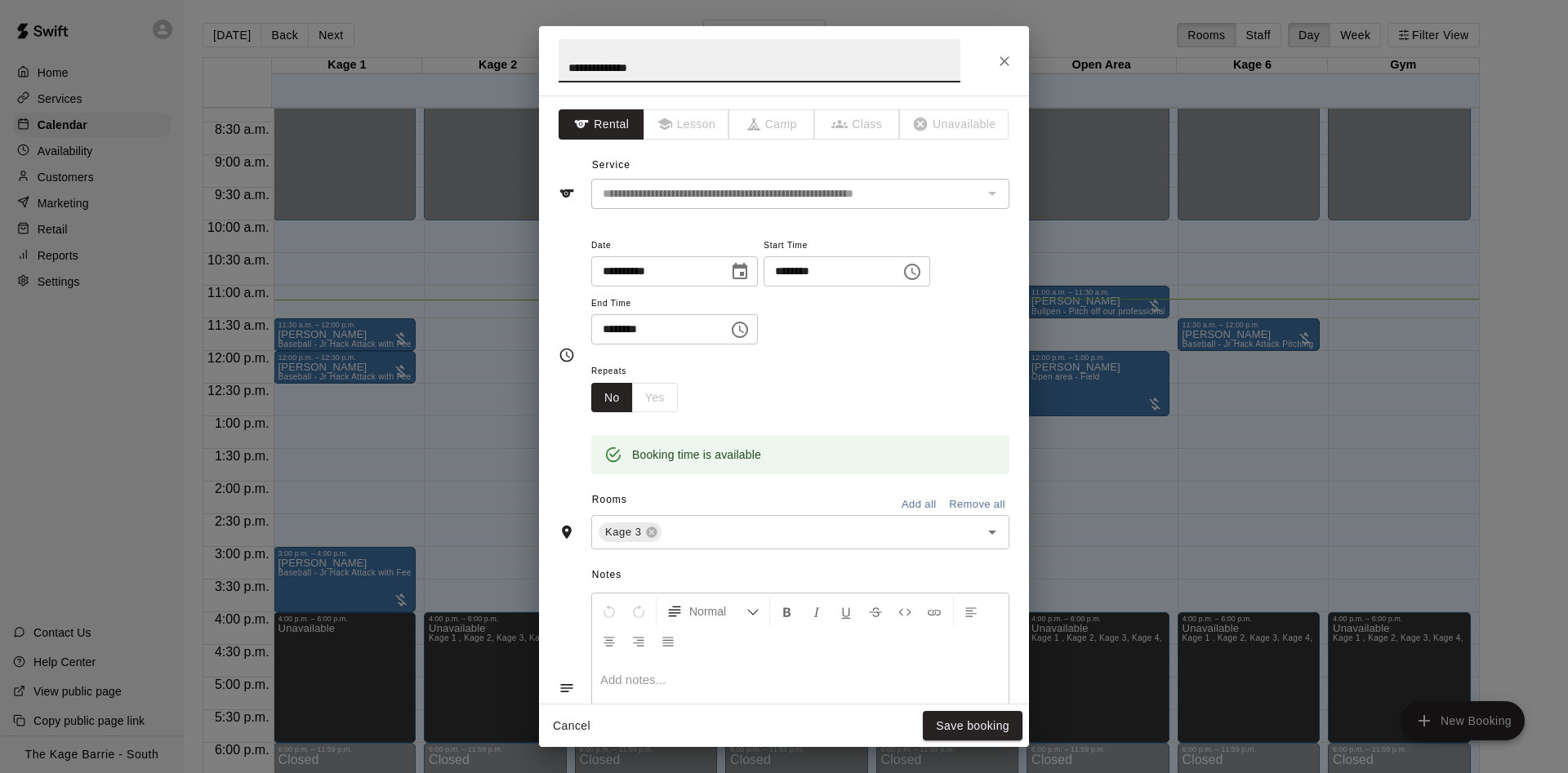
drag, startPoint x: 696, startPoint y: 62, endPoint x: 431, endPoint y: 60, distance: 265.0
click at [559, 61] on input "**********" at bounding box center [759, 60] width 402 height 43
type input "******"
click at [977, 726] on button "Save booking" at bounding box center [973, 727] width 100 height 30
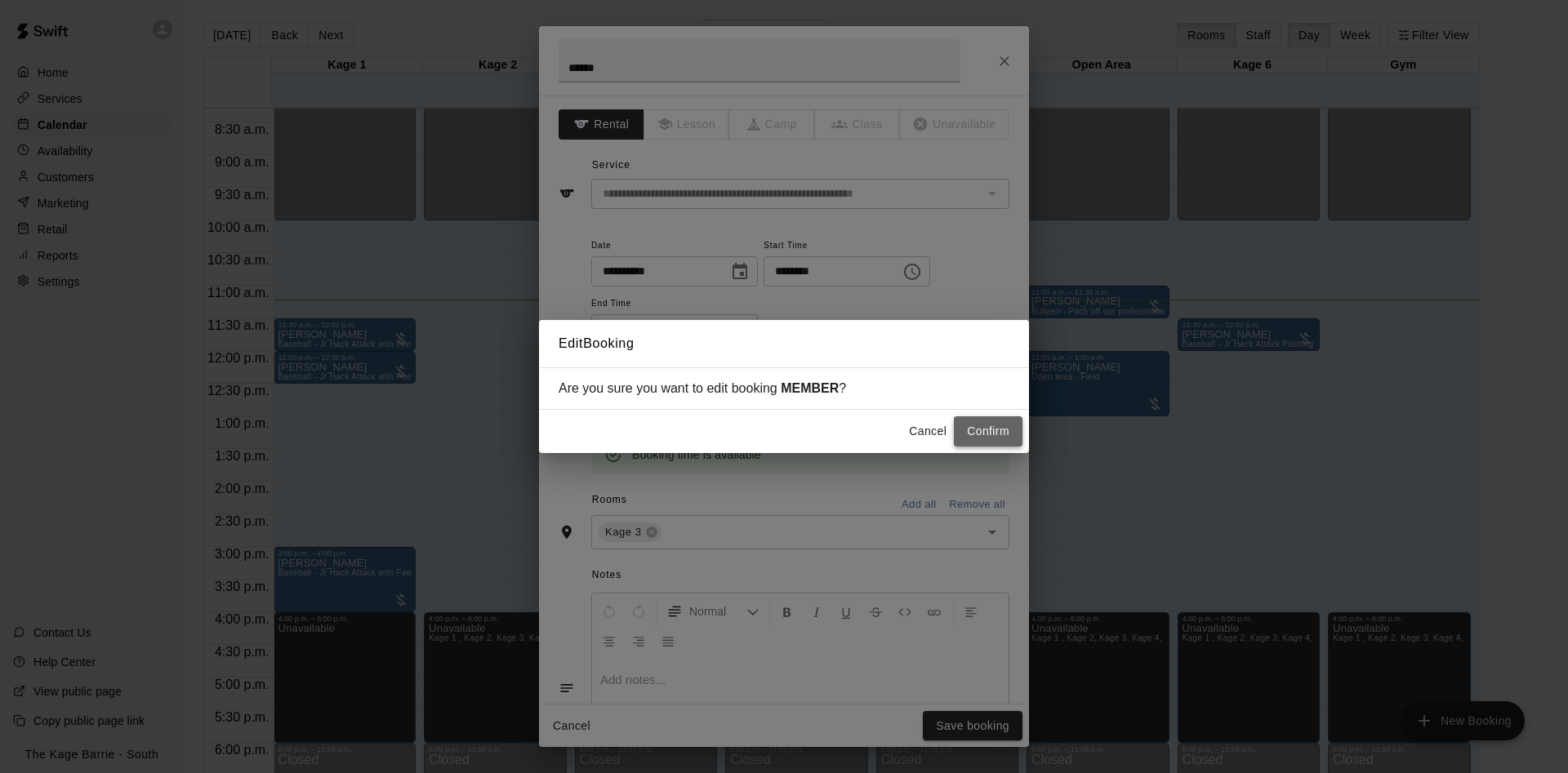
click at [998, 432] on button "Confirm" at bounding box center [988, 432] width 68 height 30
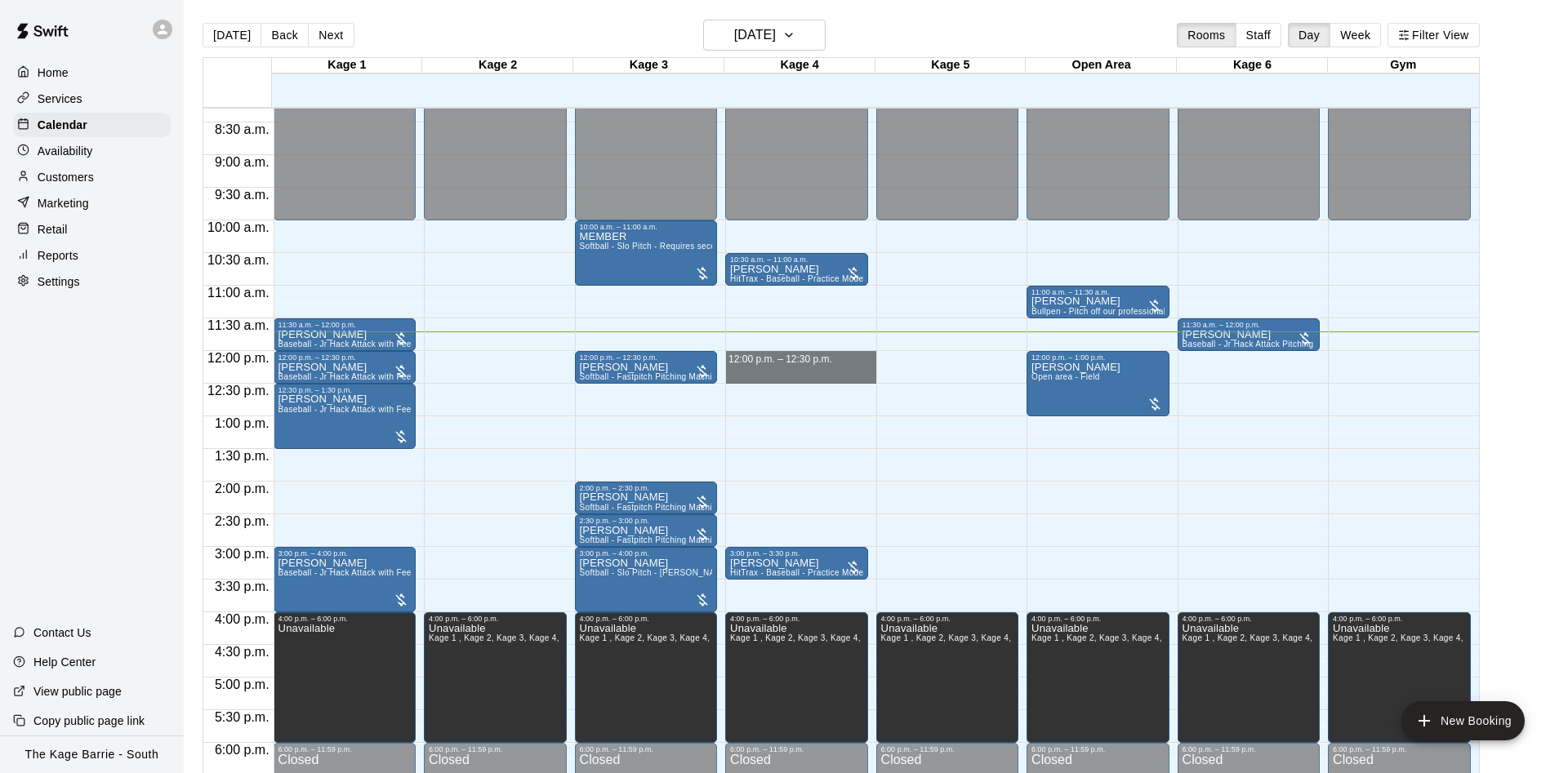
drag, startPoint x: 773, startPoint y: 358, endPoint x: 776, endPoint y: 376, distance: 18.2
click at [776, 376] on div "12:00 a.m. – 10:00 a.m. Closed 10:30 a.m. – 11:00 a.m. [PERSON_NAME] HitTrax - …" at bounding box center [800, 351] width 151 height 1567
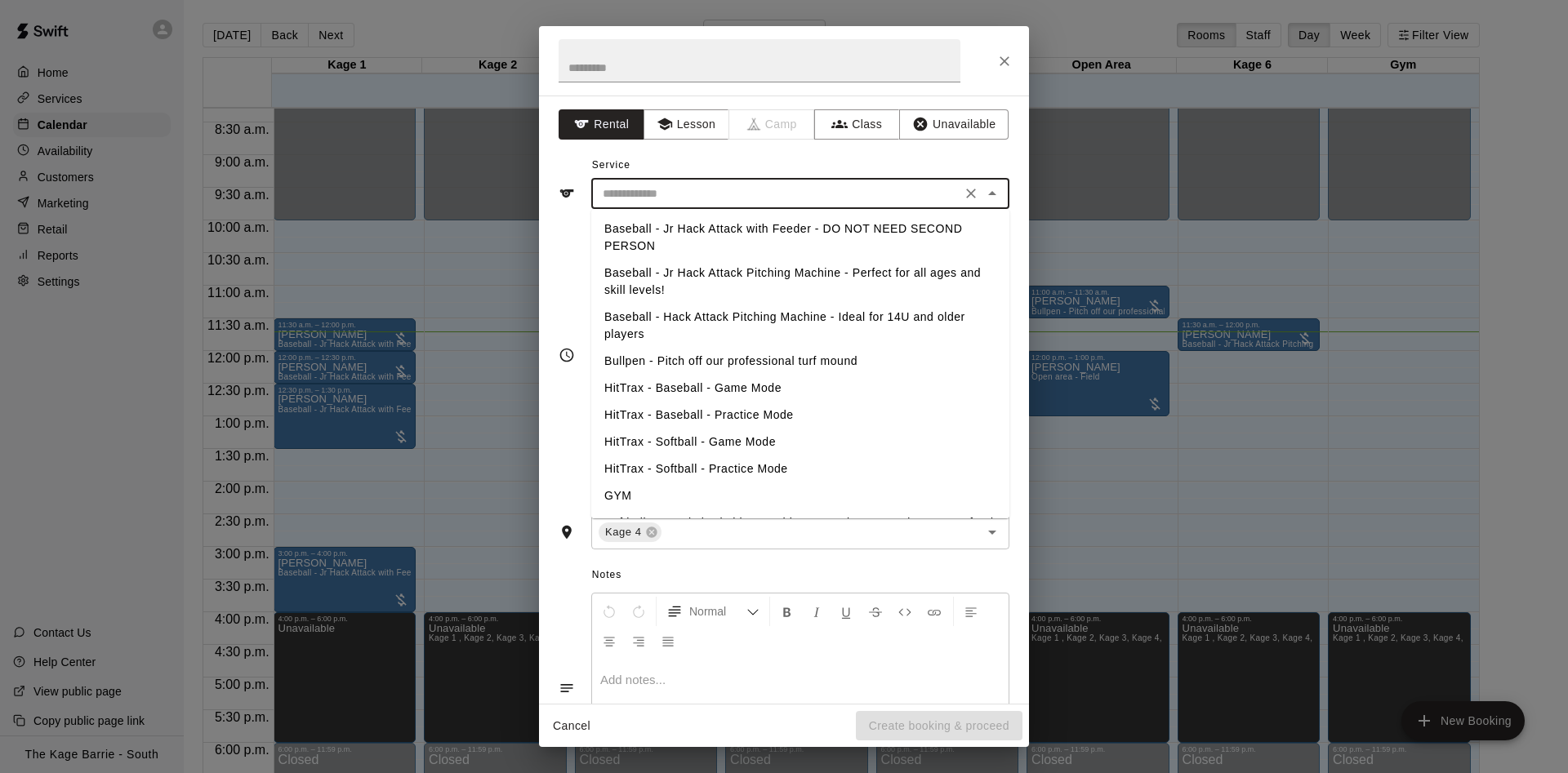
click at [647, 199] on input "text" at bounding box center [776, 193] width 360 height 20
click at [696, 269] on li "Baseball - Jr Hack Attack Pitching Machine - Perfect for all ages and skill lev…" at bounding box center [800, 281] width 418 height 44
type input "**********"
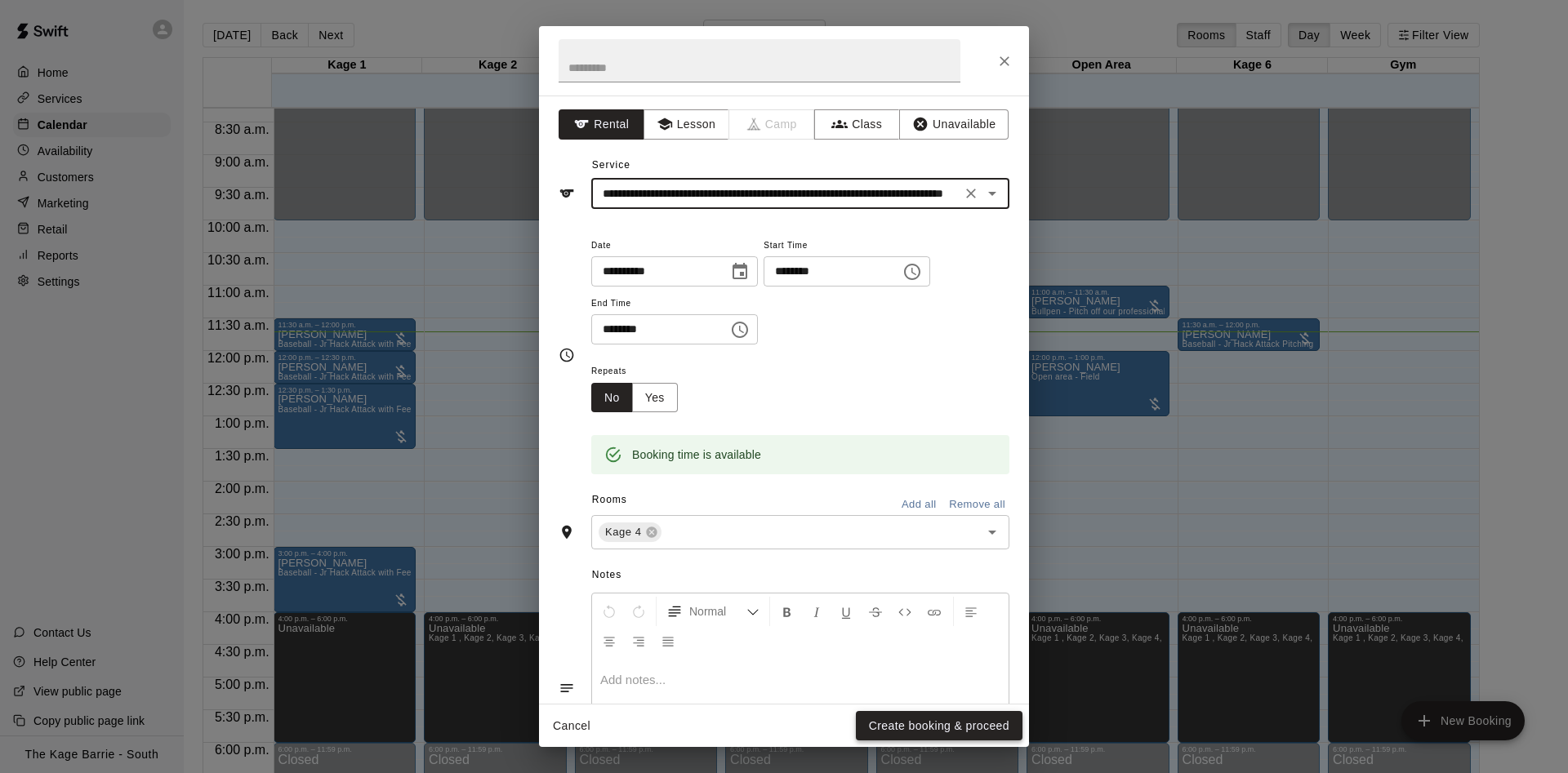
click at [958, 732] on button "Create booking & proceed" at bounding box center [939, 727] width 167 height 30
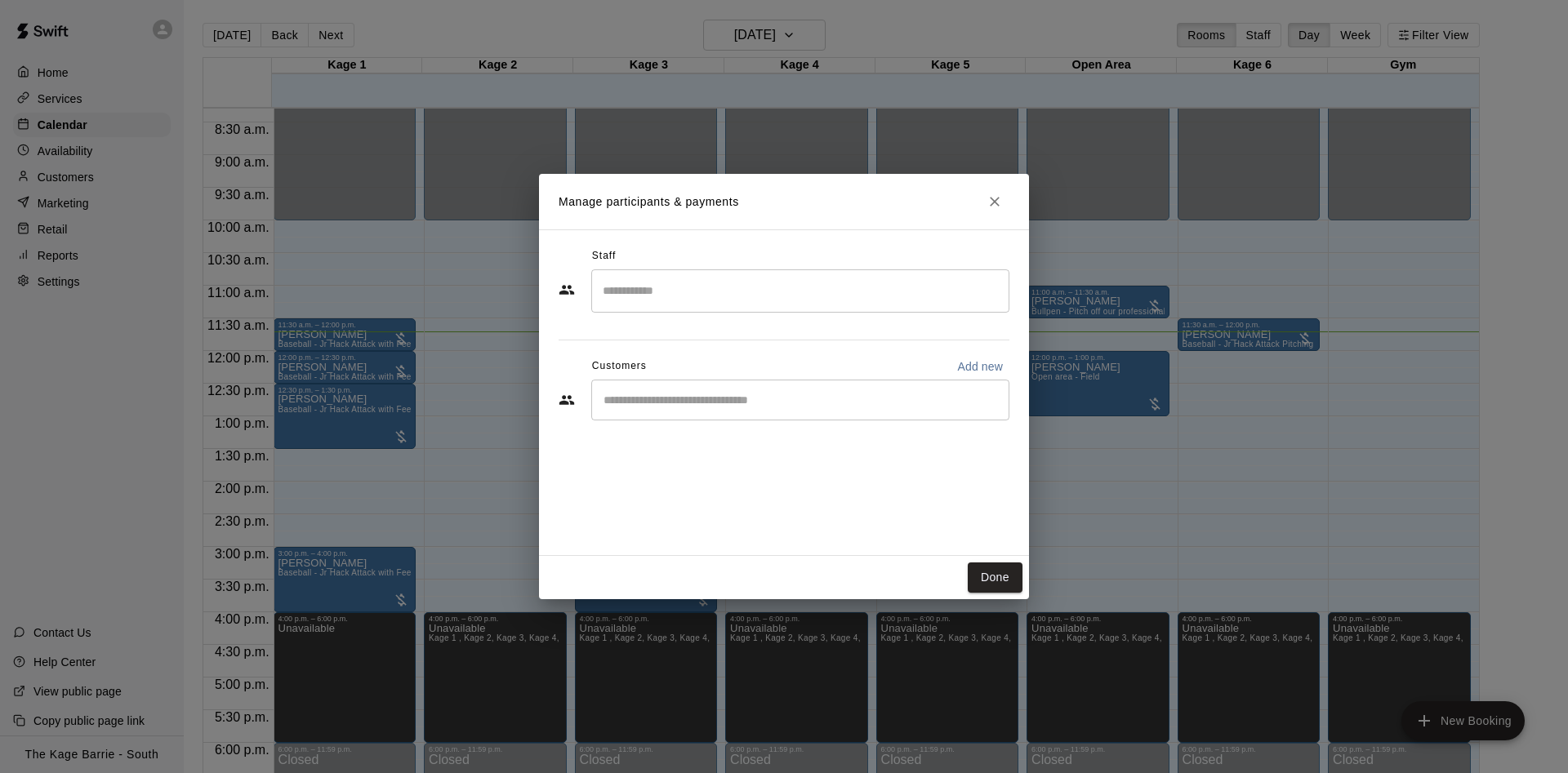
click at [798, 401] on input "Start typing to search customers..." at bounding box center [800, 400] width 403 height 16
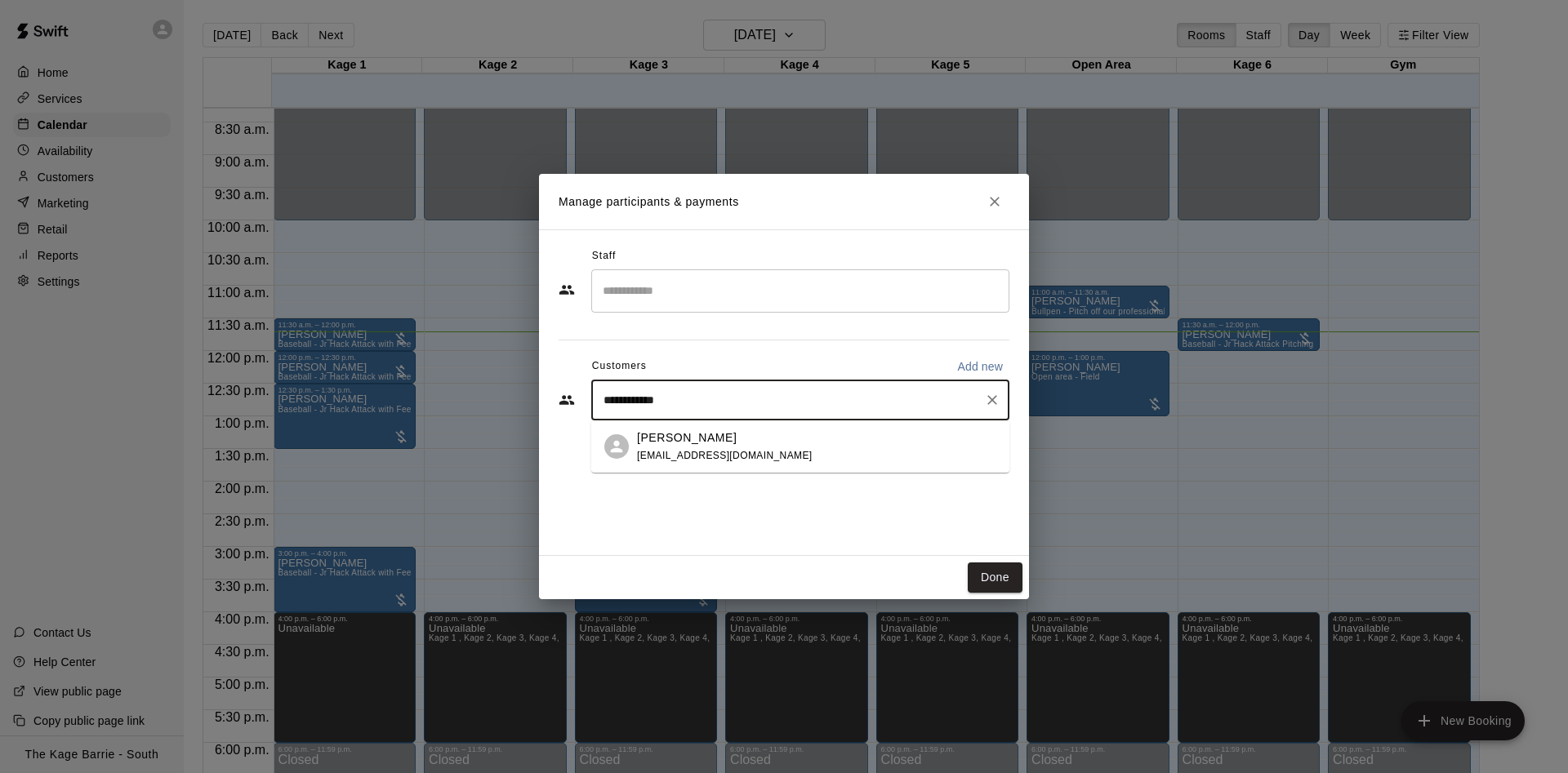
type input "**********"
click at [702, 452] on span "[EMAIL_ADDRESS][DOMAIN_NAME]" at bounding box center [725, 455] width 176 height 12
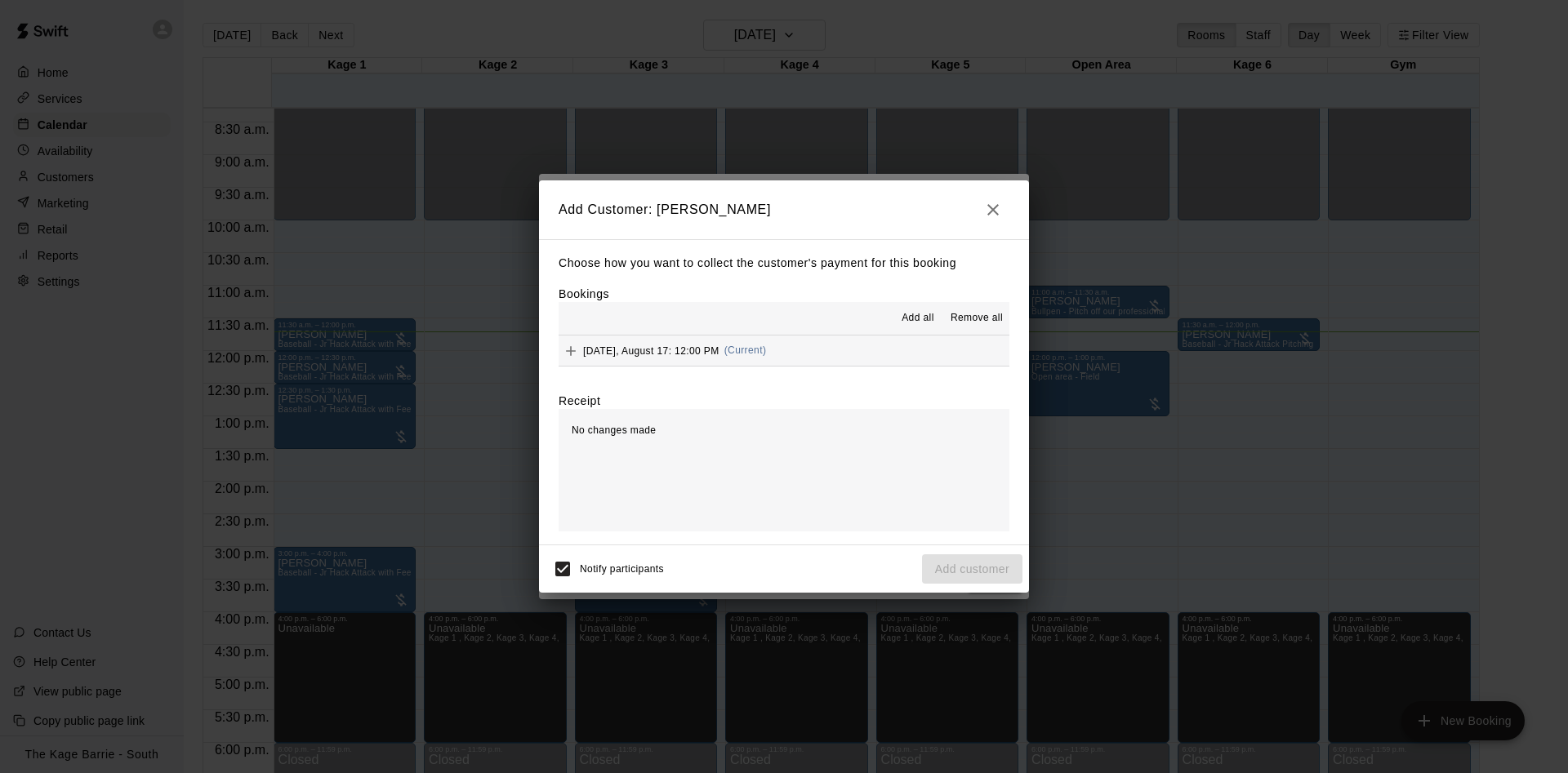
click at [920, 305] on div "Add all Remove all" at bounding box center [784, 318] width 451 height 33
click at [918, 313] on span "Add all" at bounding box center [918, 318] width 33 height 16
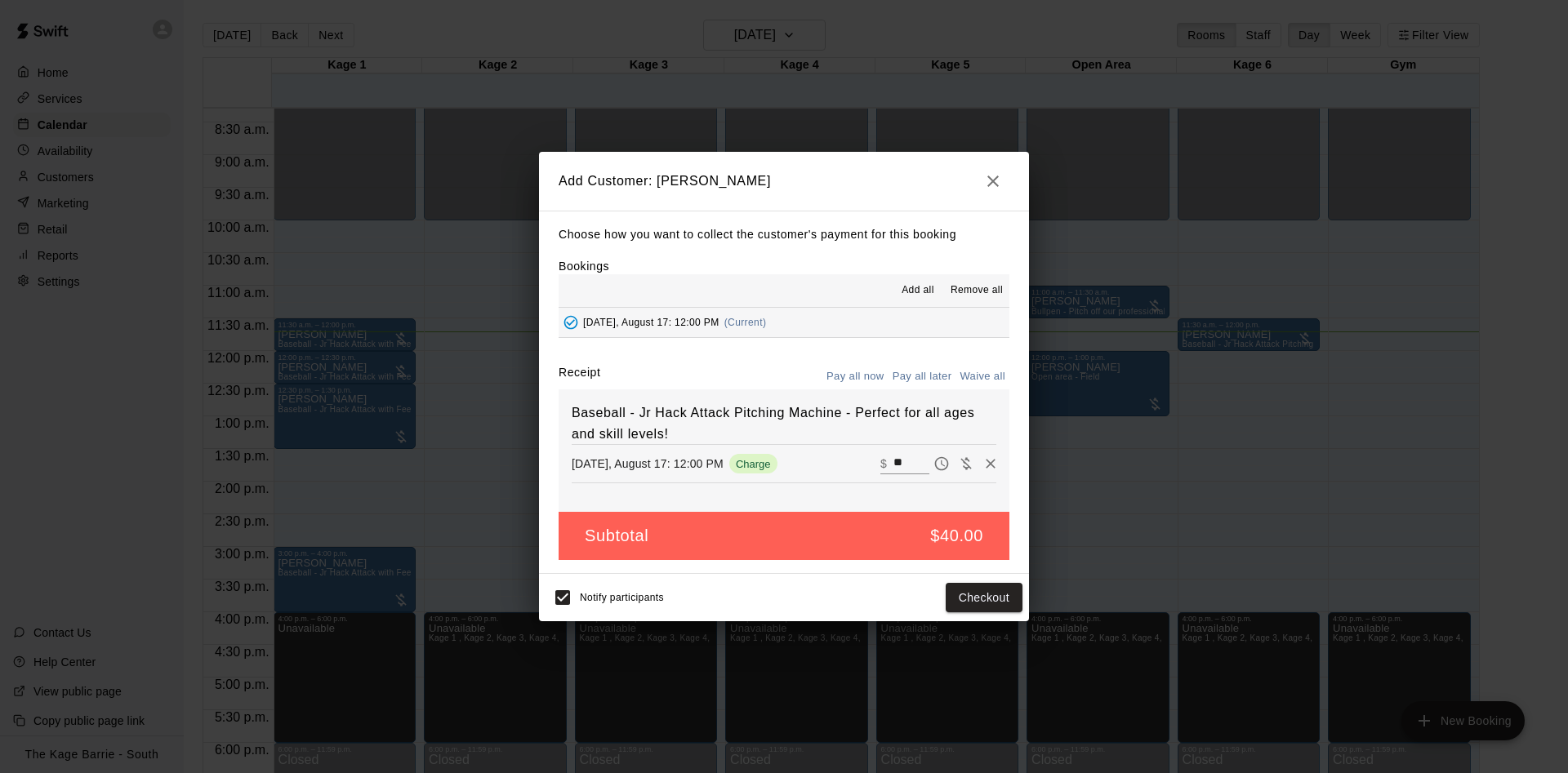
click at [919, 371] on button "Pay all later" at bounding box center [922, 377] width 68 height 25
click at [966, 596] on button "Add customer" at bounding box center [972, 598] width 101 height 30
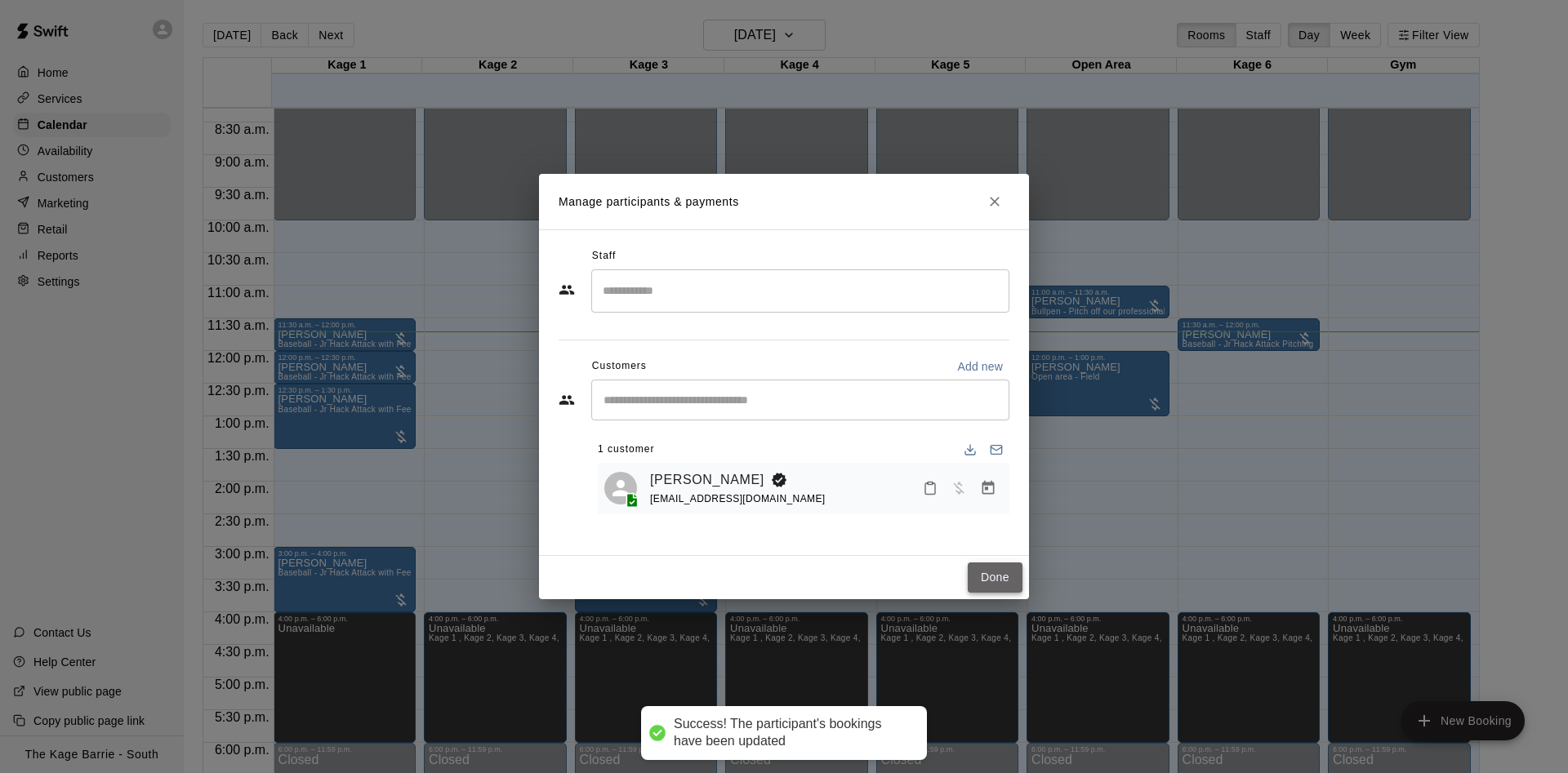
click at [983, 581] on button "Done" at bounding box center [995, 578] width 55 height 30
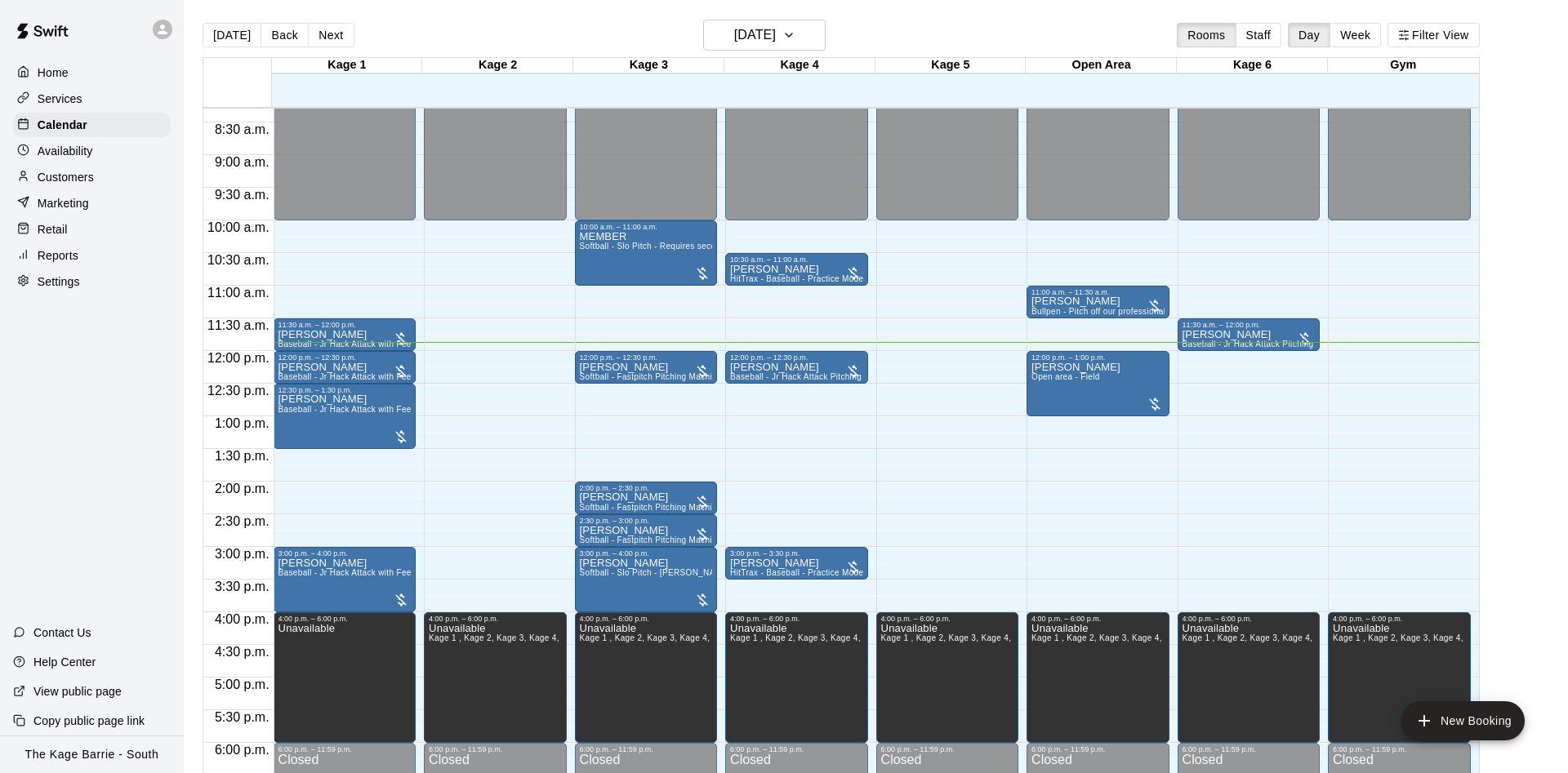
drag, startPoint x: 1093, startPoint y: 525, endPoint x: 1170, endPoint y: 661, distance: 156.3
click at [1161, 646] on div "12:00 a.m. – 10:00 a.m. Closed 11:00 a.m. – 11:30 a.m. [PERSON_NAME] Bullpen - …" at bounding box center [1098, 351] width 143 height 1567
click at [1086, 311] on span "Bullpen - Pitch off our professional turf mound" at bounding box center [1121, 311] width 178 height 9
drag, startPoint x: 1057, startPoint y: 326, endPoint x: 1051, endPoint y: 331, distance: 7.8
click at [1054, 333] on button "edit" at bounding box center [1047, 327] width 33 height 33
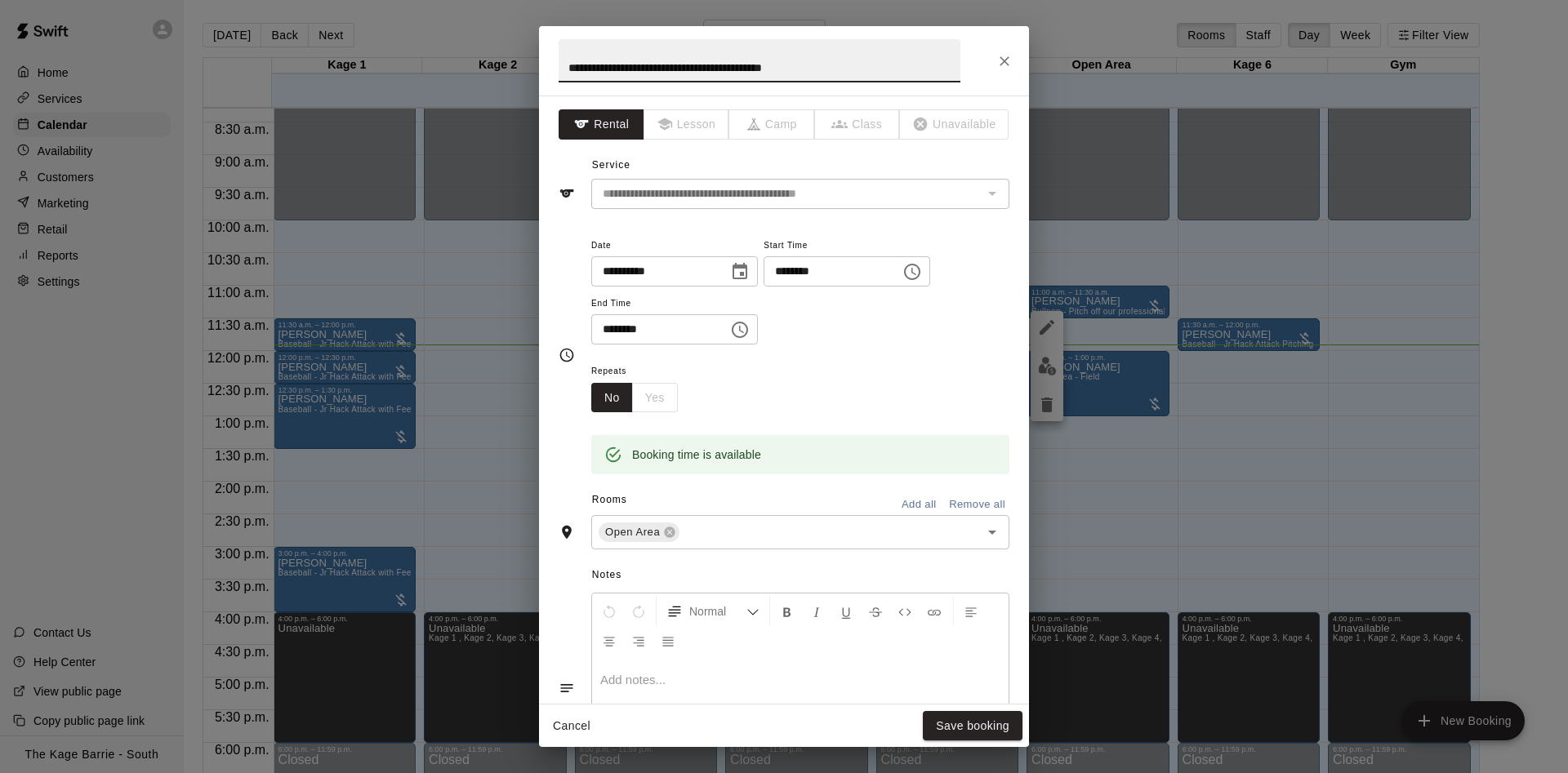
drag, startPoint x: 840, startPoint y: 68, endPoint x: 513, endPoint y: 62, distance: 327.1
click at [559, 62] on input "**********" at bounding box center [759, 60] width 402 height 43
type input "****"
click at [987, 718] on button "Save booking" at bounding box center [973, 727] width 100 height 30
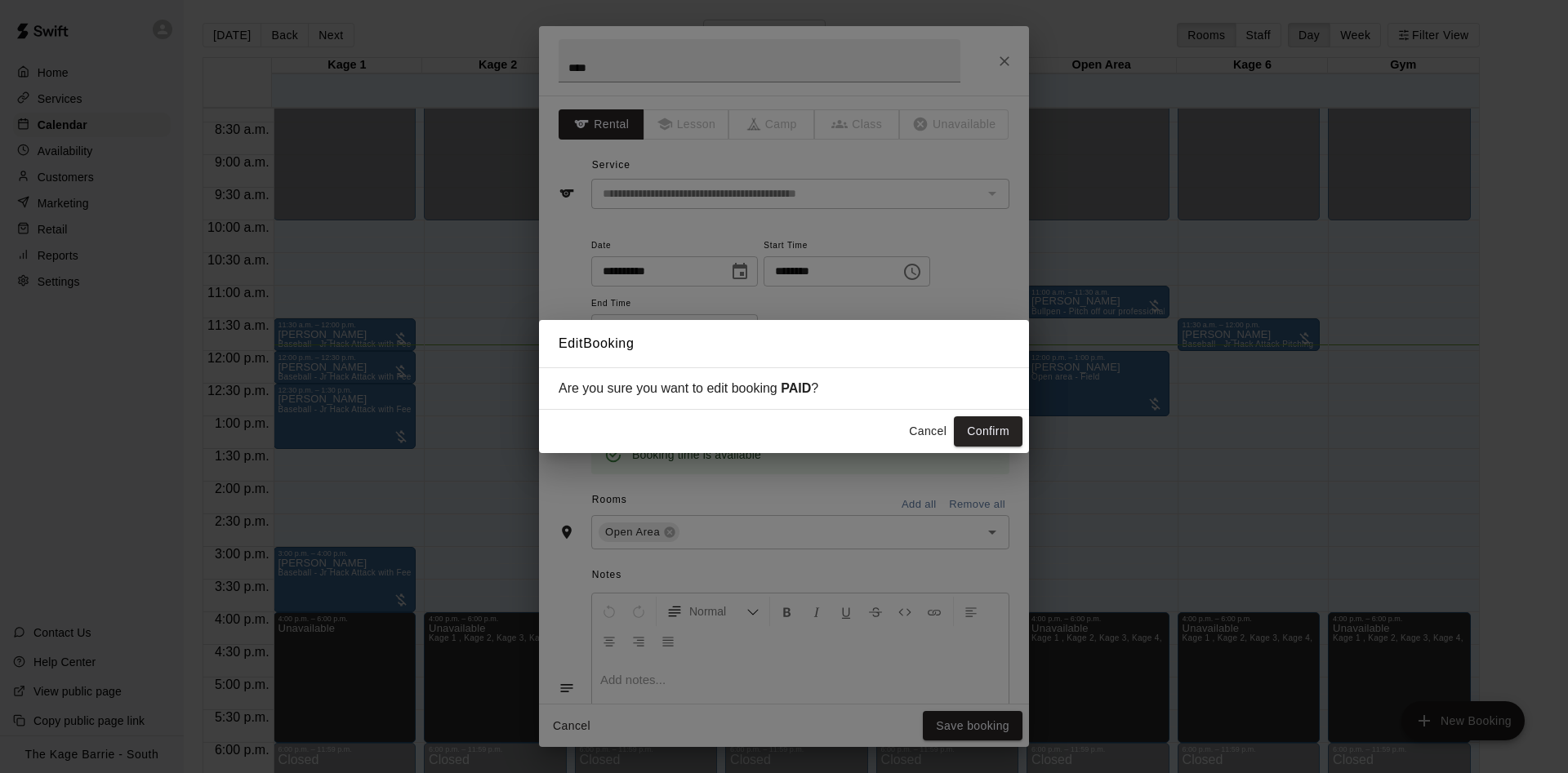
click at [993, 417] on div "Cancel Confirm" at bounding box center [784, 431] width 490 height 43
click at [992, 423] on button "Confirm" at bounding box center [988, 432] width 68 height 30
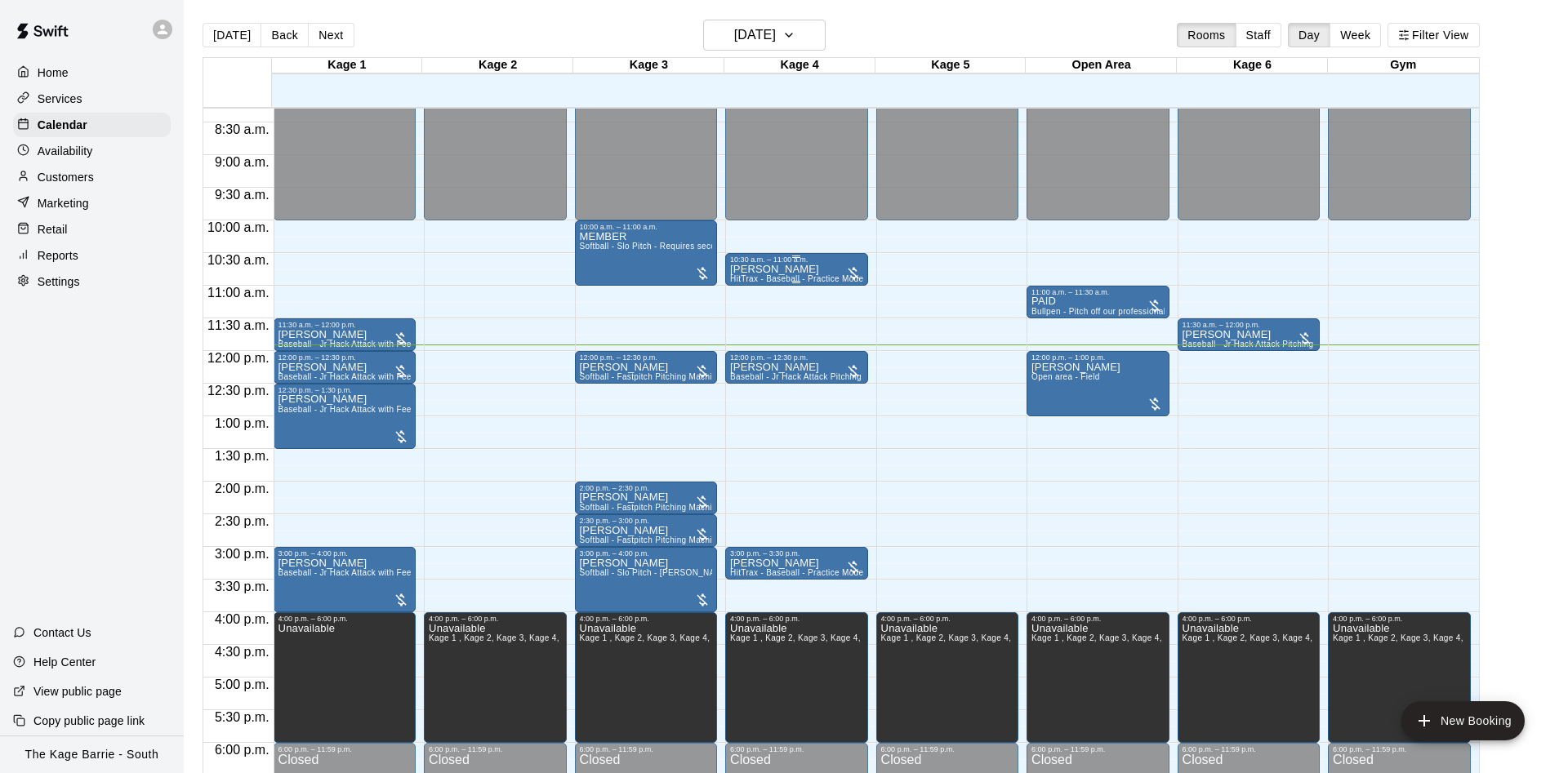
click at [751, 260] on div "10:30 a.m. – 11:00 a.m." at bounding box center [797, 259] width 134 height 8
click at [746, 278] on icon "edit" at bounding box center [745, 273] width 19 height 19
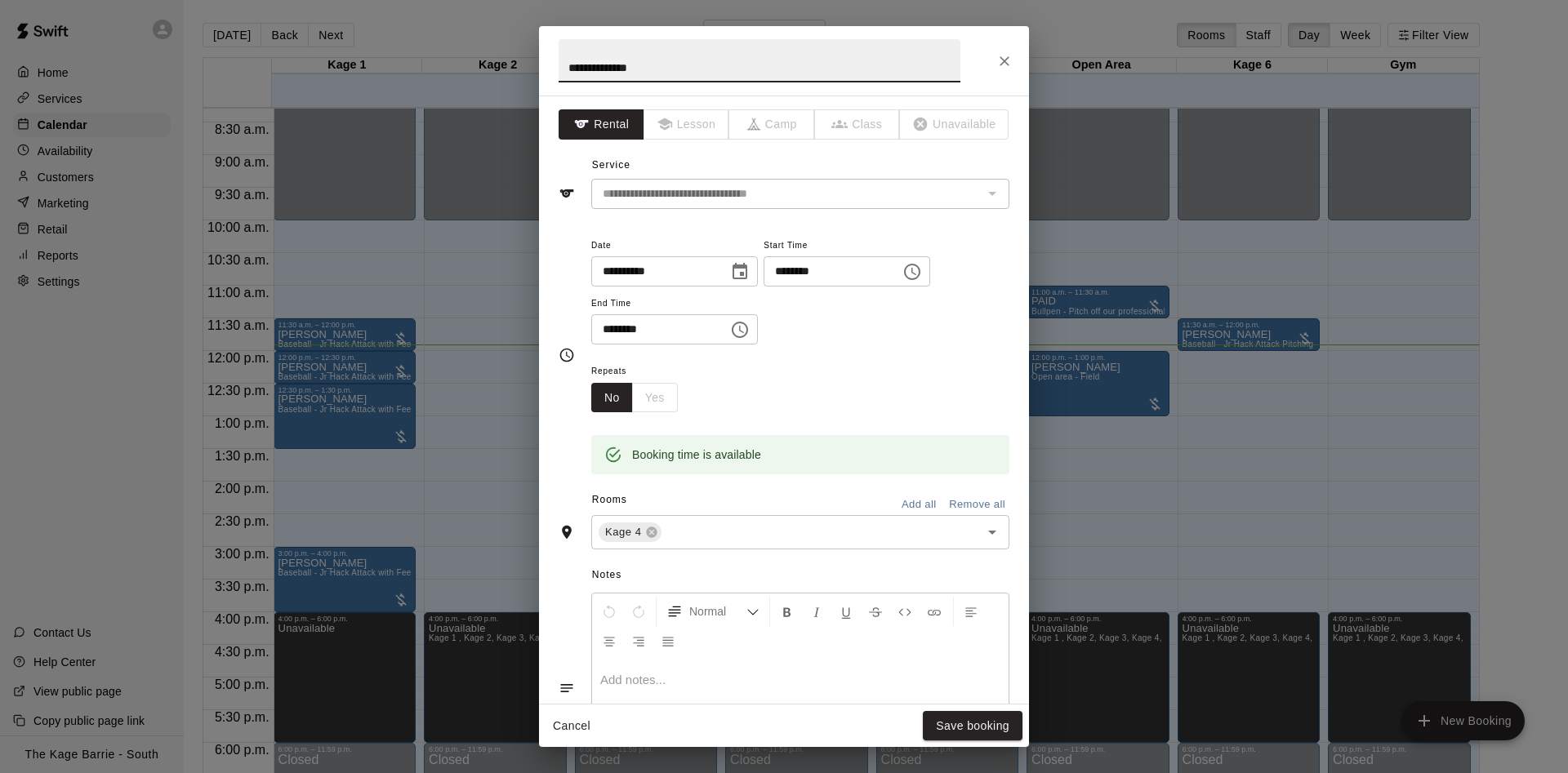
click at [559, 62] on input "**********" at bounding box center [759, 60] width 402 height 43
type input "**********"
click at [983, 727] on button "Save booking" at bounding box center [973, 727] width 100 height 30
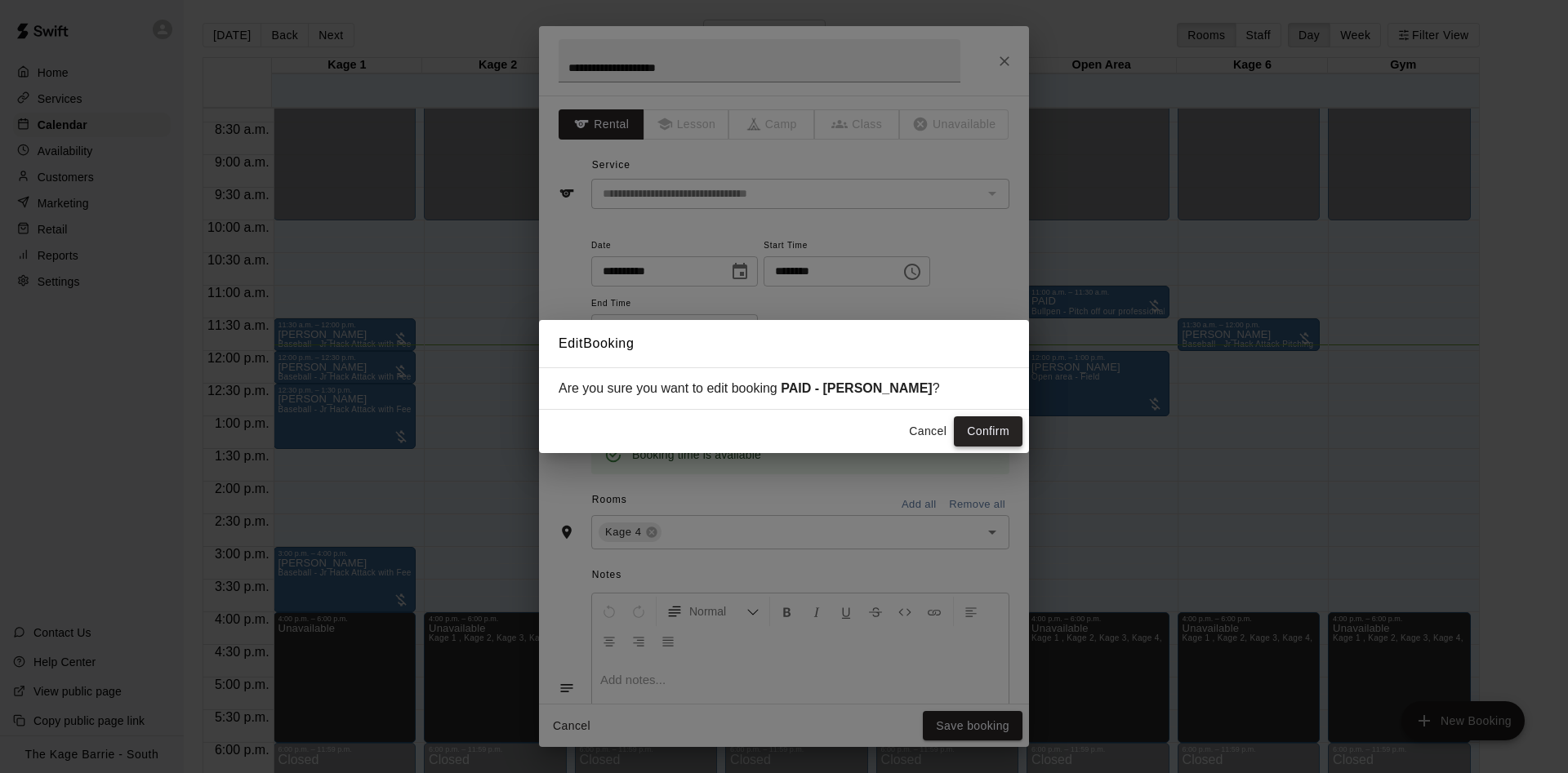
click at [992, 424] on button "Confirm" at bounding box center [988, 432] width 68 height 30
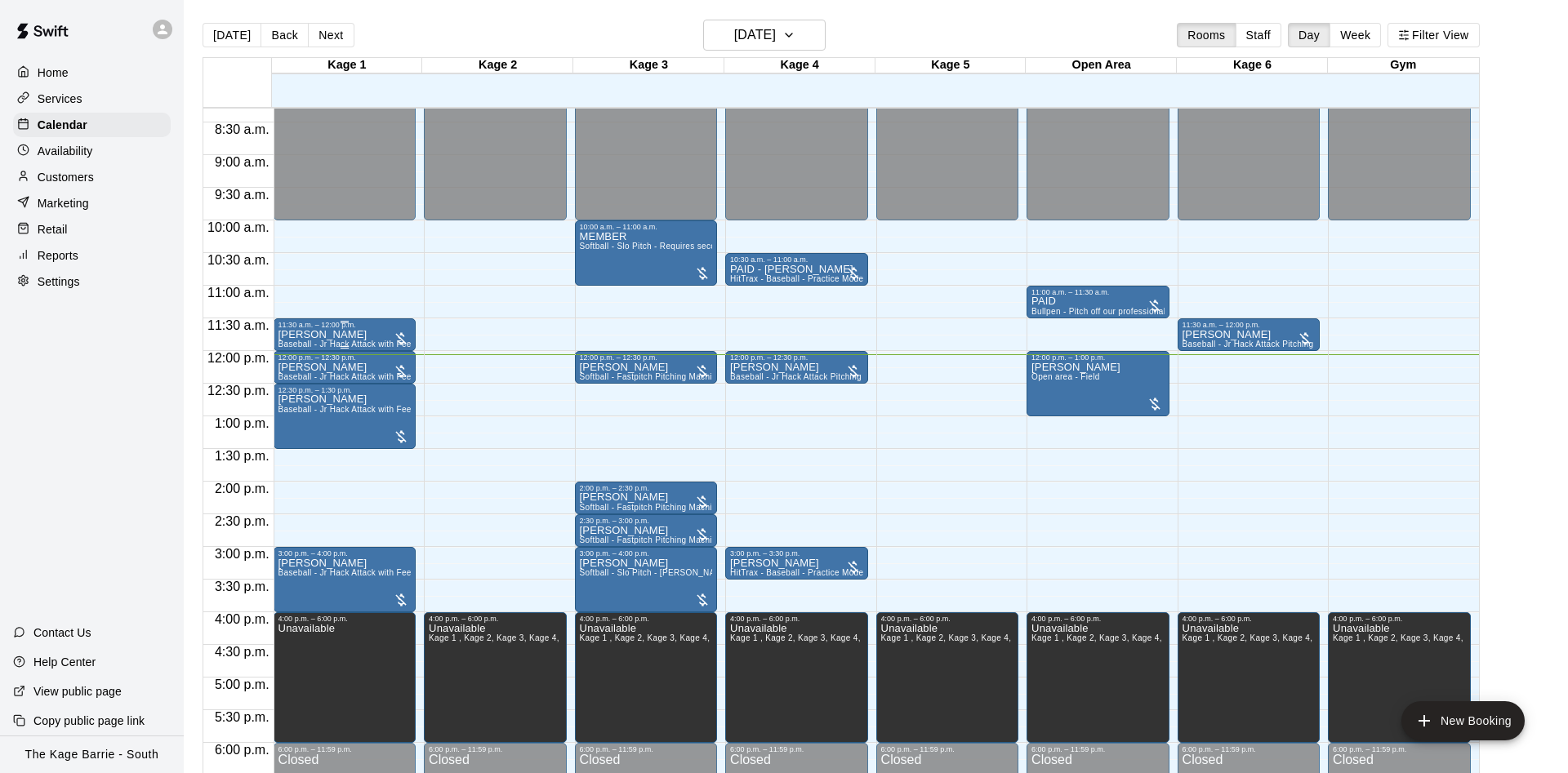
click at [366, 328] on div "11:30 a.m. – 12:00 p.m." at bounding box center [346, 325] width 134 height 8
click at [291, 332] on icon "edit" at bounding box center [292, 338] width 19 height 19
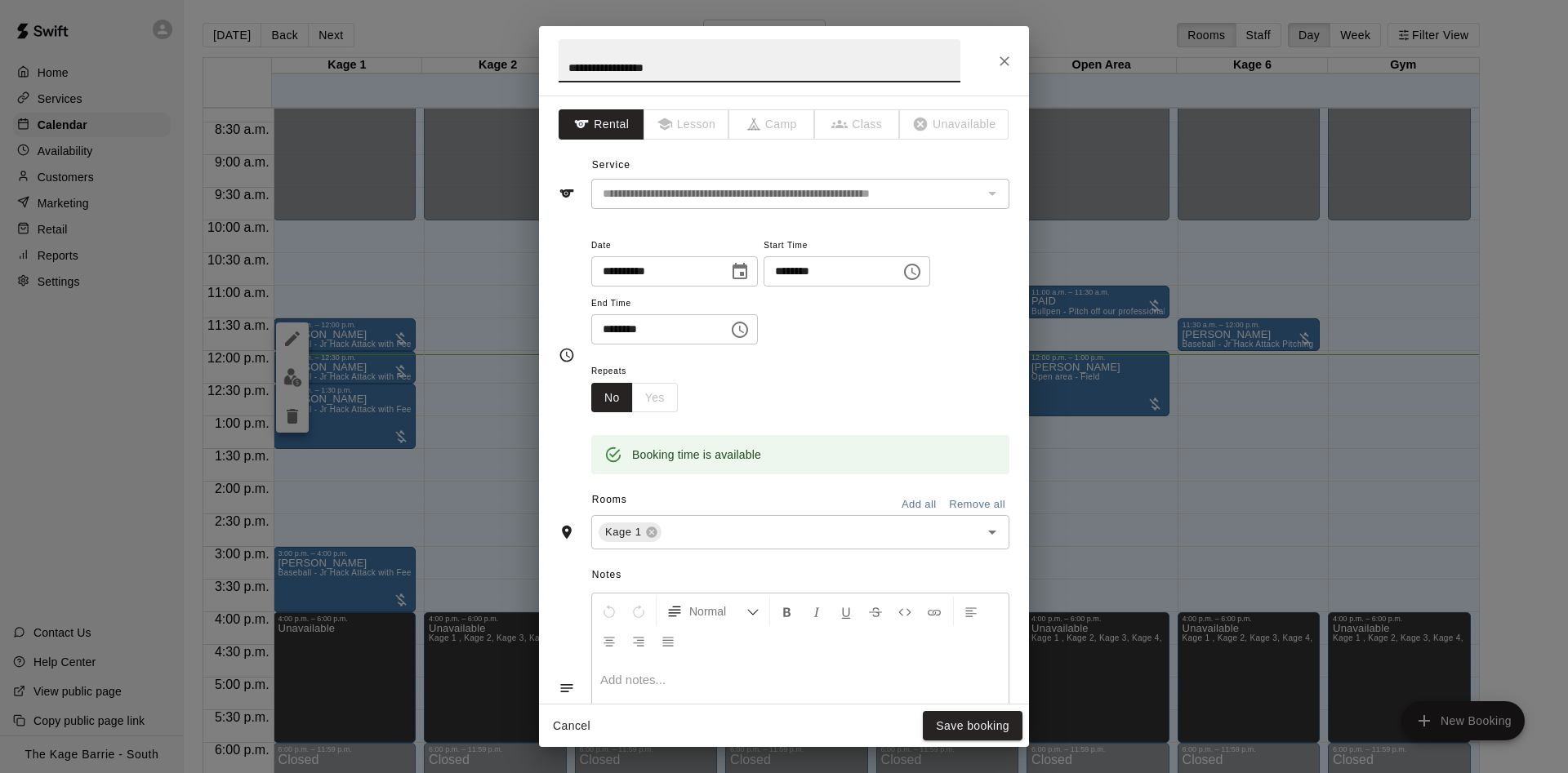
drag, startPoint x: 704, startPoint y: 61, endPoint x: 524, endPoint y: 67, distance: 180.1
click at [559, 67] on input "**********" at bounding box center [759, 60] width 402 height 43
click at [563, 69] on input "**********" at bounding box center [759, 60] width 402 height 43
type input "**********"
click at [954, 729] on button "Save booking" at bounding box center [973, 727] width 100 height 30
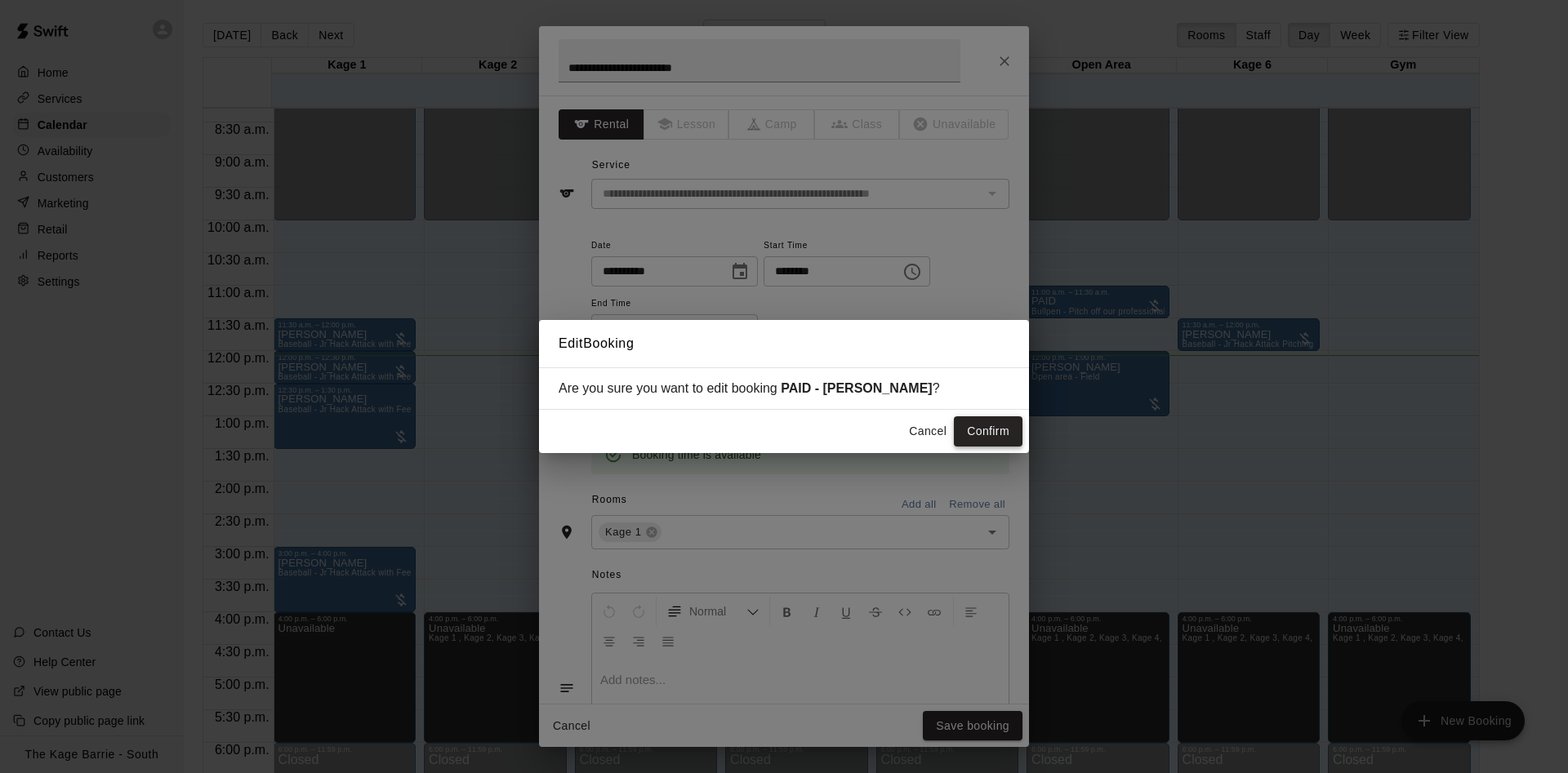
click at [1005, 435] on button "Confirm" at bounding box center [988, 432] width 68 height 30
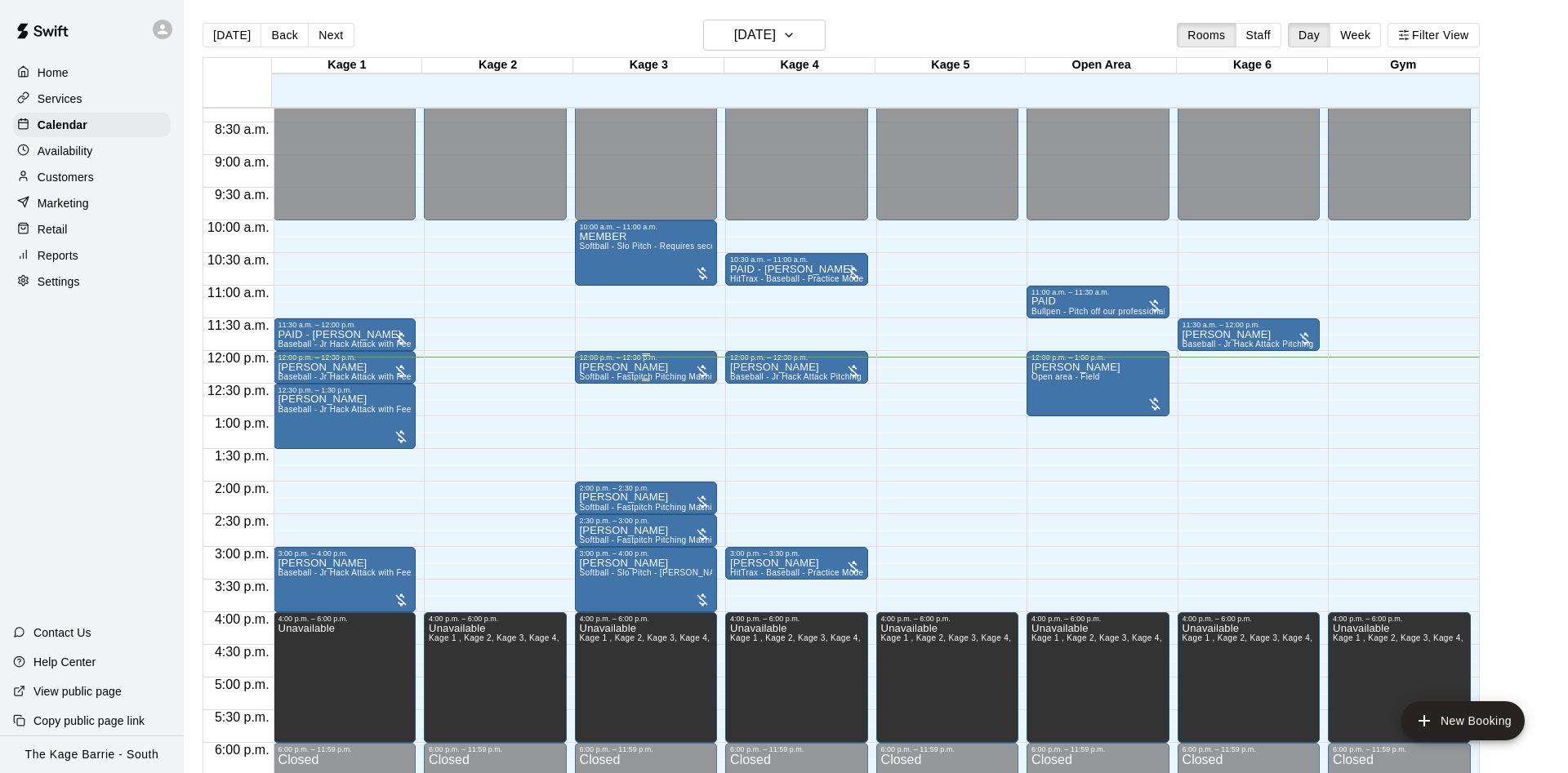
click at [665, 368] on div "[PERSON_NAME] Softball - Fastpitch Pitching Machine - Requires second person to…" at bounding box center [647, 748] width 134 height 773
click at [593, 377] on icon "edit" at bounding box center [593, 381] width 19 height 19
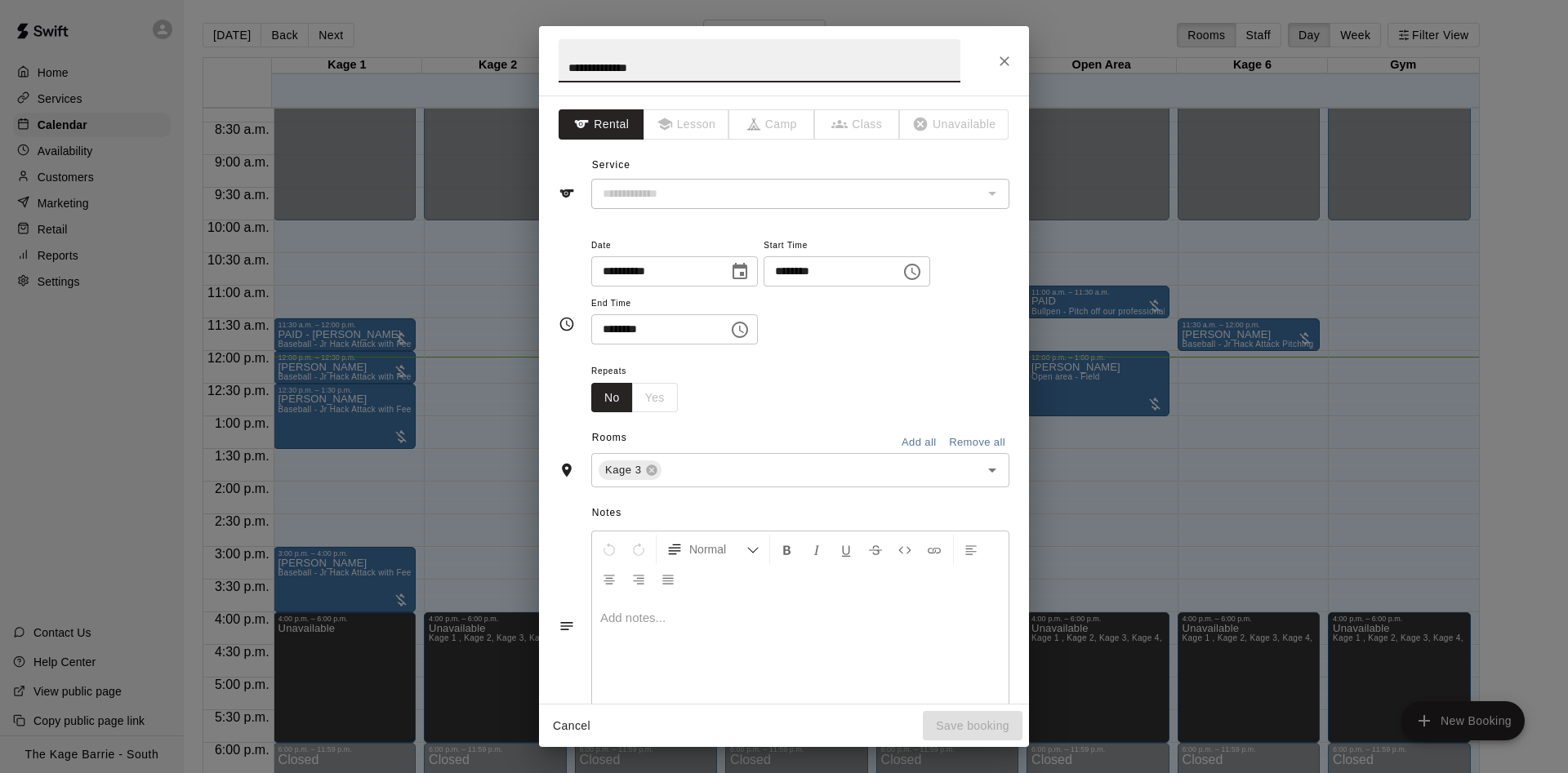
type input "**********"
click at [558, 60] on h2 "**********" at bounding box center [760, 61] width 441 height 69
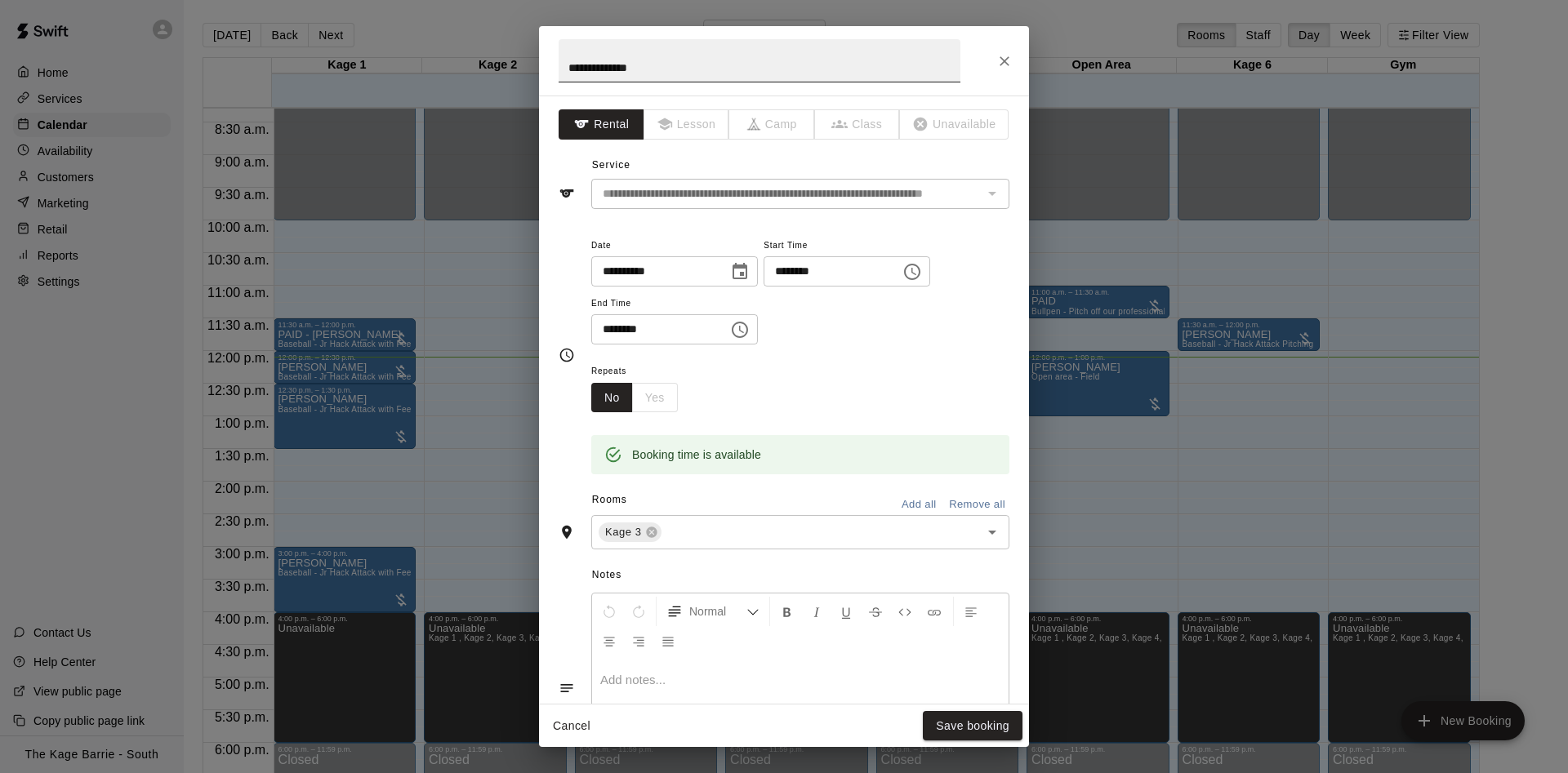
drag, startPoint x: 566, startPoint y: 63, endPoint x: 606, endPoint y: 46, distance: 43.5
click at [566, 62] on input "**********" at bounding box center [759, 60] width 402 height 43
type input "**********"
click at [997, 716] on button "Save booking" at bounding box center [973, 727] width 100 height 30
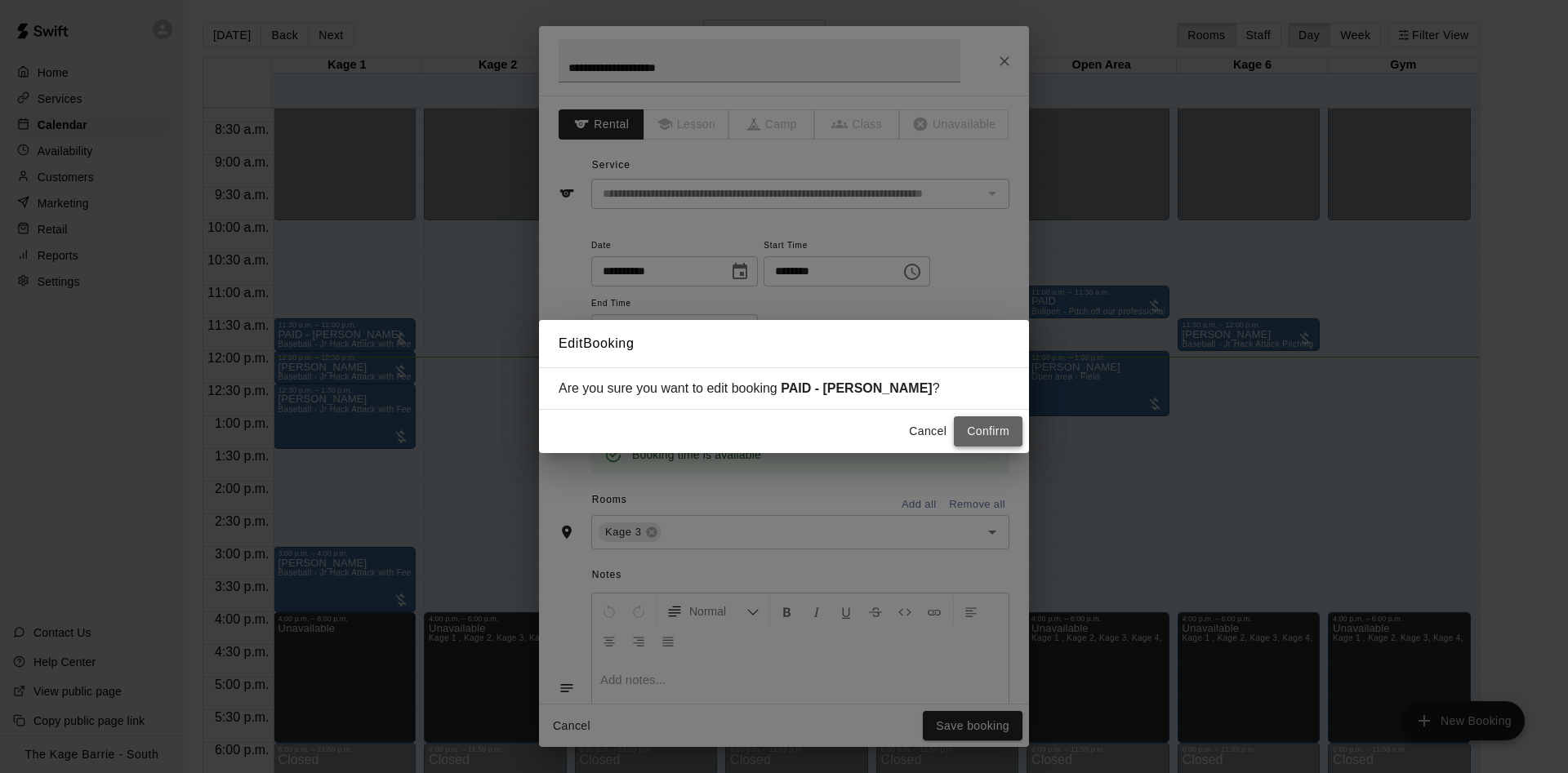
click at [1008, 427] on button "Confirm" at bounding box center [988, 432] width 68 height 30
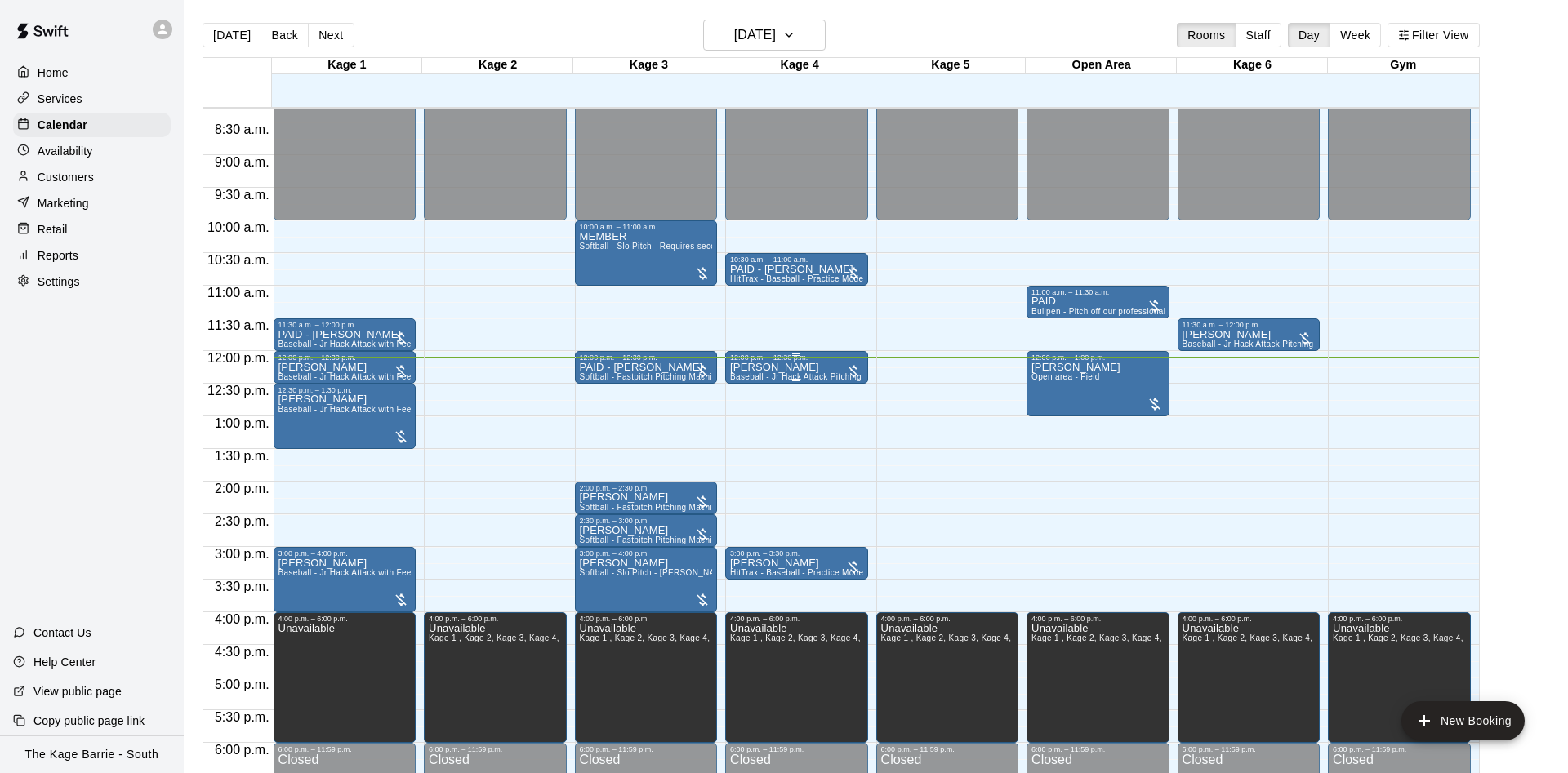
click at [799, 368] on div "[PERSON_NAME] Hack Attack Pitching Machine - Perfect for all ages and skill lev…" at bounding box center [797, 748] width 134 height 773
click at [739, 374] on icon "edit" at bounding box center [745, 381] width 19 height 19
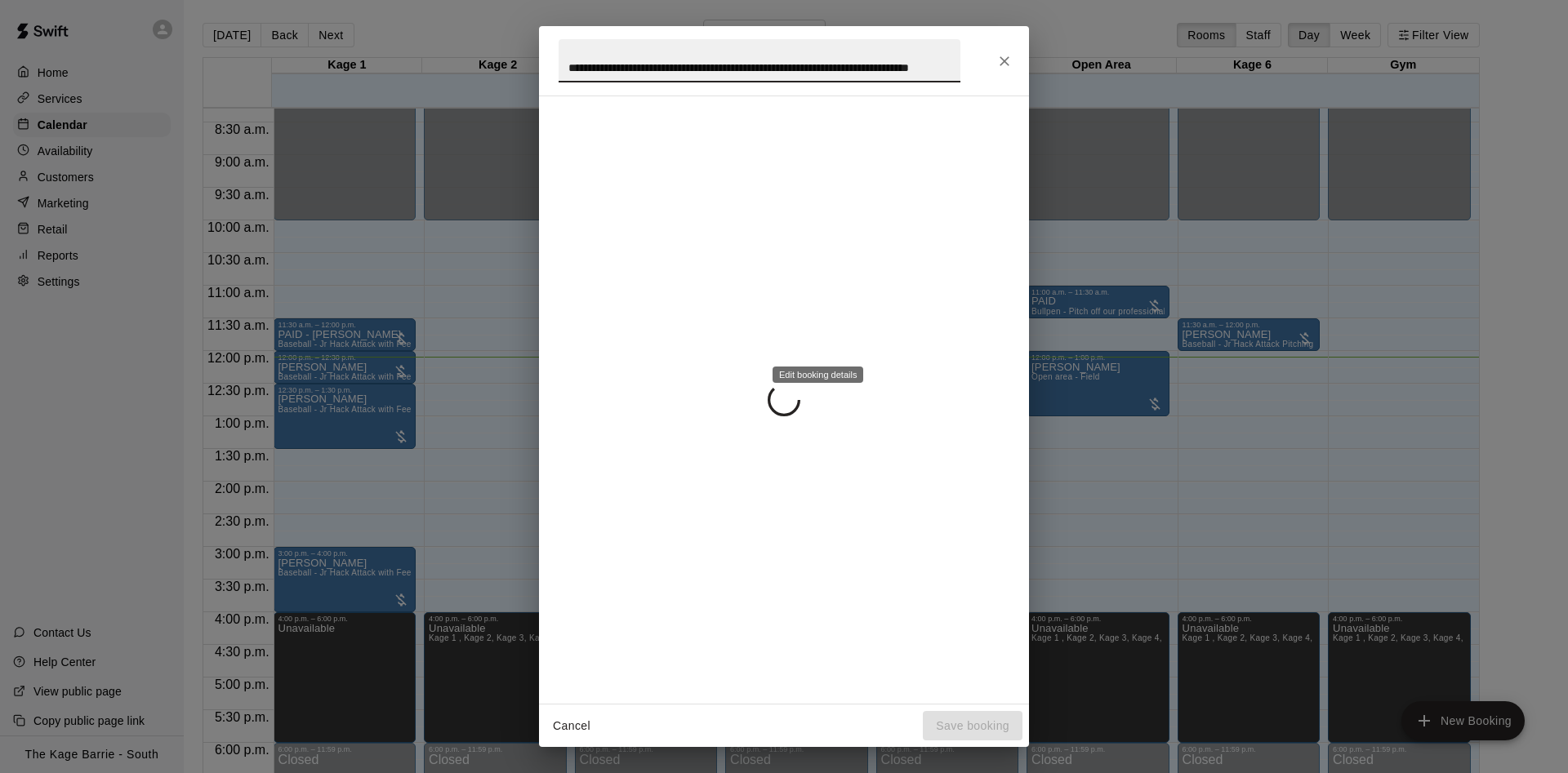
scroll to position [0, 60]
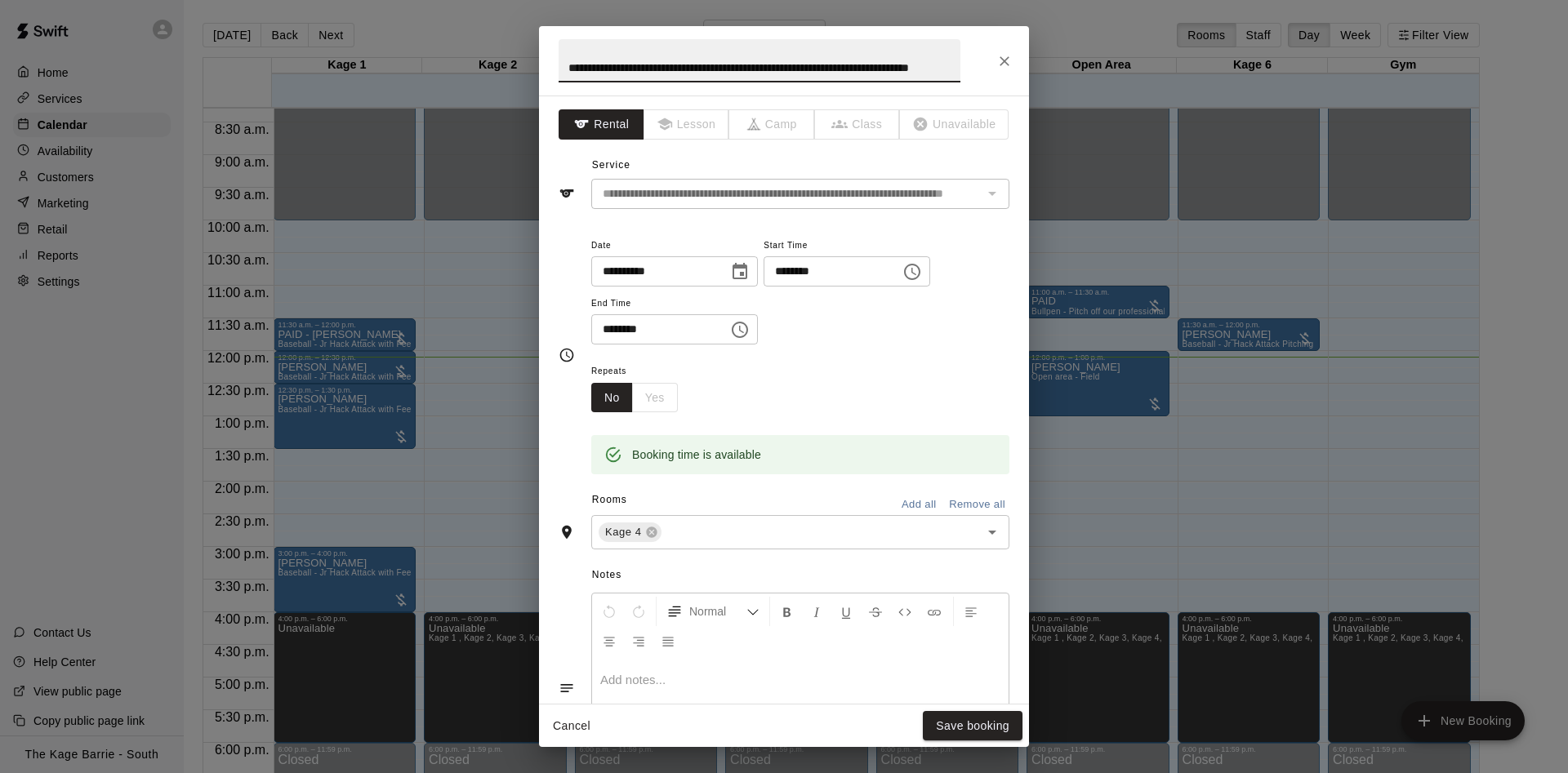
drag, startPoint x: 952, startPoint y: 68, endPoint x: 162, endPoint y: 26, distance: 791.1
click at [539, 34] on div "**********" at bounding box center [784, 386] width 490 height 721
type input "**********"
click at [964, 716] on button "Save booking" at bounding box center [973, 727] width 100 height 30
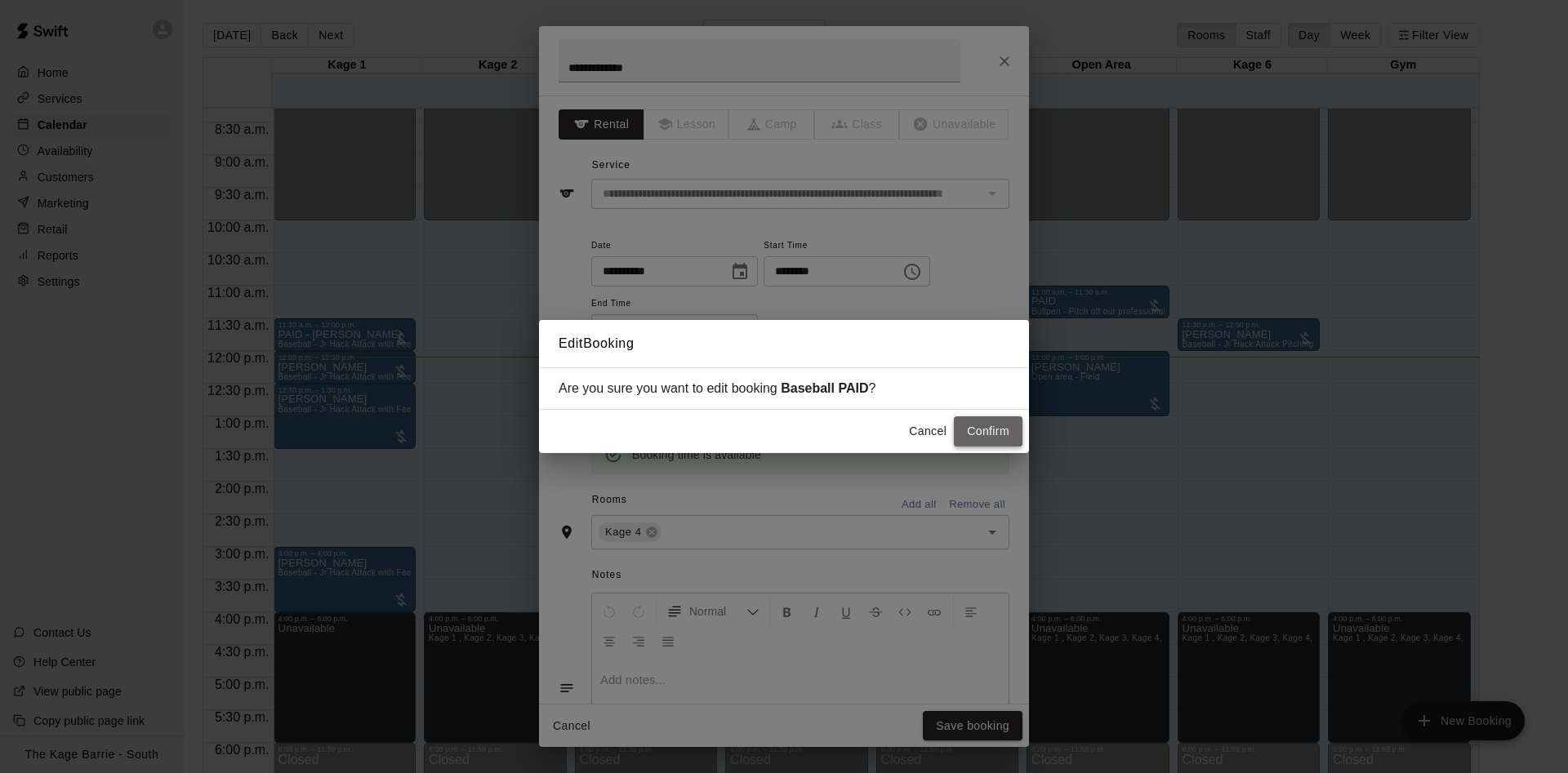
click at [1003, 422] on button "Confirm" at bounding box center [988, 432] width 68 height 30
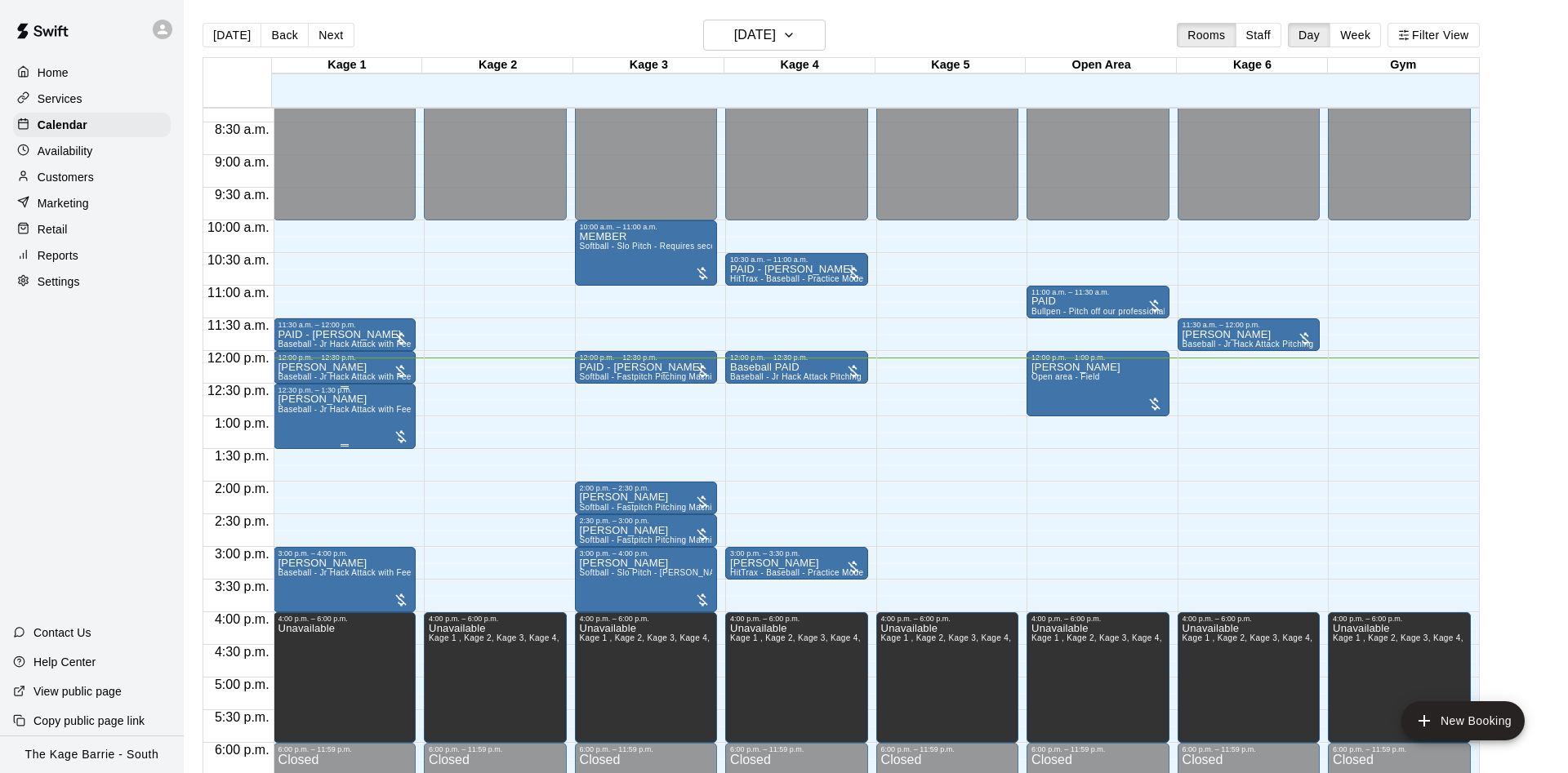
click at [360, 400] on div "[PERSON_NAME] Baseball - [PERSON_NAME] Attack with Feeder - DO NOT NEED SECOND …" at bounding box center [346, 781] width 134 height 773
click at [303, 409] on button "edit" at bounding box center [292, 414] width 33 height 33
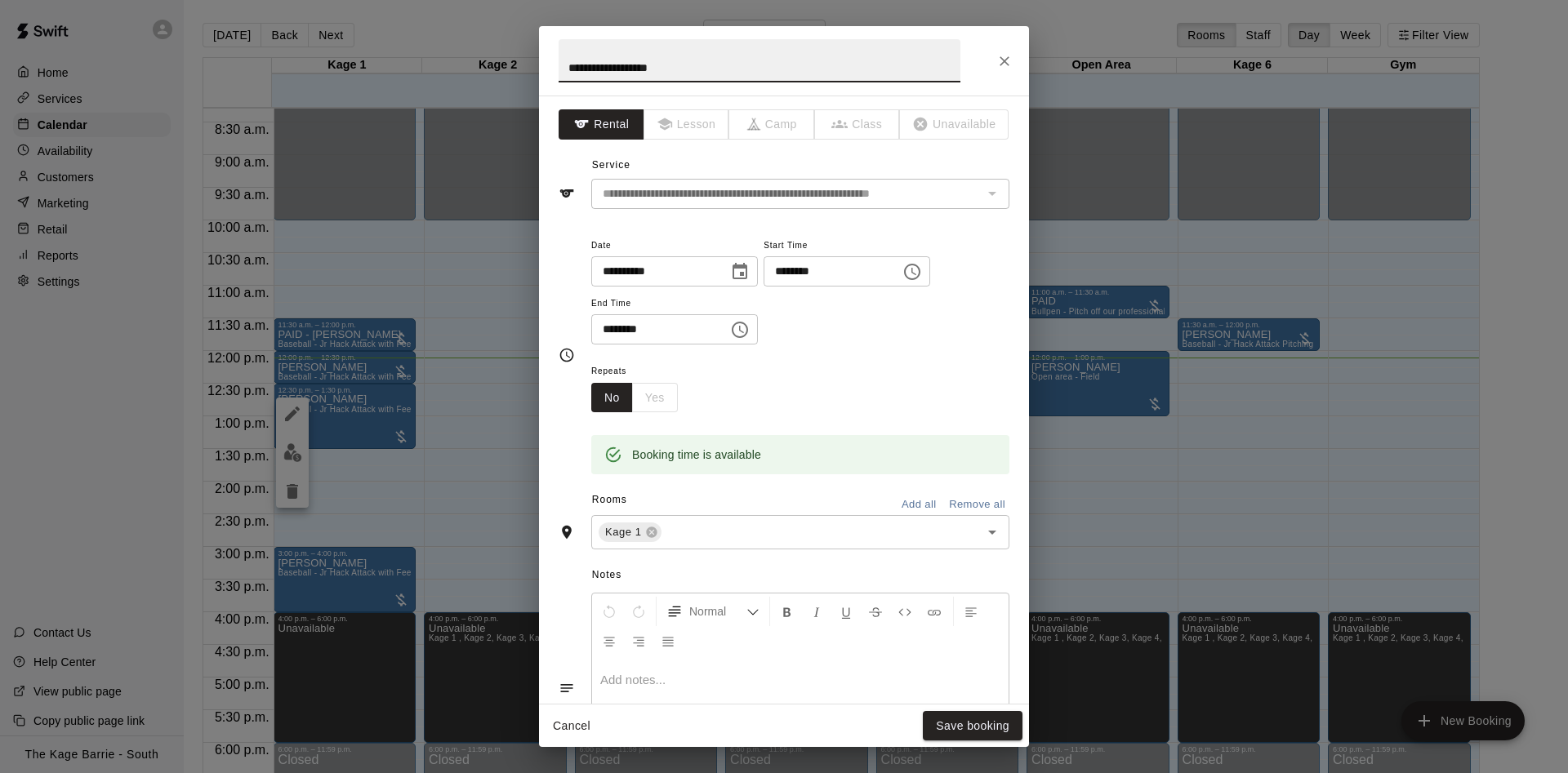
click at [560, 61] on input "**********" at bounding box center [759, 60] width 402 height 43
type input "**********"
click at [979, 734] on button "Save booking" at bounding box center [973, 727] width 100 height 30
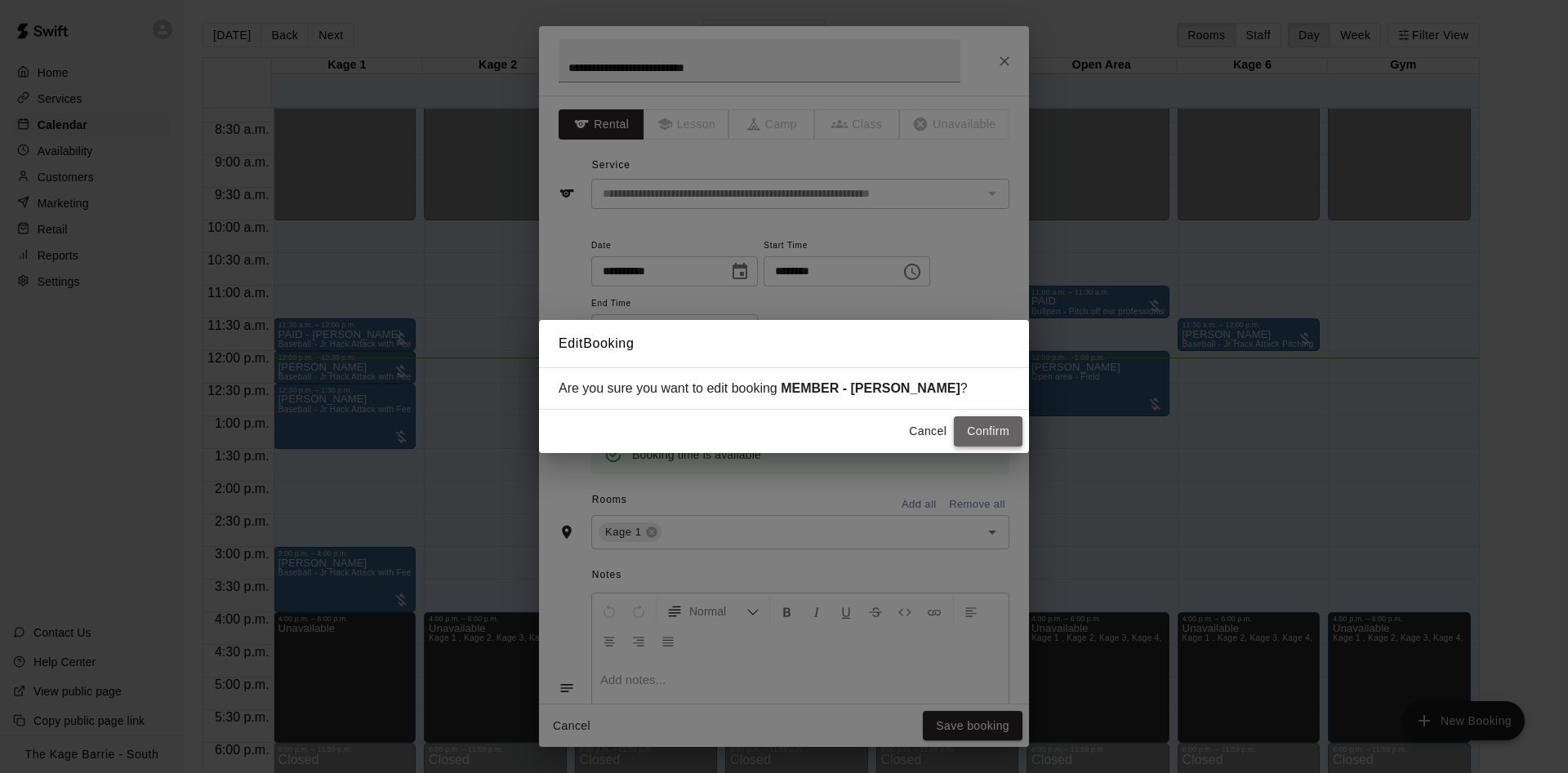
click at [998, 427] on button "Confirm" at bounding box center [988, 432] width 68 height 30
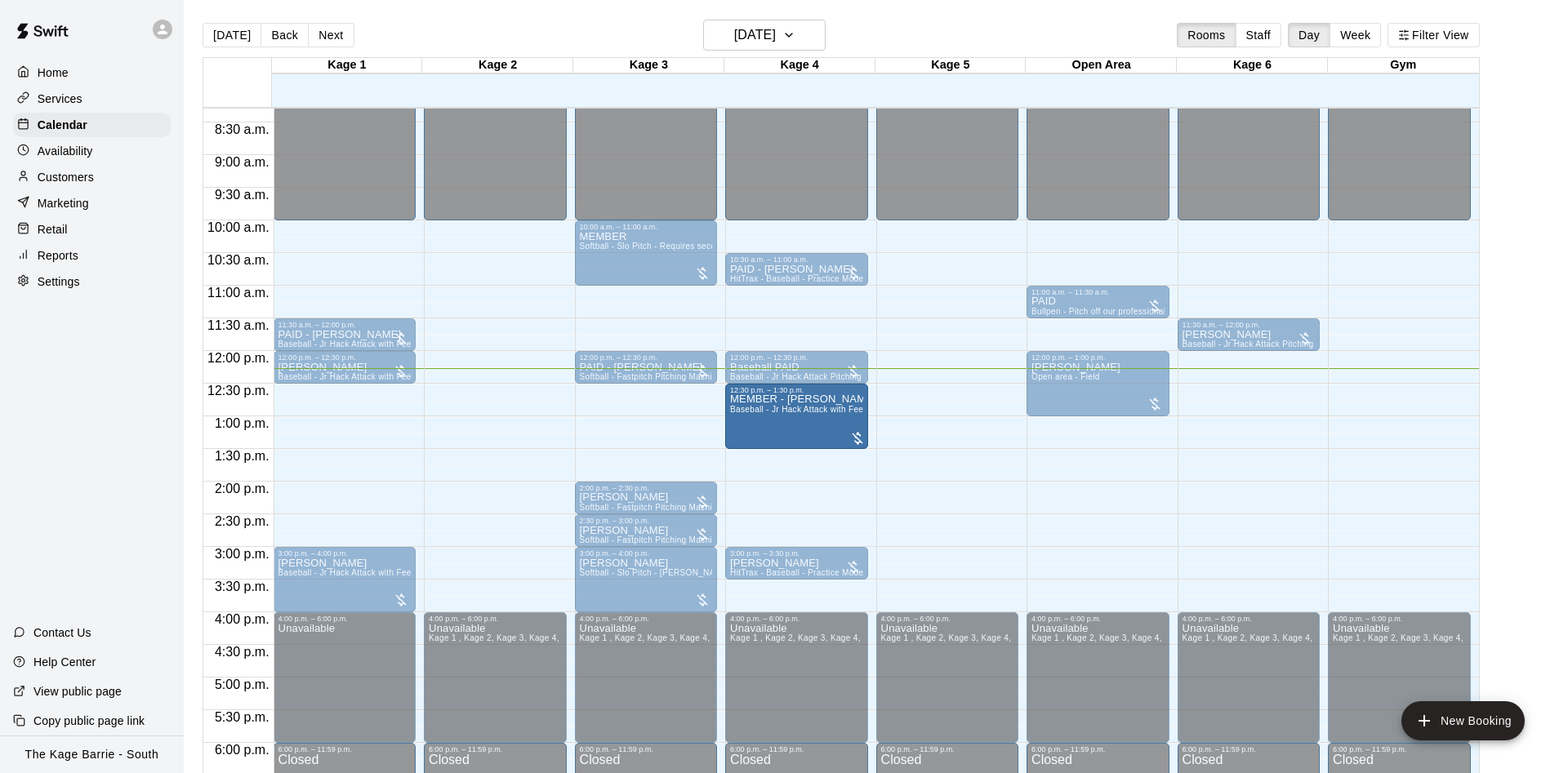
drag, startPoint x: 369, startPoint y: 412, endPoint x: 745, endPoint y: 416, distance: 376.0
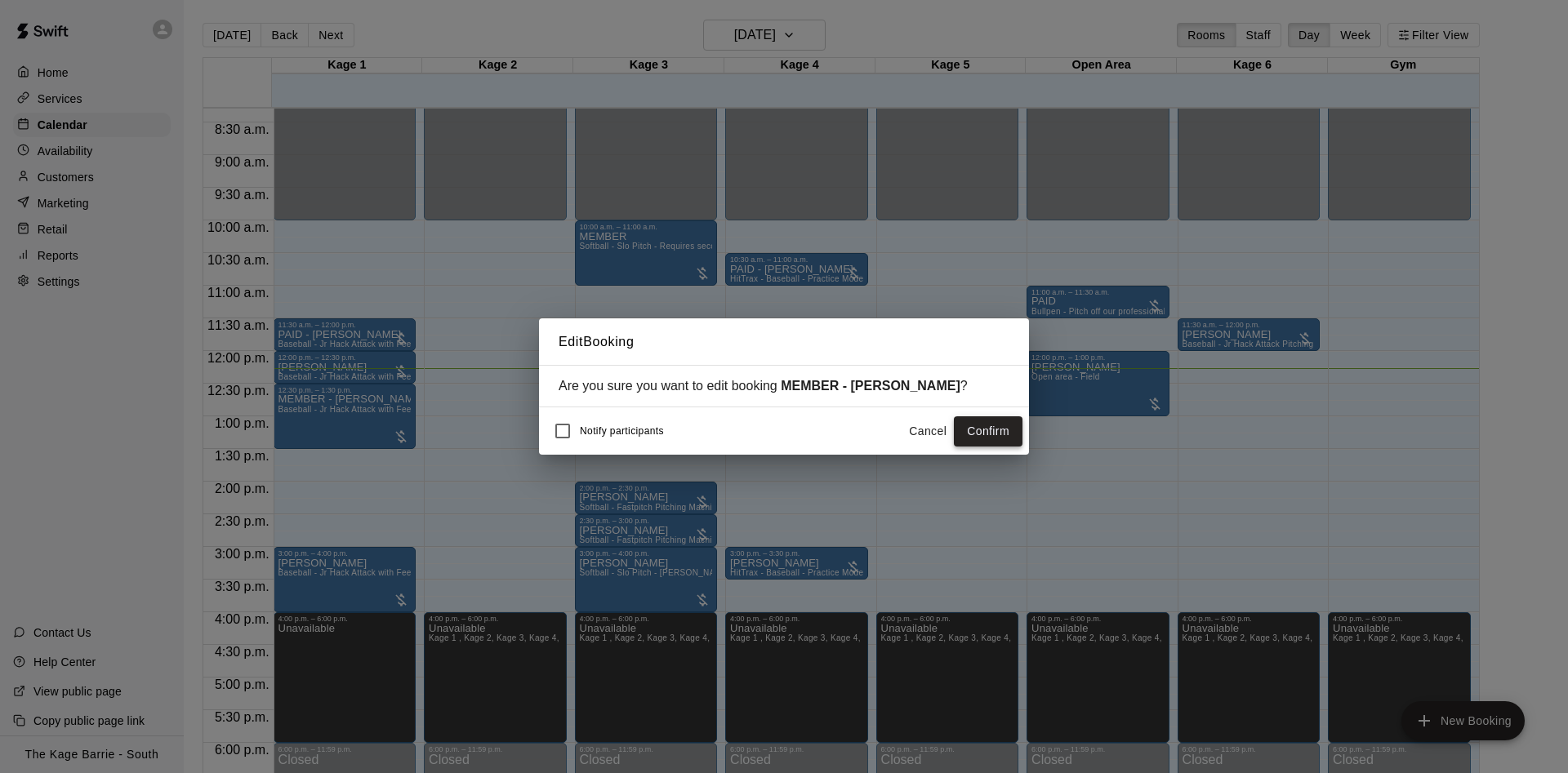
click at [993, 432] on button "Confirm" at bounding box center [988, 432] width 68 height 30
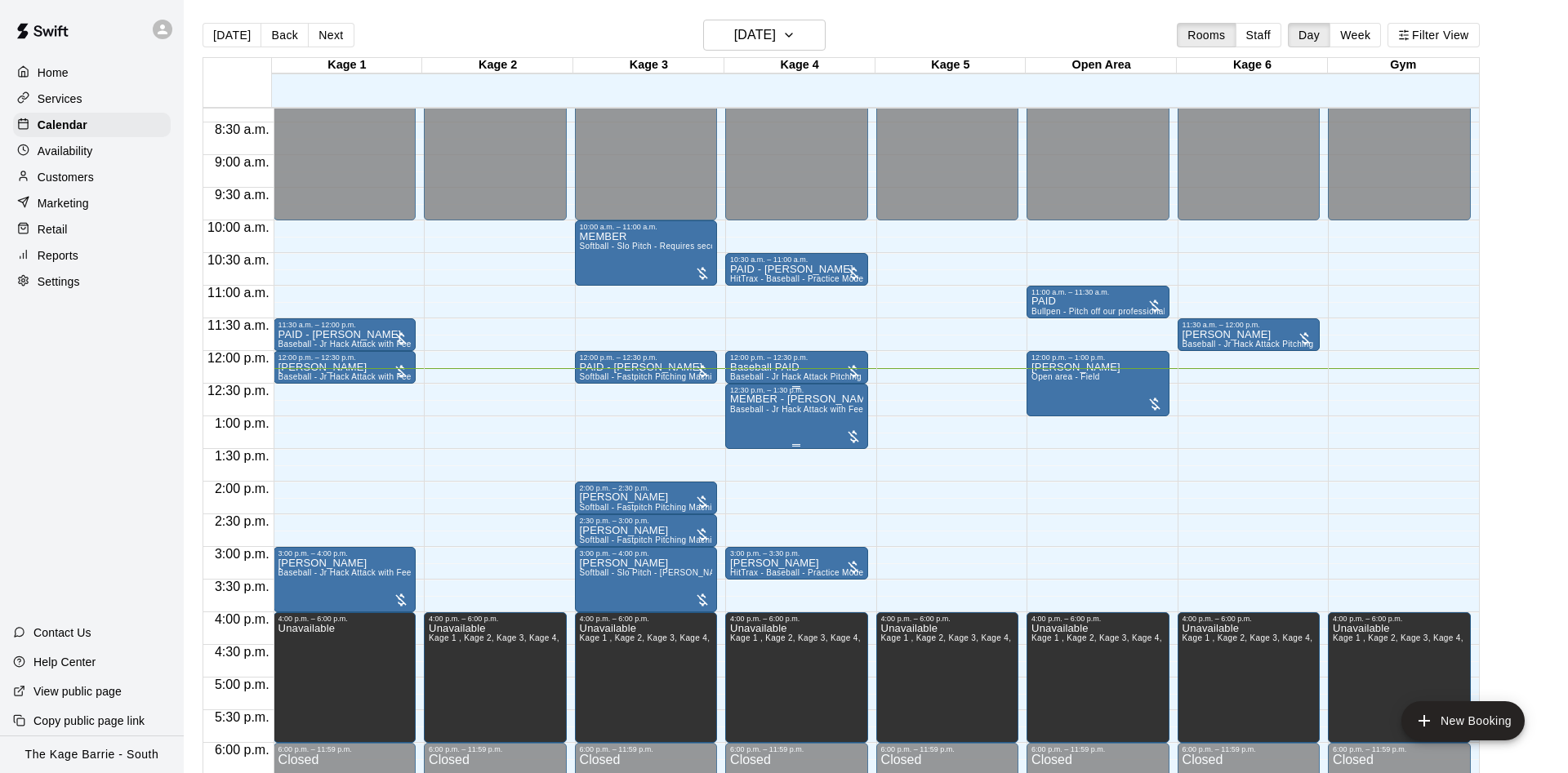
click at [793, 400] on p "MEMBER - [PERSON_NAME]" at bounding box center [797, 400] width 134 height 0
click at [747, 413] on icon "edit" at bounding box center [745, 418] width 19 height 19
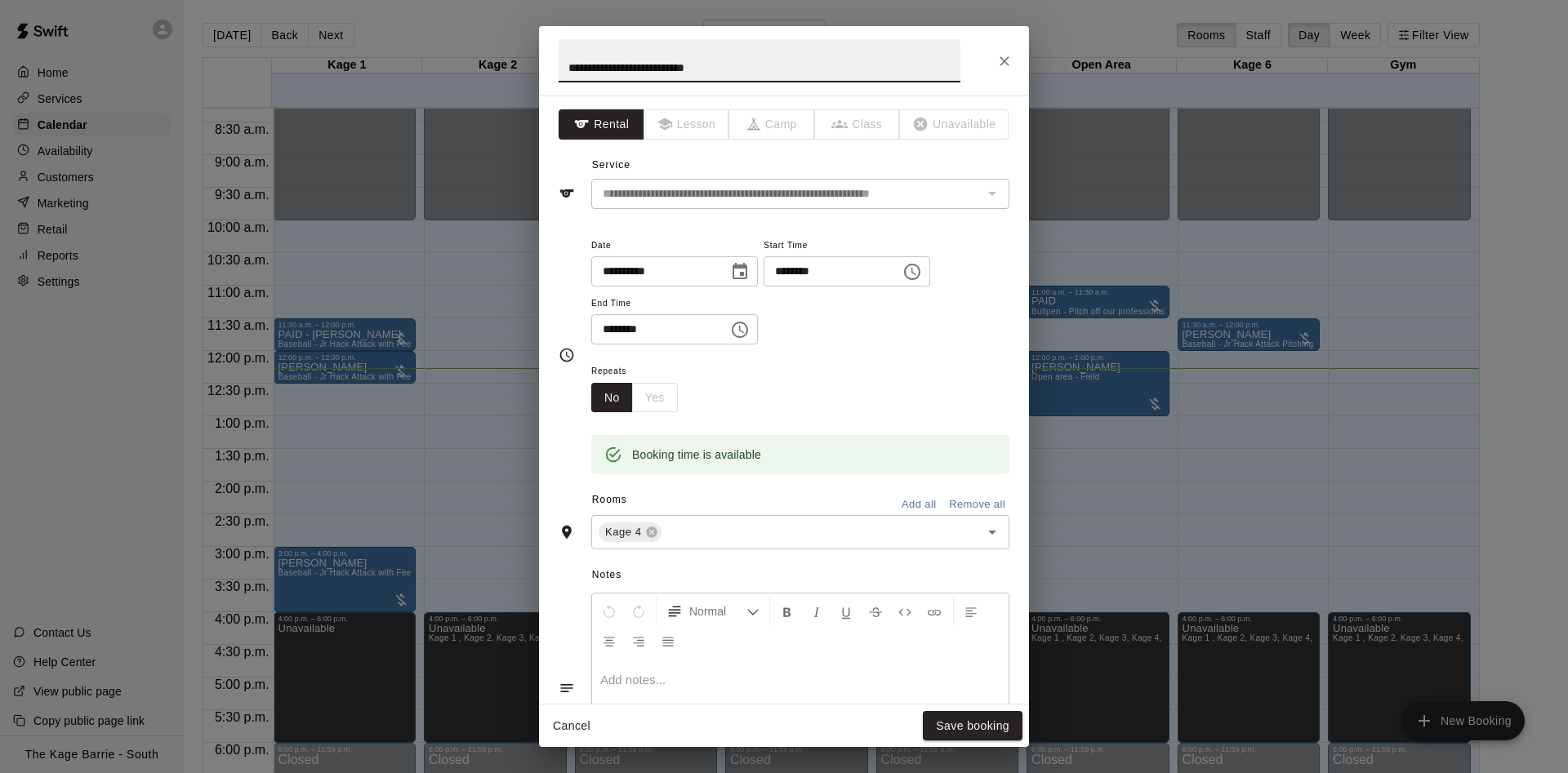
click at [1012, 73] on button "Close" at bounding box center [1004, 61] width 30 height 30
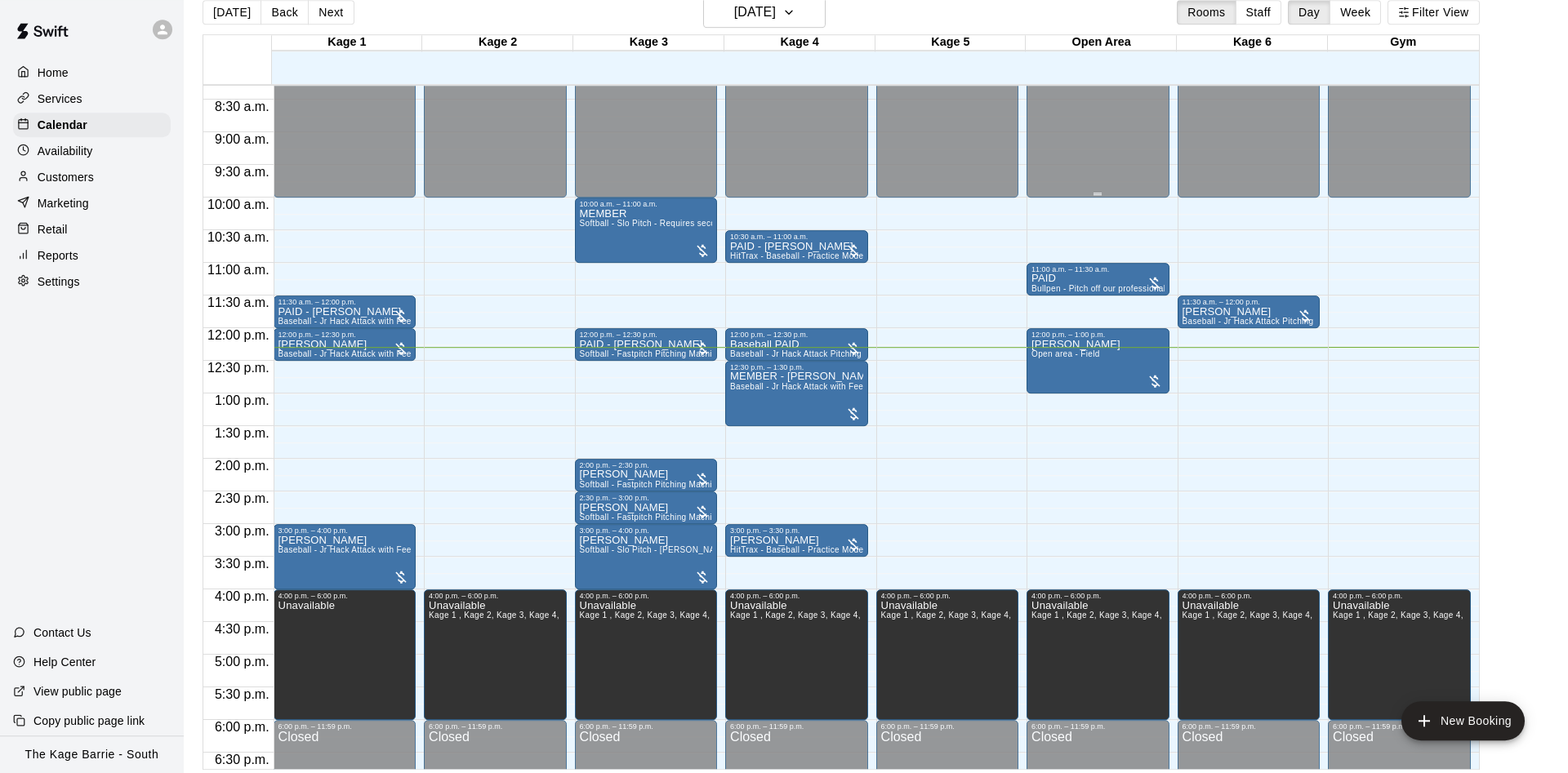
scroll to position [26, 0]
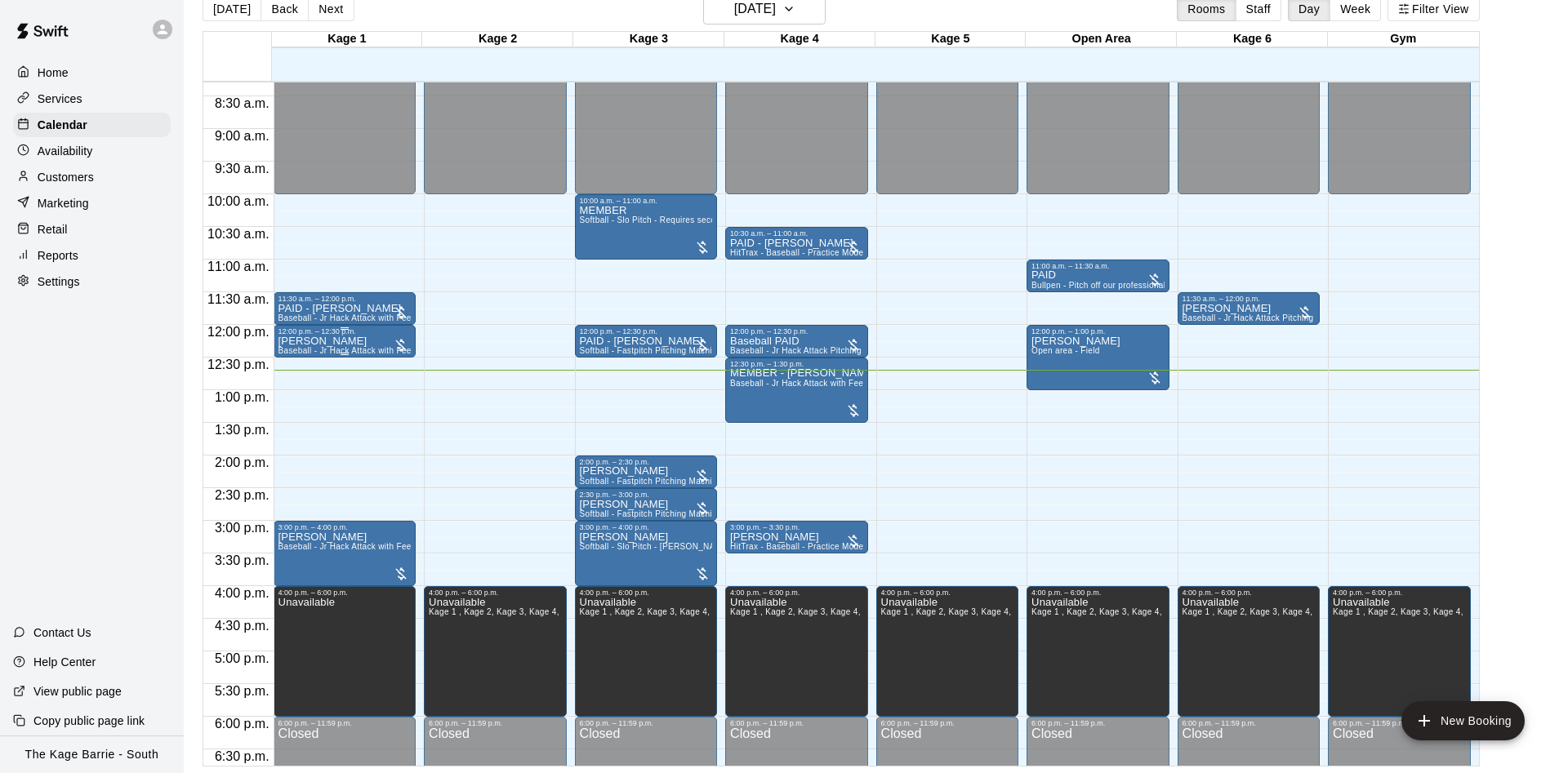
click at [321, 335] on div "12:00 p.m. – 12:30 p.m." at bounding box center [346, 332] width 134 height 8
click at [284, 356] on button "edit" at bounding box center [292, 345] width 33 height 33
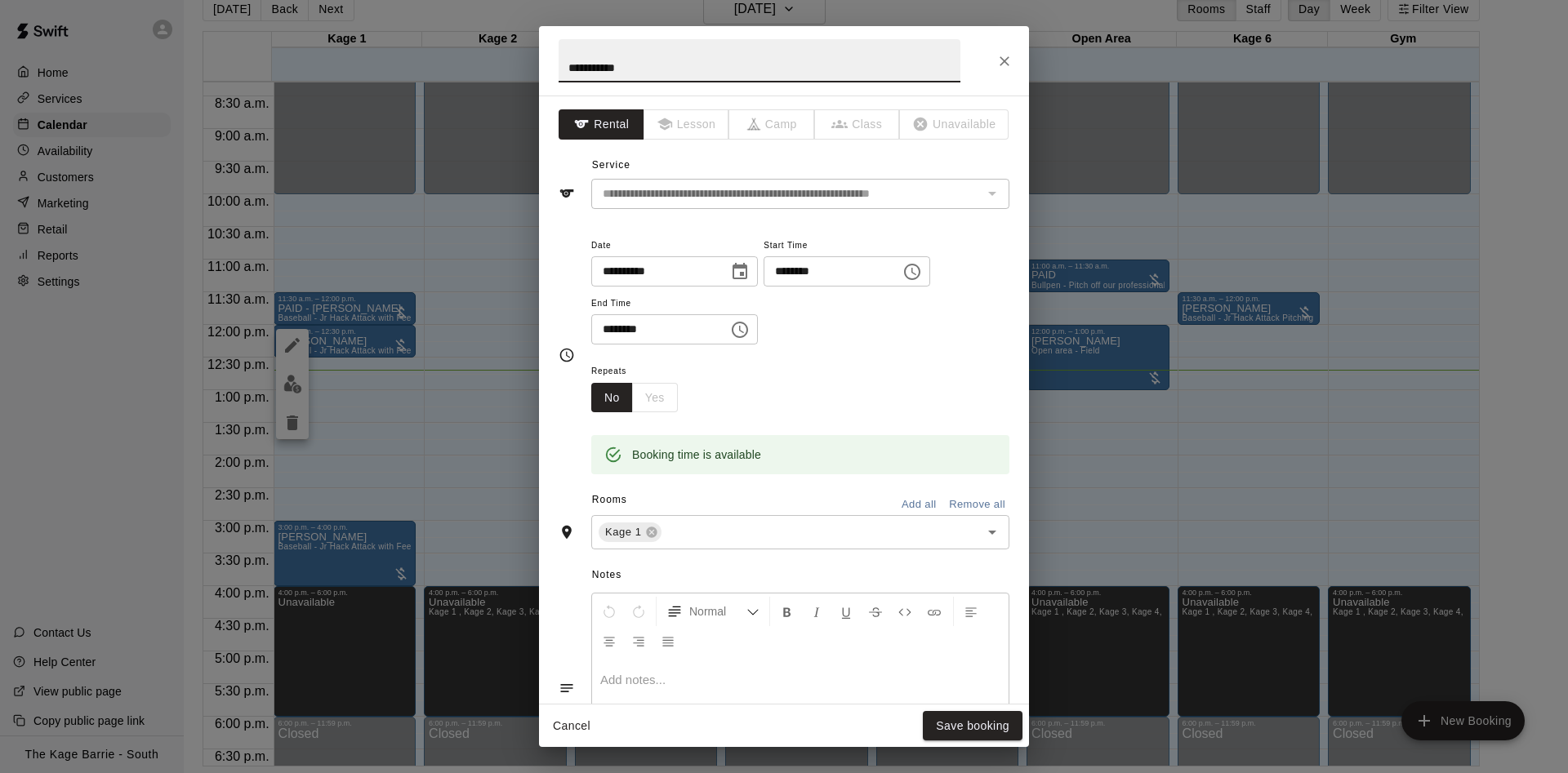
click at [561, 61] on input "**********" at bounding box center [759, 60] width 402 height 43
type input "**********"
click at [982, 713] on button "Save booking" at bounding box center [973, 727] width 100 height 30
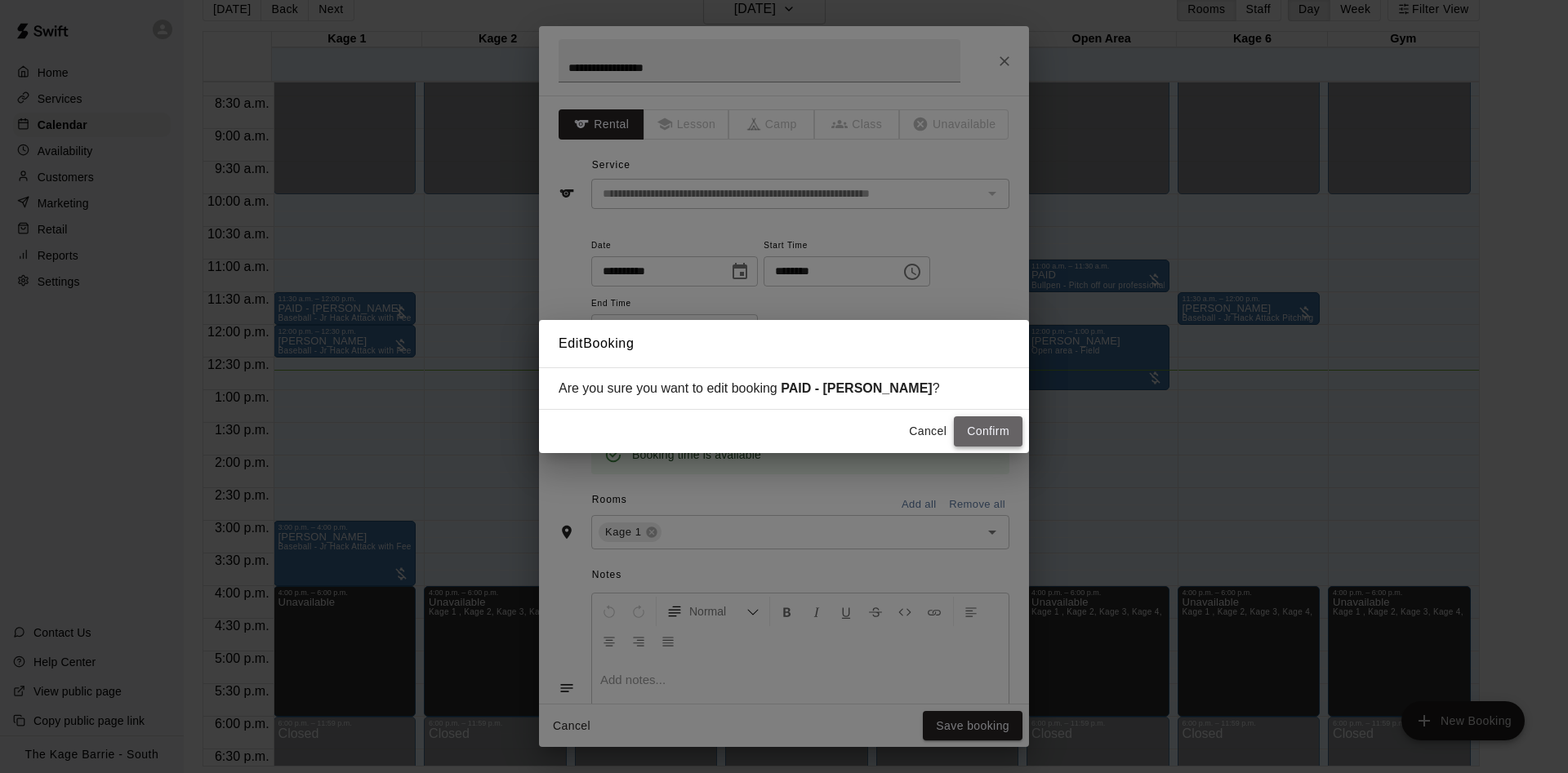
click at [991, 429] on button "Confirm" at bounding box center [988, 432] width 68 height 30
